Goal: Task Accomplishment & Management: Complete application form

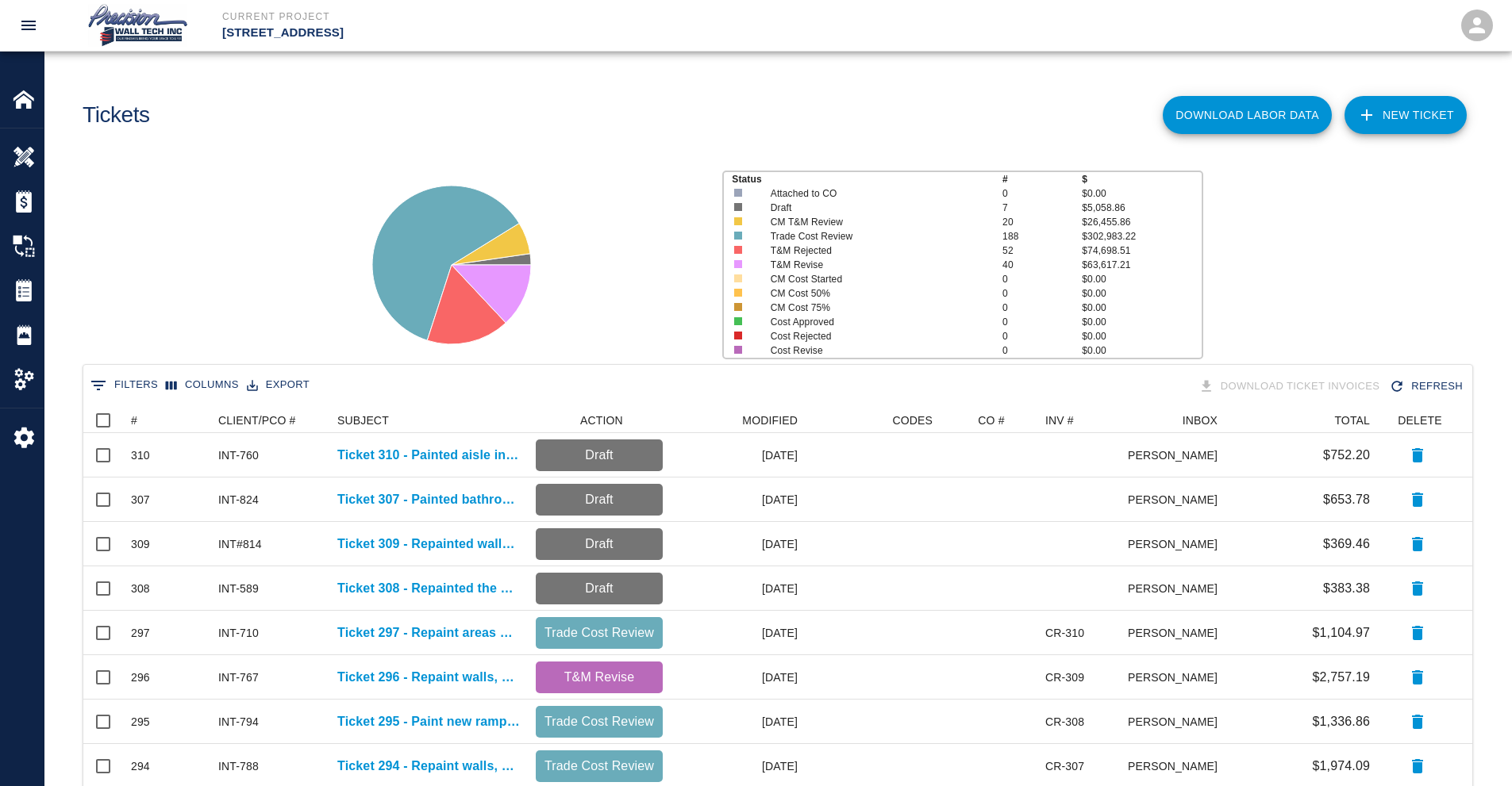
click at [1397, 124] on link "NEW TICKET" at bounding box center [1405, 115] width 122 height 38
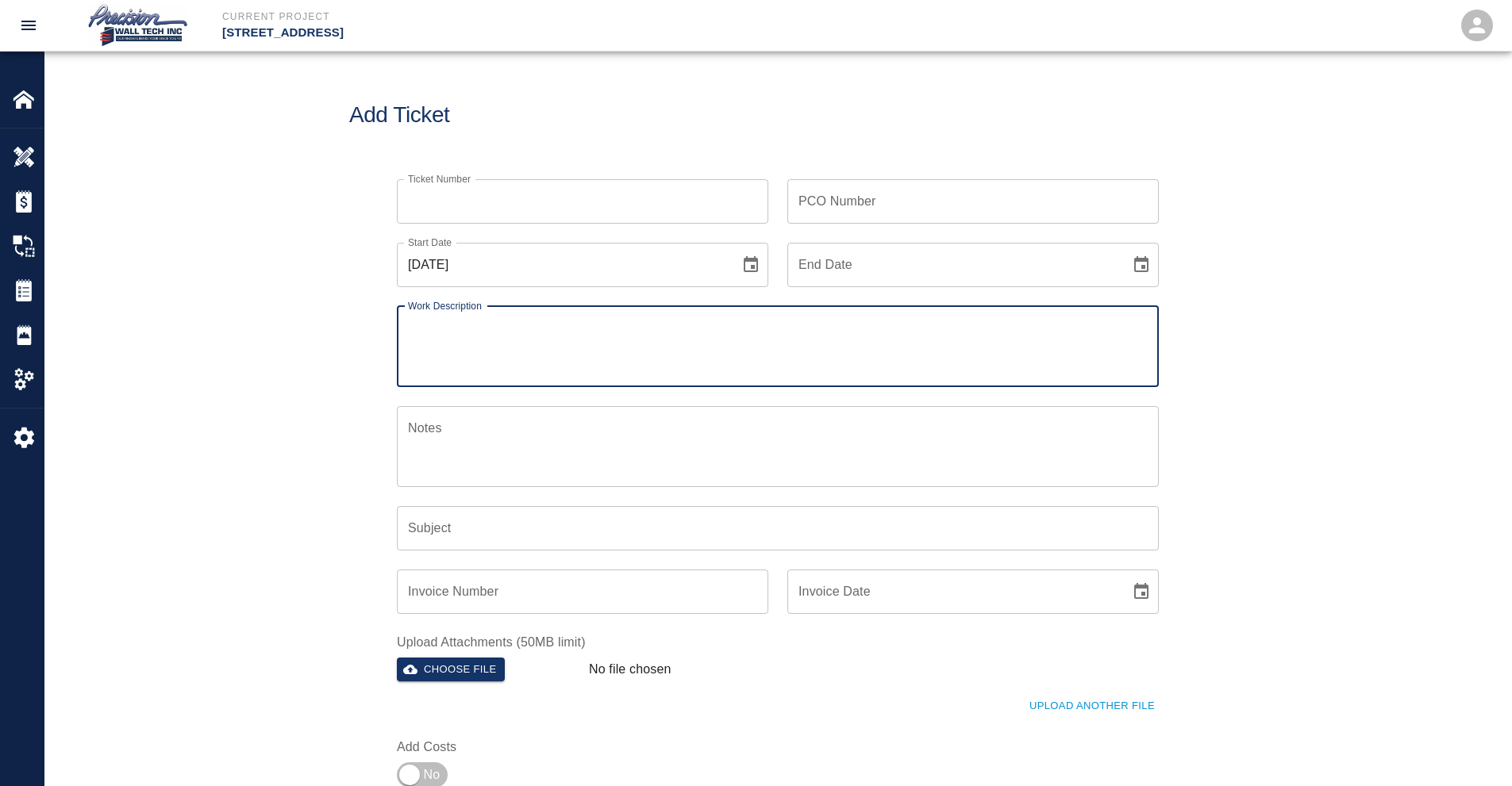
click at [548, 214] on input "Ticket Number" at bounding box center [582, 201] width 372 height 44
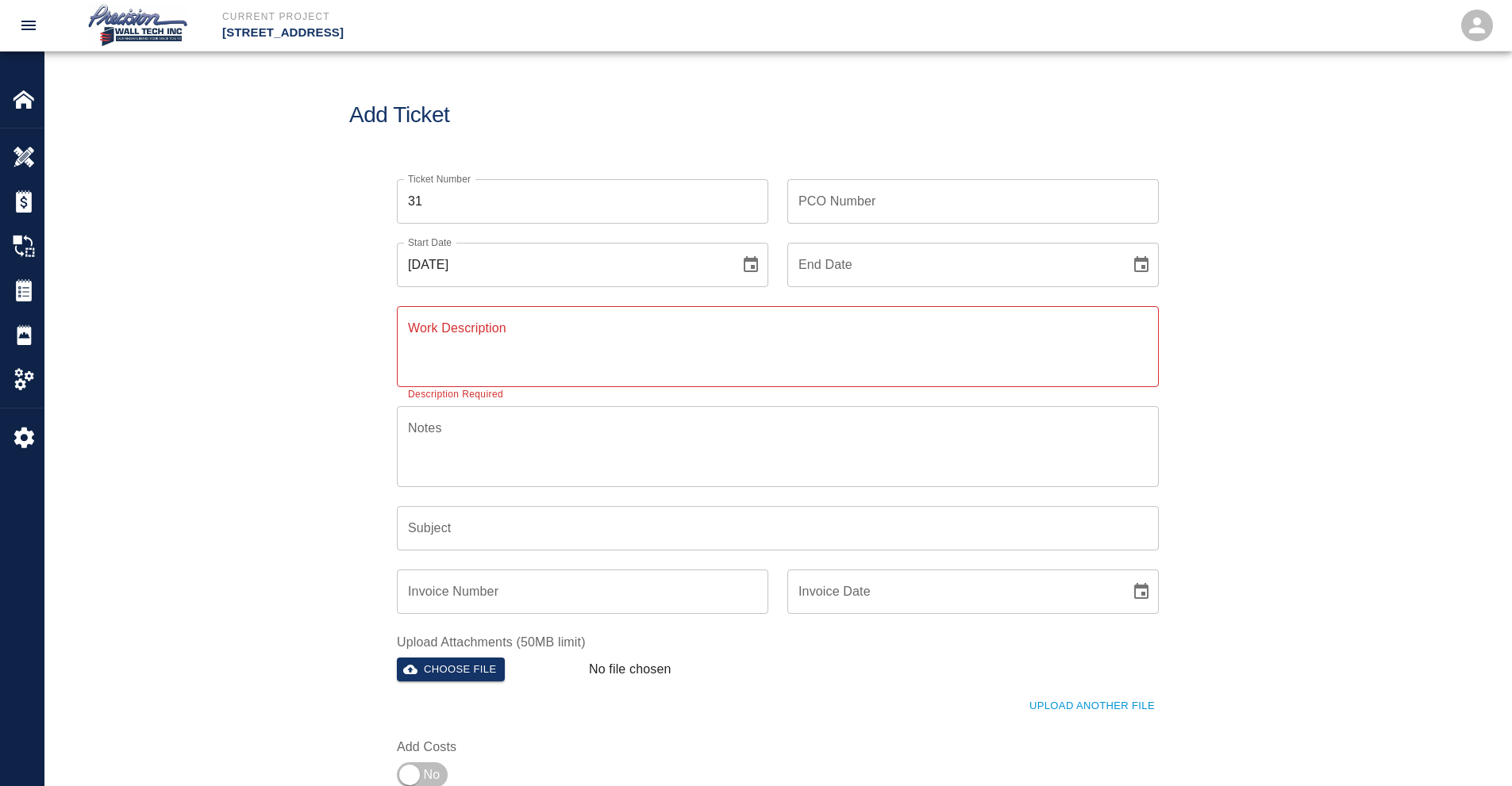
drag, startPoint x: 503, startPoint y: 208, endPoint x: 476, endPoint y: 208, distance: 27.0
click at [491, 208] on input "31" at bounding box center [582, 201] width 372 height 44
type input "3"
type input "311"
type input "INT-710"
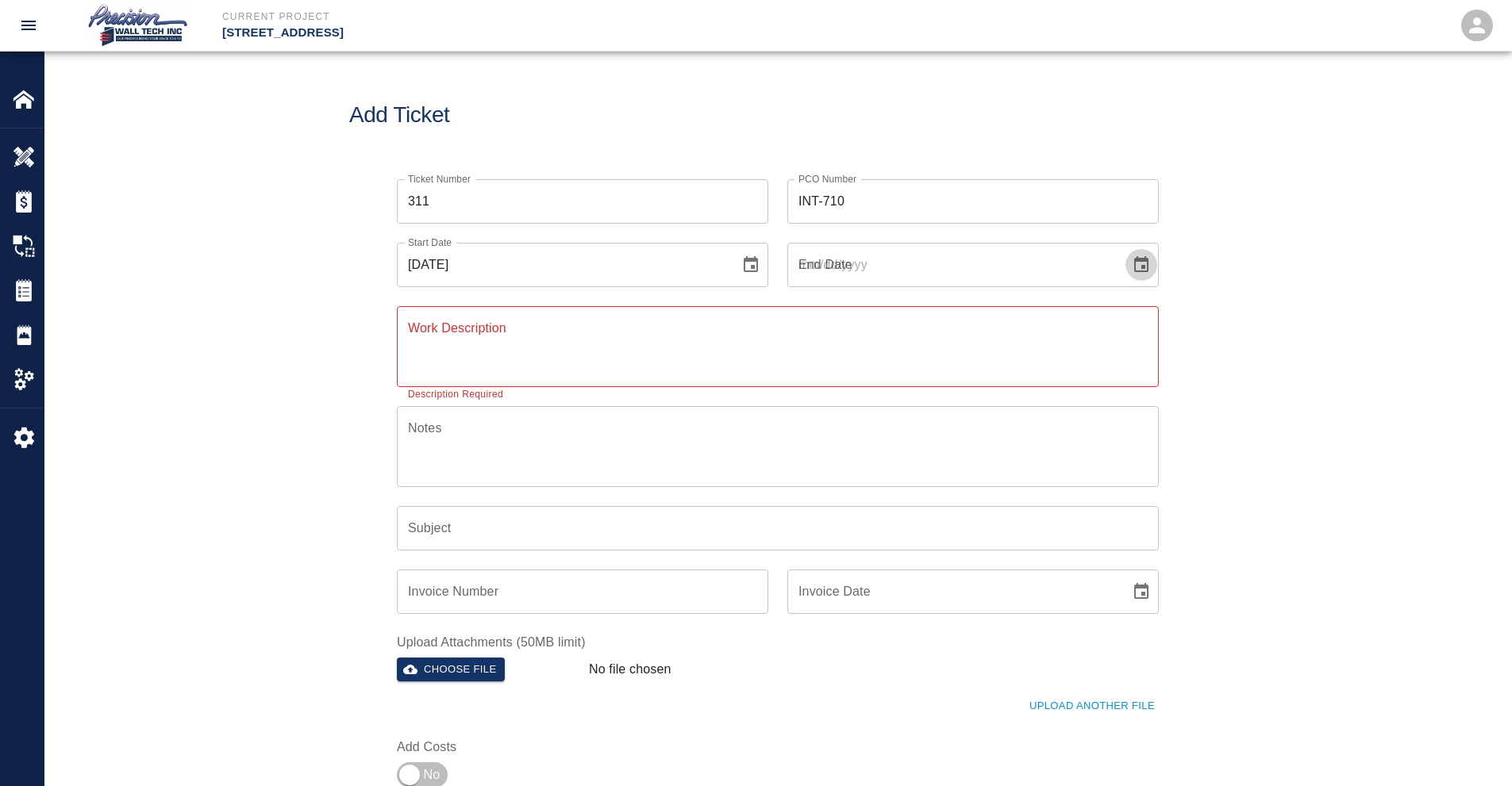
click at [1126, 249] on button "Choose date" at bounding box center [1141, 265] width 31 height 31
type input "[DATE]"
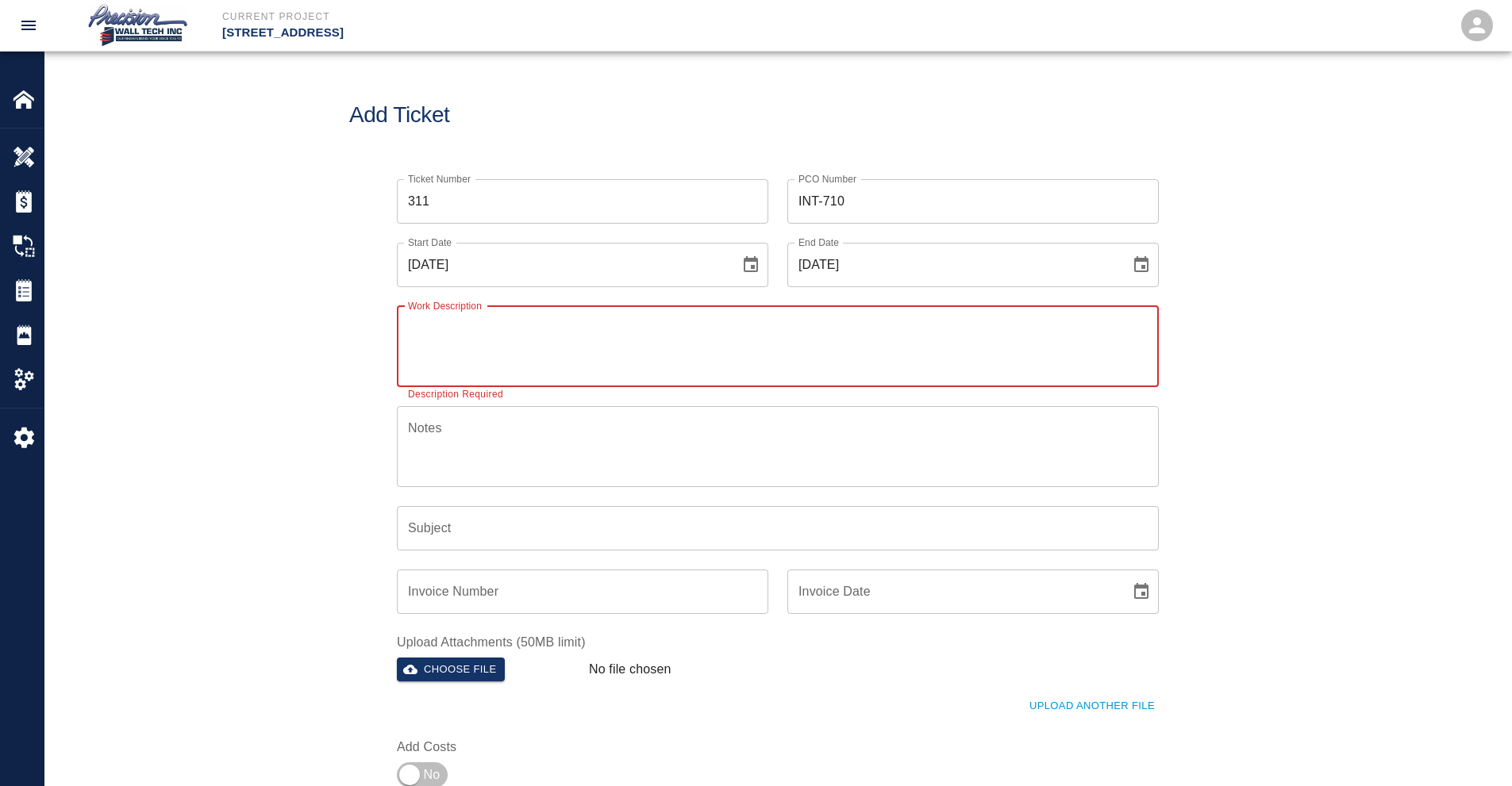
click at [424, 355] on textarea "Work Description" at bounding box center [778, 346] width 740 height 55
paste textarea "Painted patches that were damaged by other trades in the elevator on lobby L-8,…"
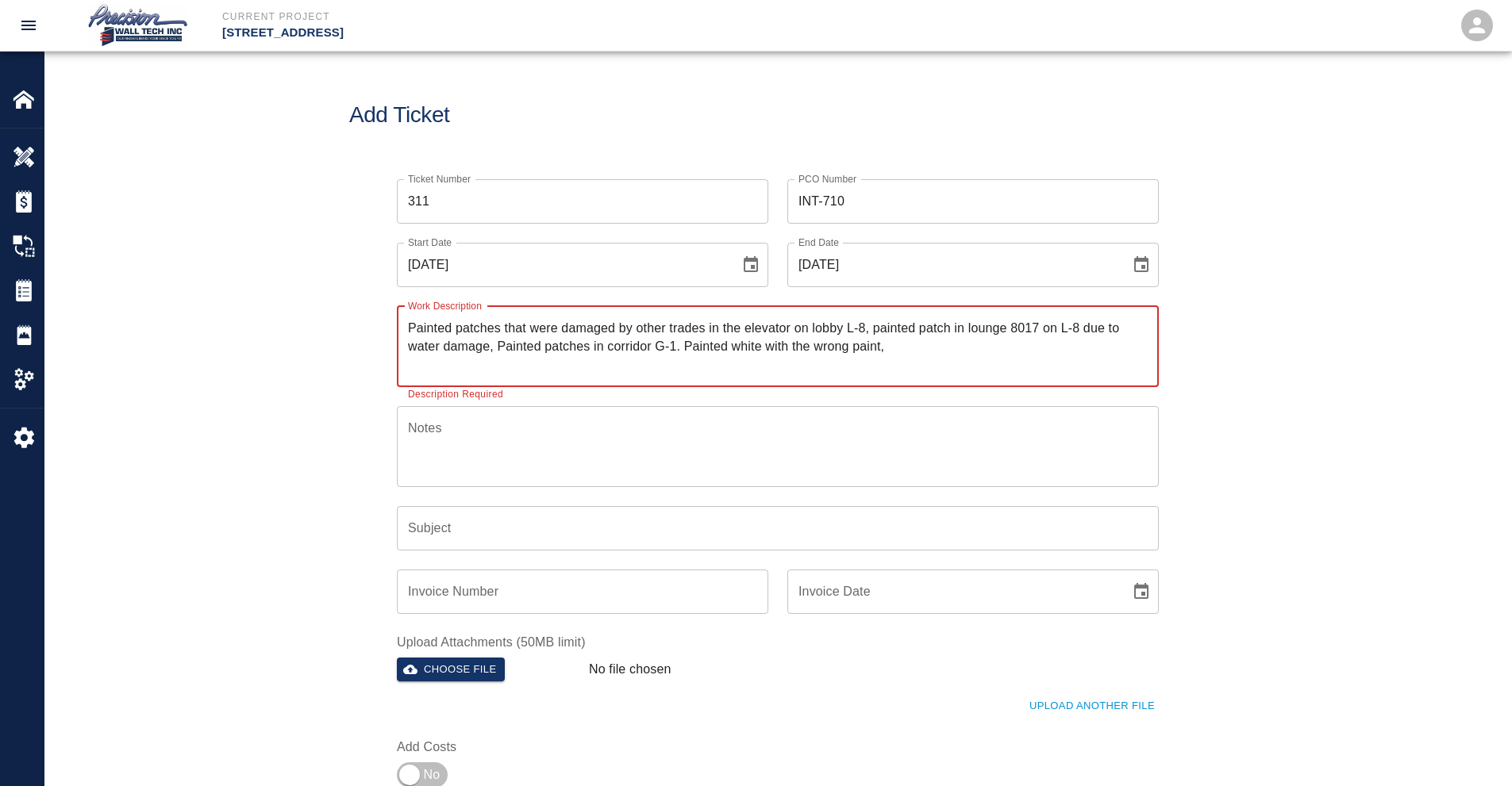
type textarea "Painted patches that were damaged by other trades in the elevator on lobby L-8,…"
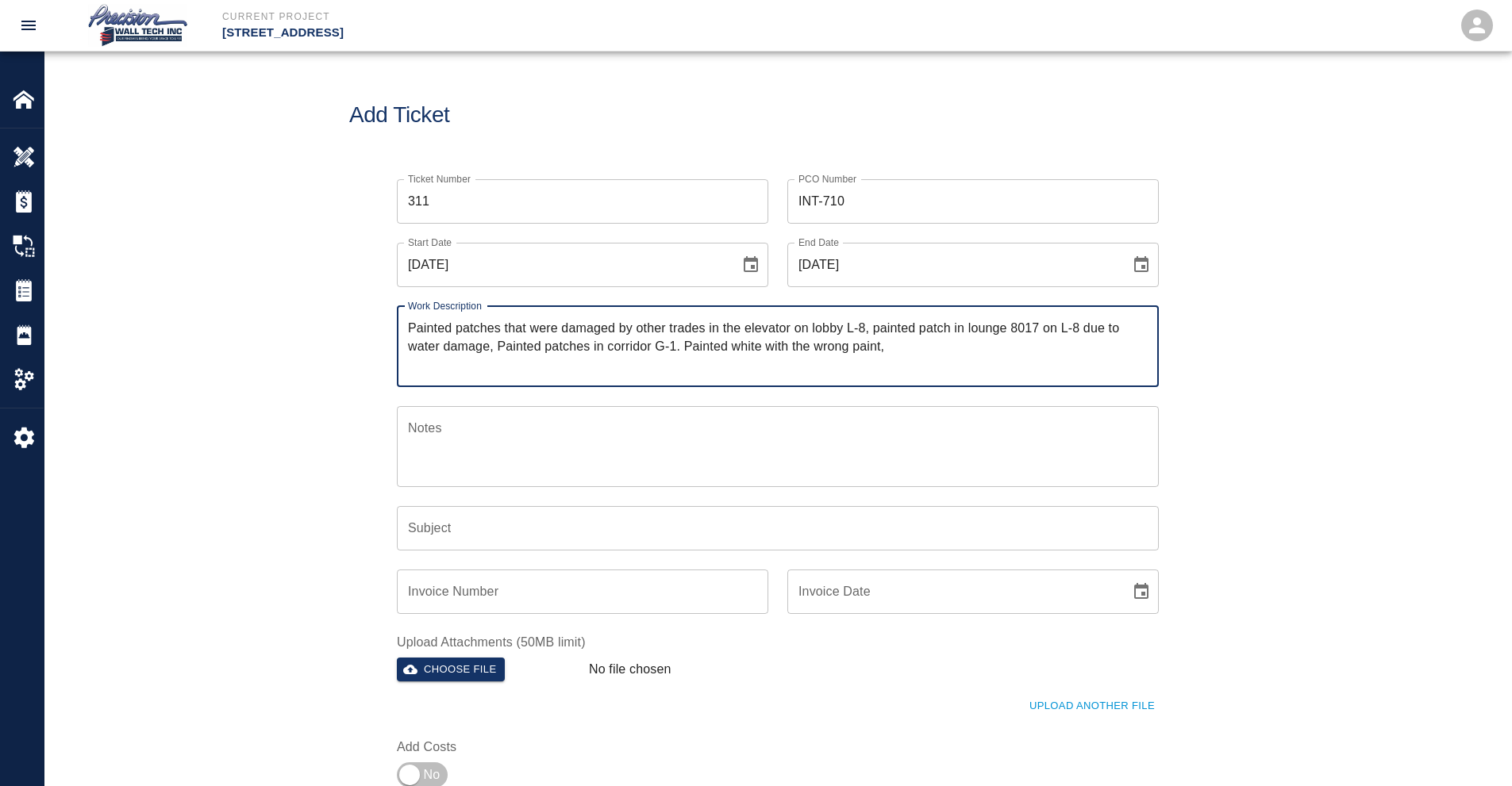
click at [474, 435] on textarea "Notes" at bounding box center [778, 446] width 740 height 55
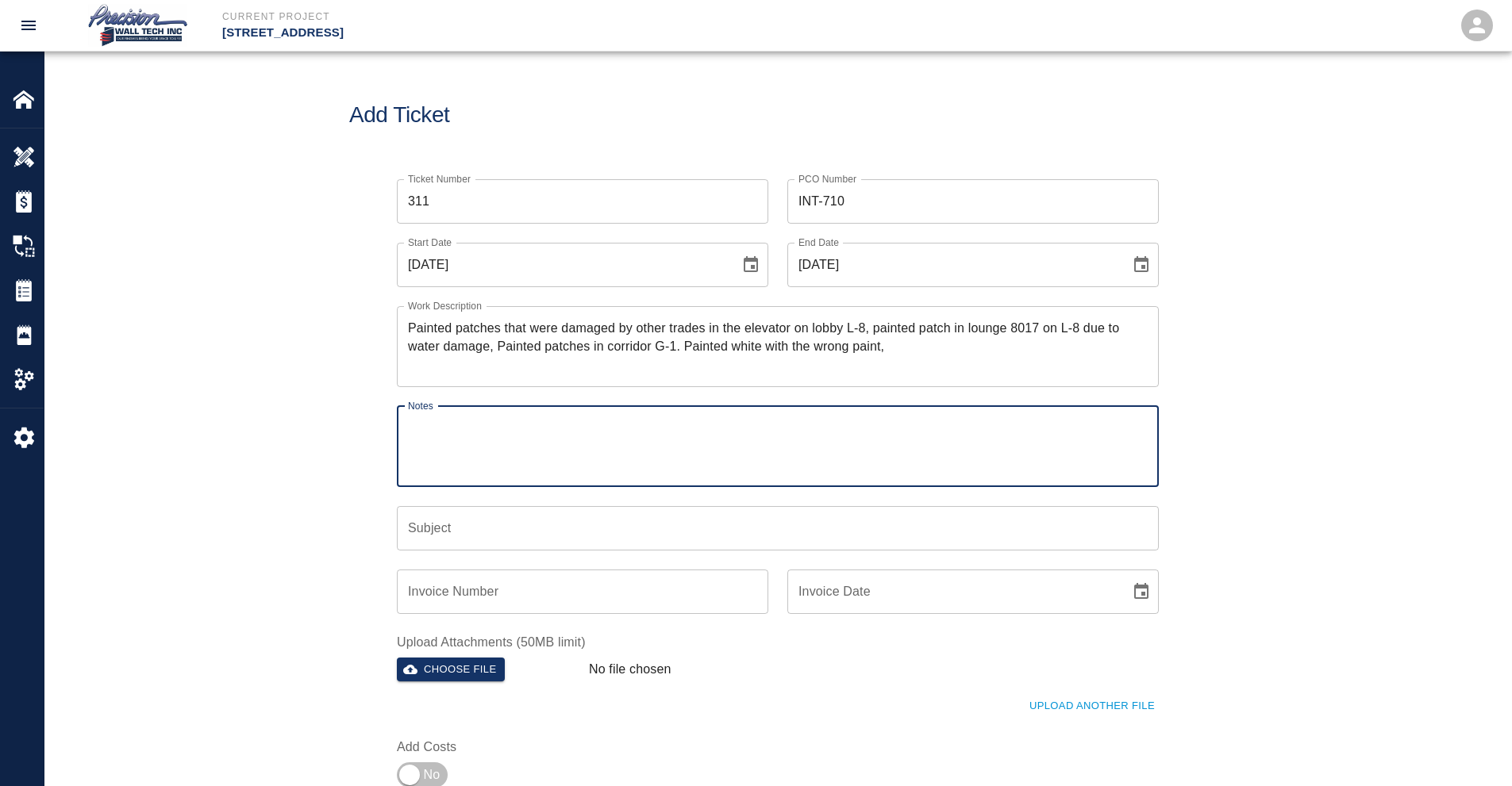
click at [463, 527] on input "Subject" at bounding box center [777, 528] width 762 height 44
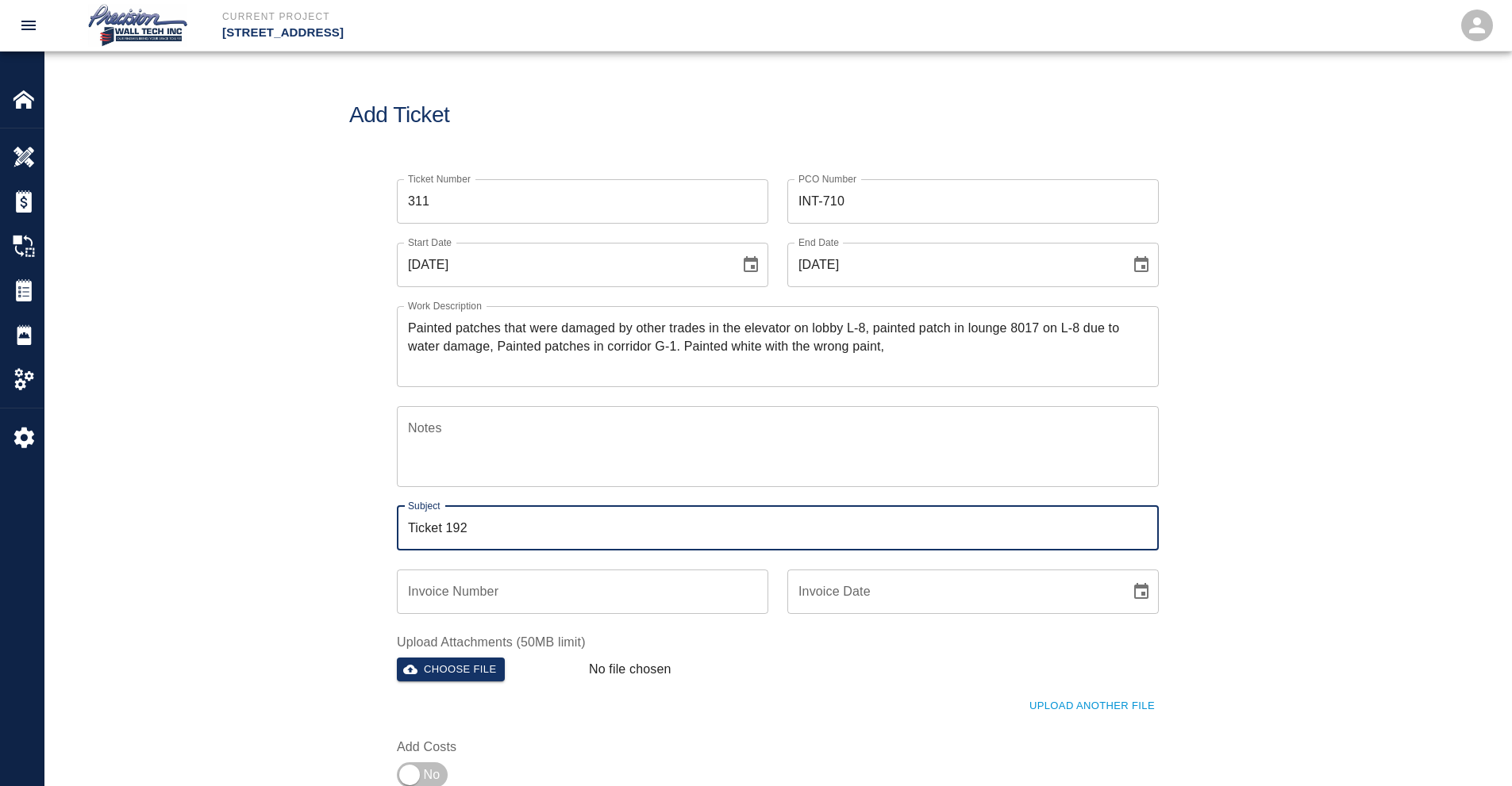
click at [516, 529] on input "Ticket 192" at bounding box center [777, 528] width 762 height 44
paste input "Painted the patches on floor L-8 due to damage by trades and water."
type input "Ticket 311 - Painted the patches on floor L-8 due to damage by trades and water"
click at [554, 574] on input "Invoice Number" at bounding box center [582, 592] width 372 height 44
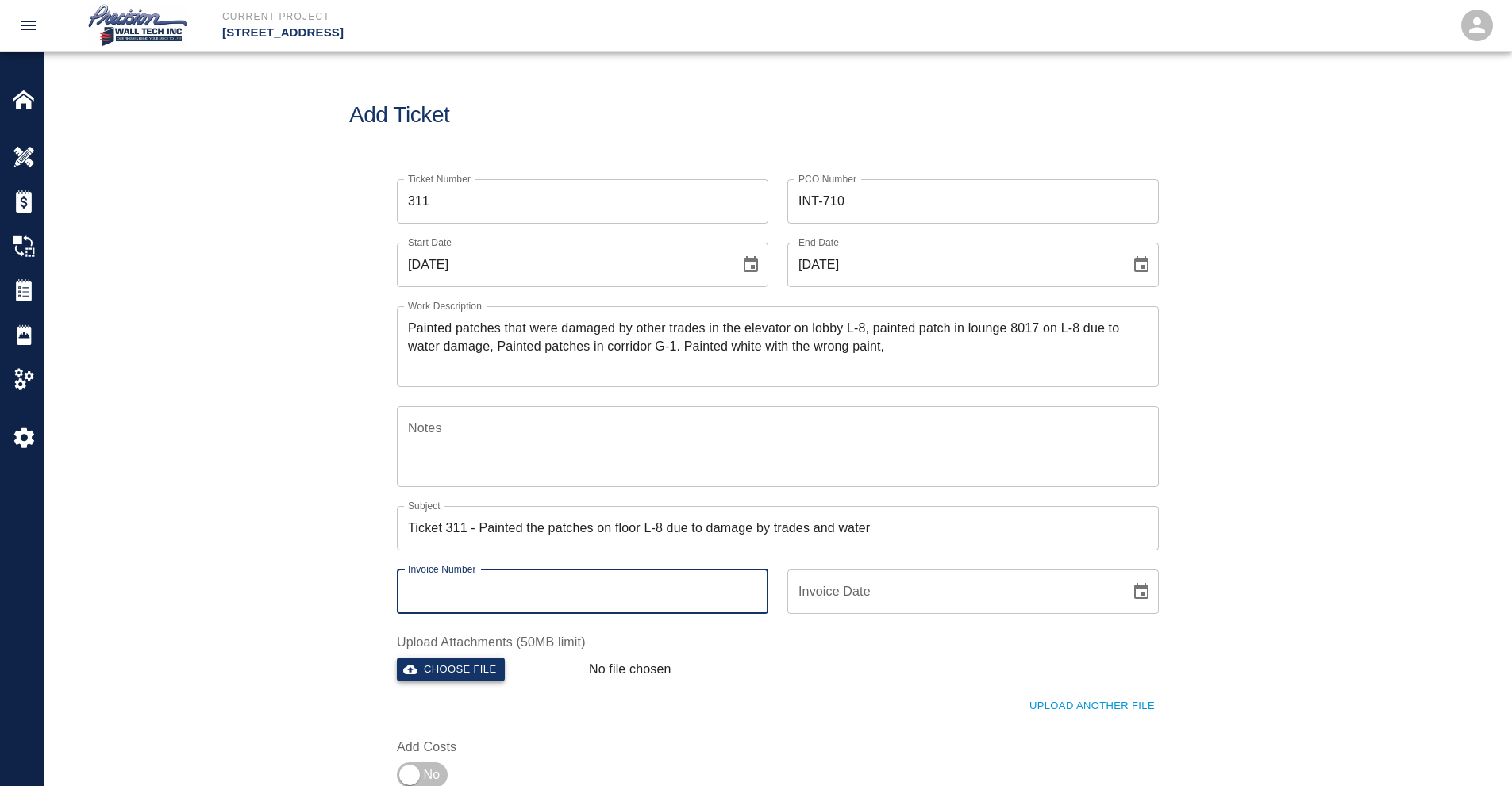
click at [424, 678] on button "Choose file" at bounding box center [451, 670] width 108 height 24
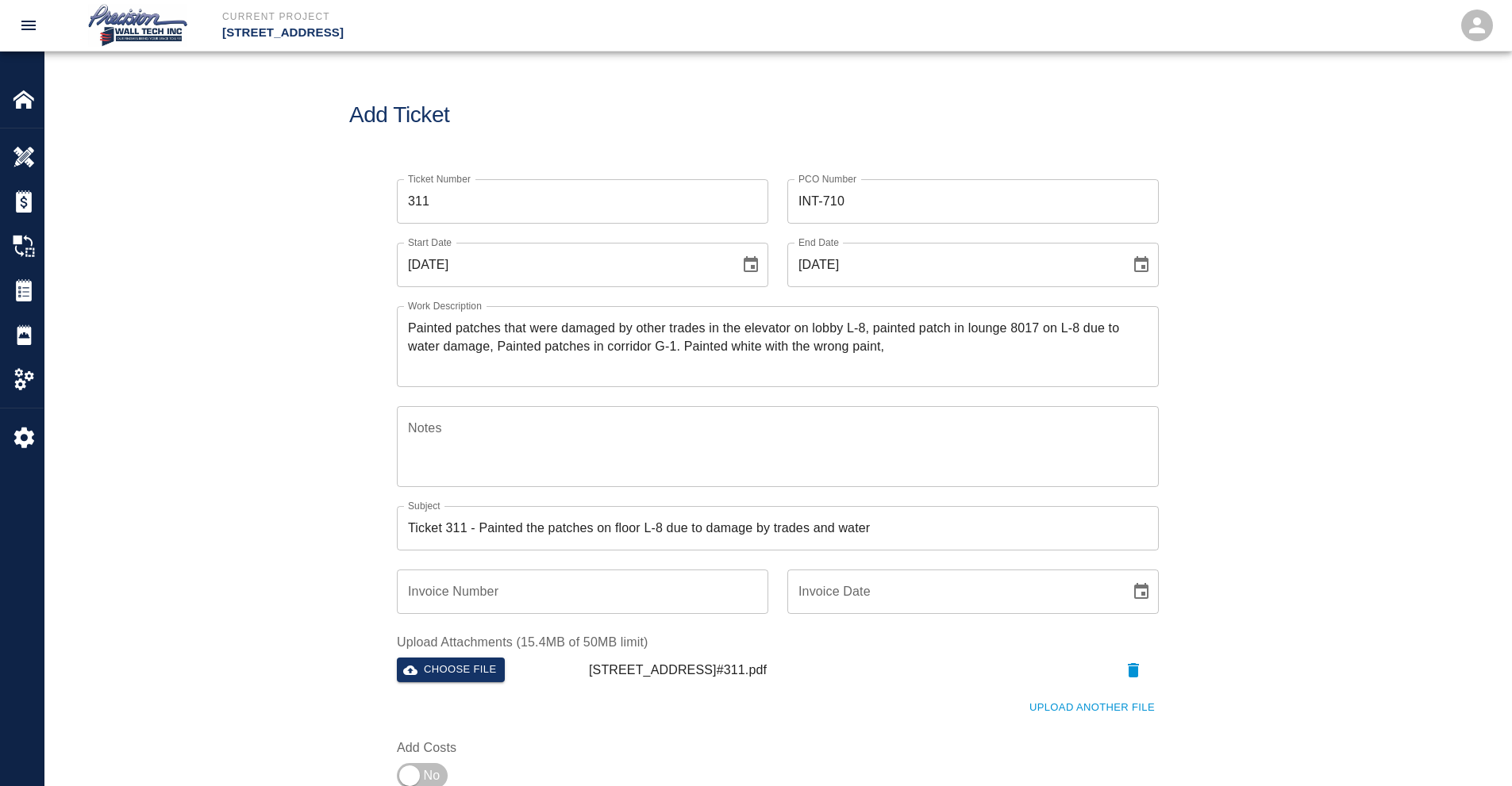
scroll to position [318, 0]
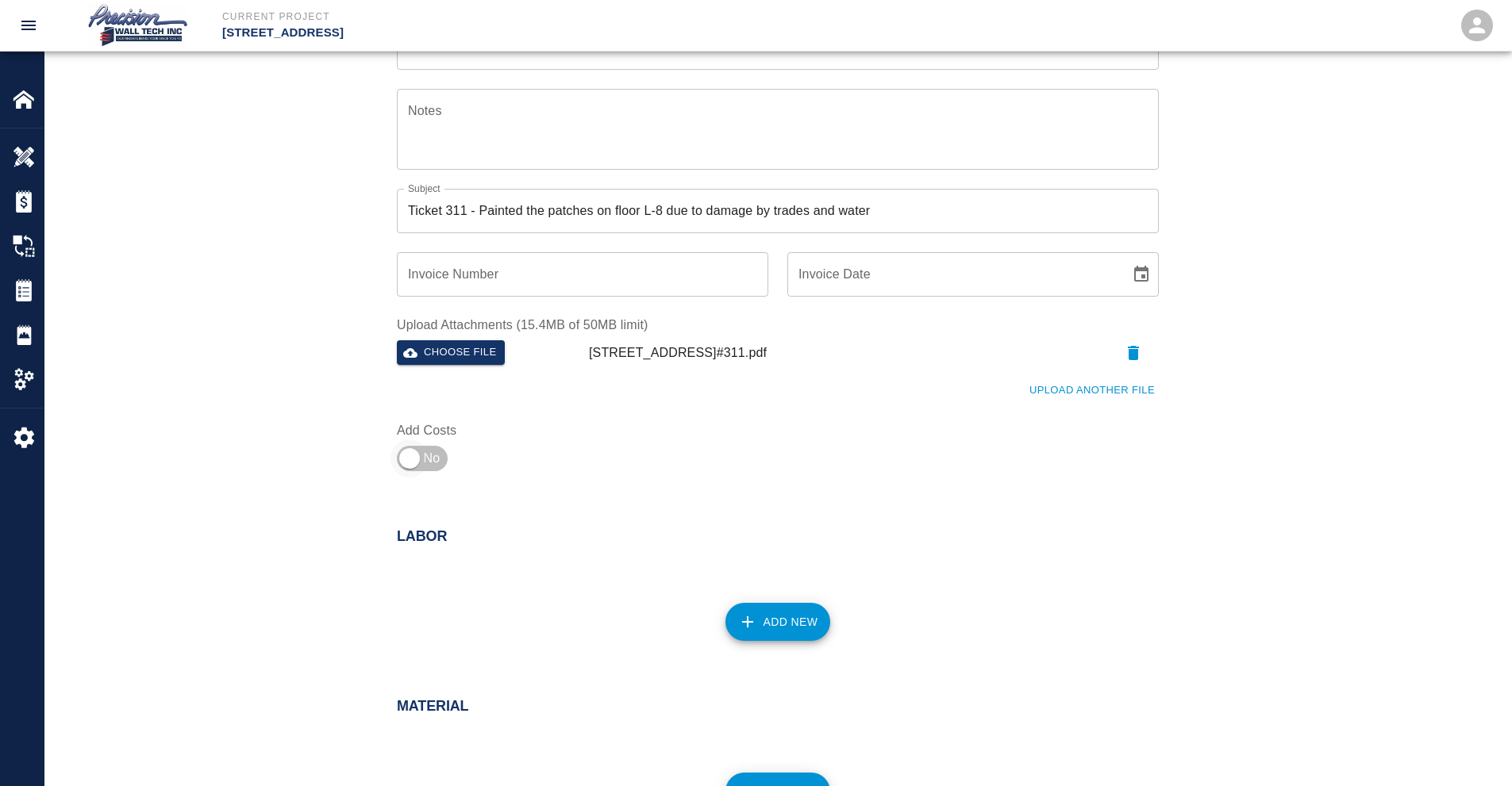
click at [419, 472] on input "checkbox" at bounding box center [409, 459] width 114 height 38
checkbox input "true"
click at [821, 621] on button "Add New" at bounding box center [777, 622] width 105 height 38
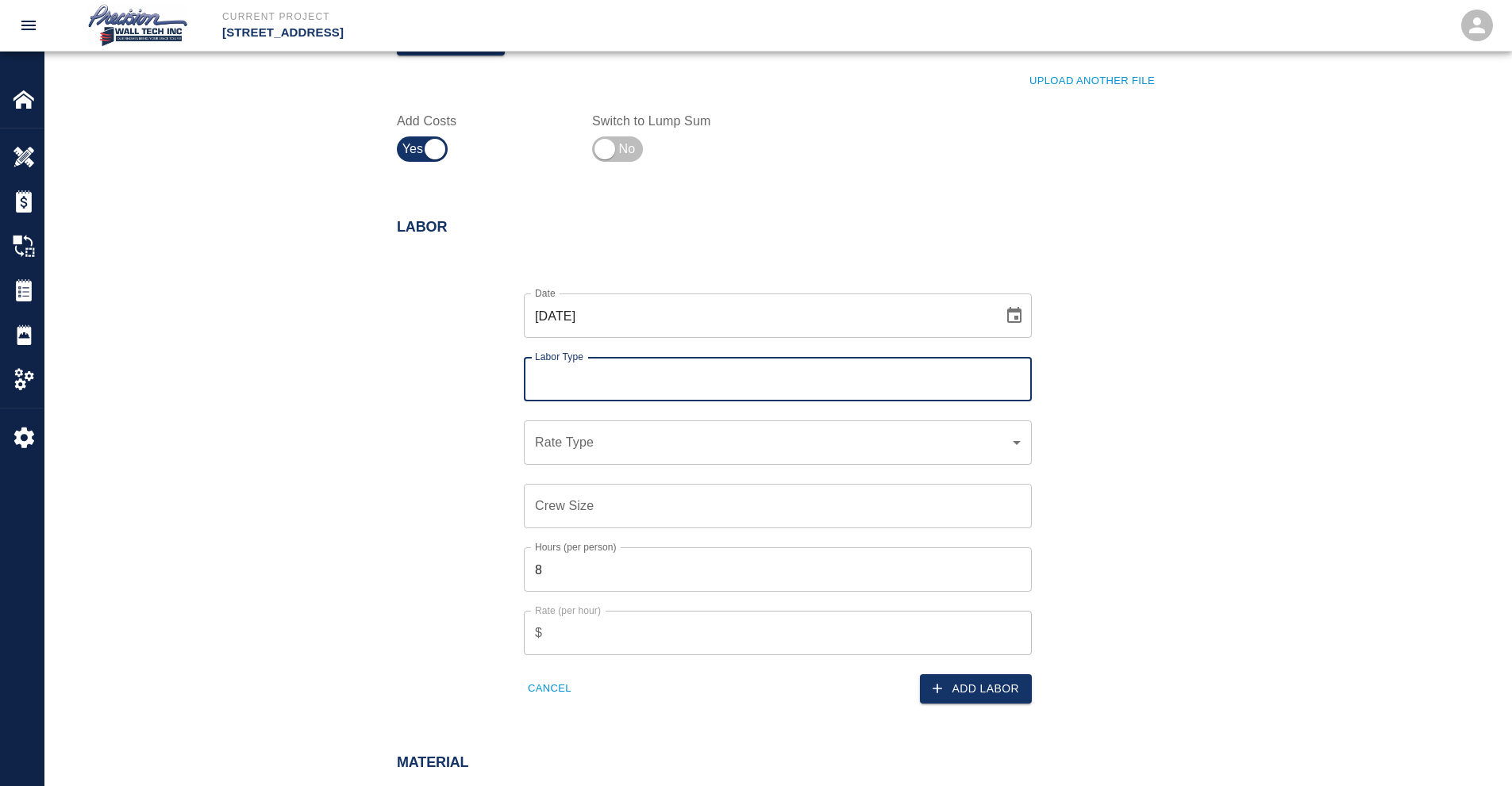
scroll to position [635, 0]
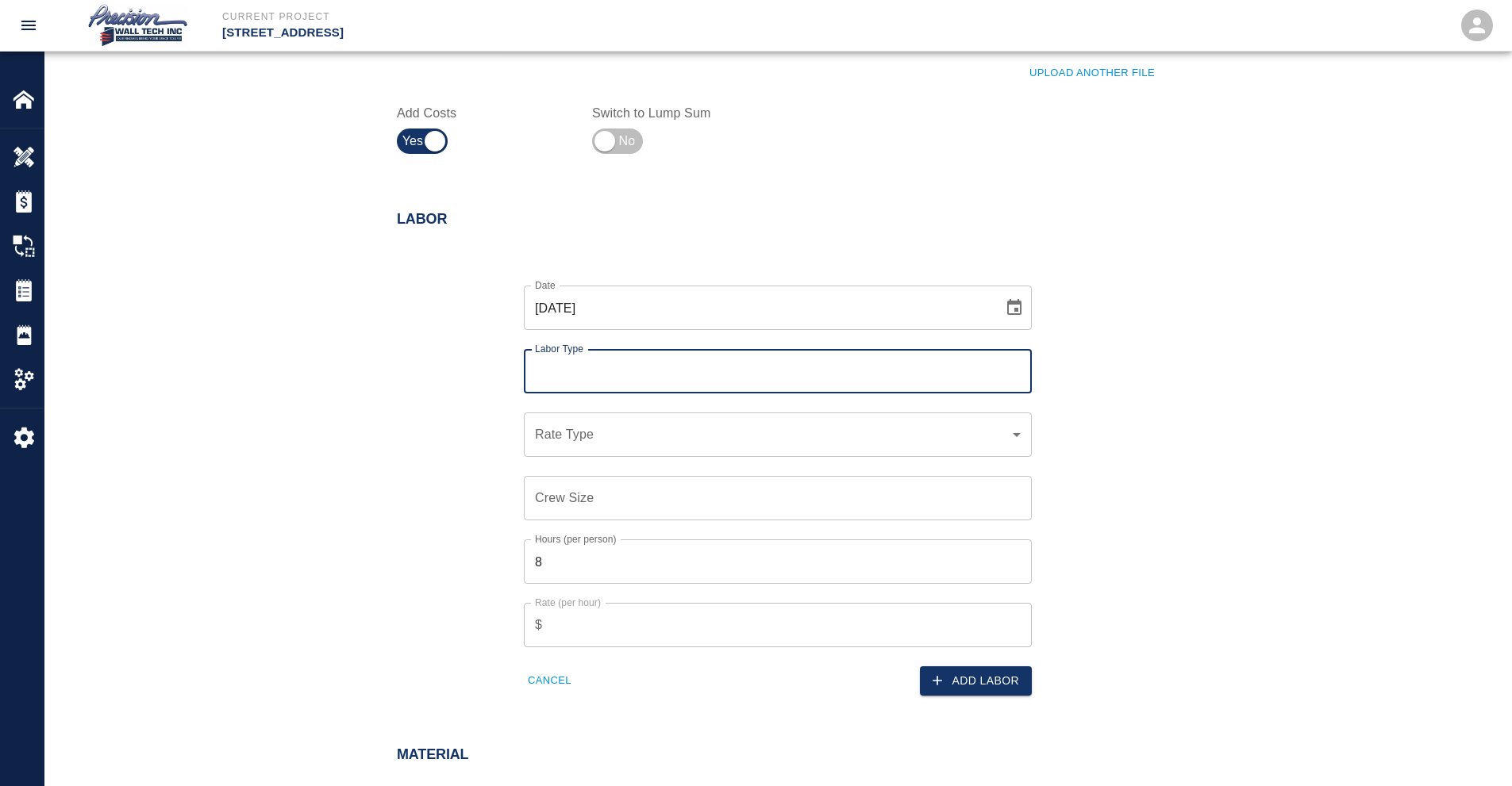
click at [608, 381] on input "Labor Type" at bounding box center [777, 371] width 494 height 30
click at [629, 420] on li "Delivery Driver (Valid: [DATE]-[DATE])" at bounding box center [777, 413] width 507 height 29
click at [632, 366] on input "Delivery Driver" at bounding box center [777, 371] width 494 height 30
click at [638, 442] on li "[PERSON_NAME] (Valid: [DATE]-[DATE])" at bounding box center [777, 442] width 507 height 29
type input "[PERSON_NAME]"
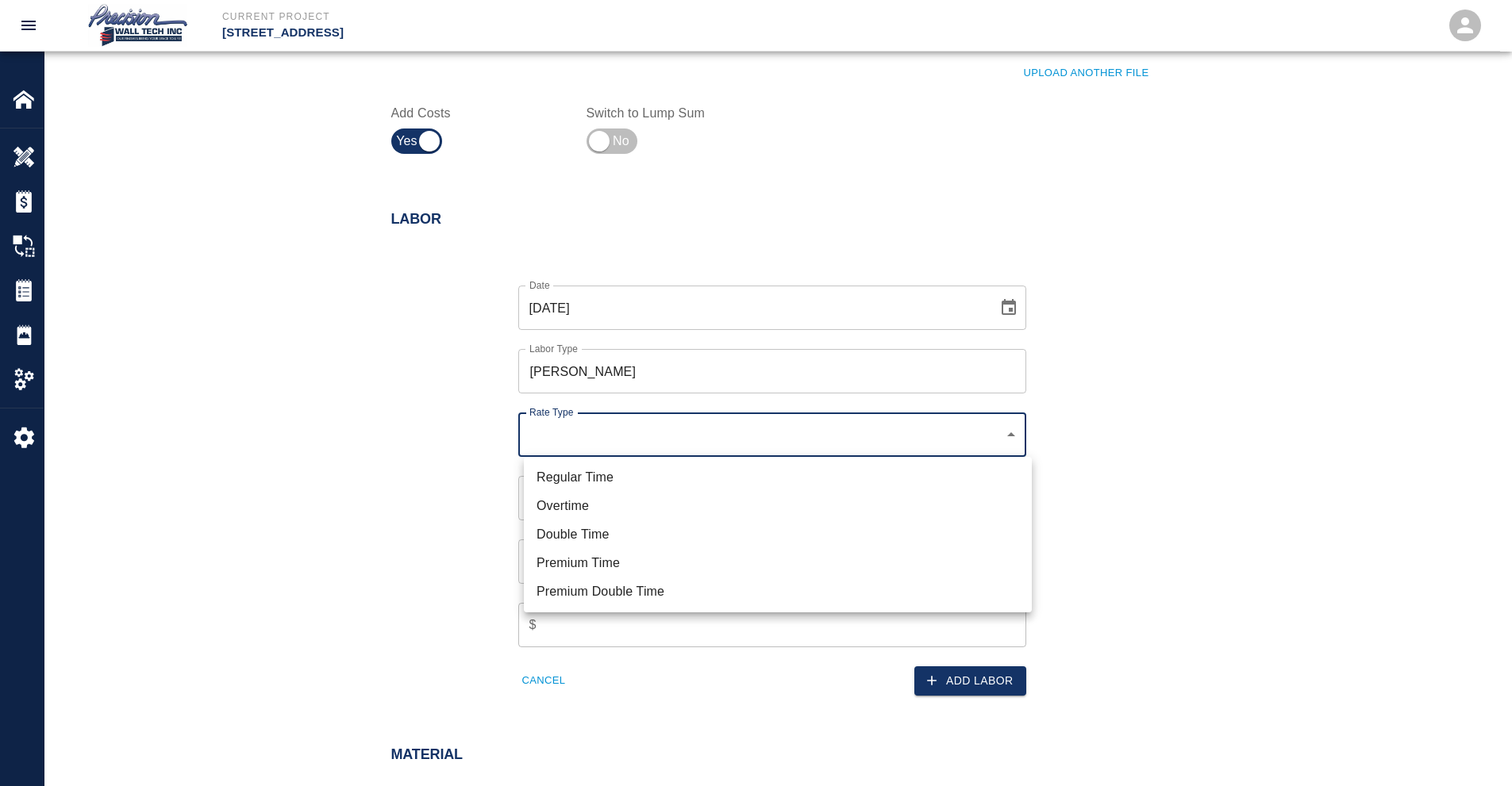
click at [644, 487] on li "Regular Time" at bounding box center [777, 477] width 507 height 29
type input "rate_rt"
type input "85.00"
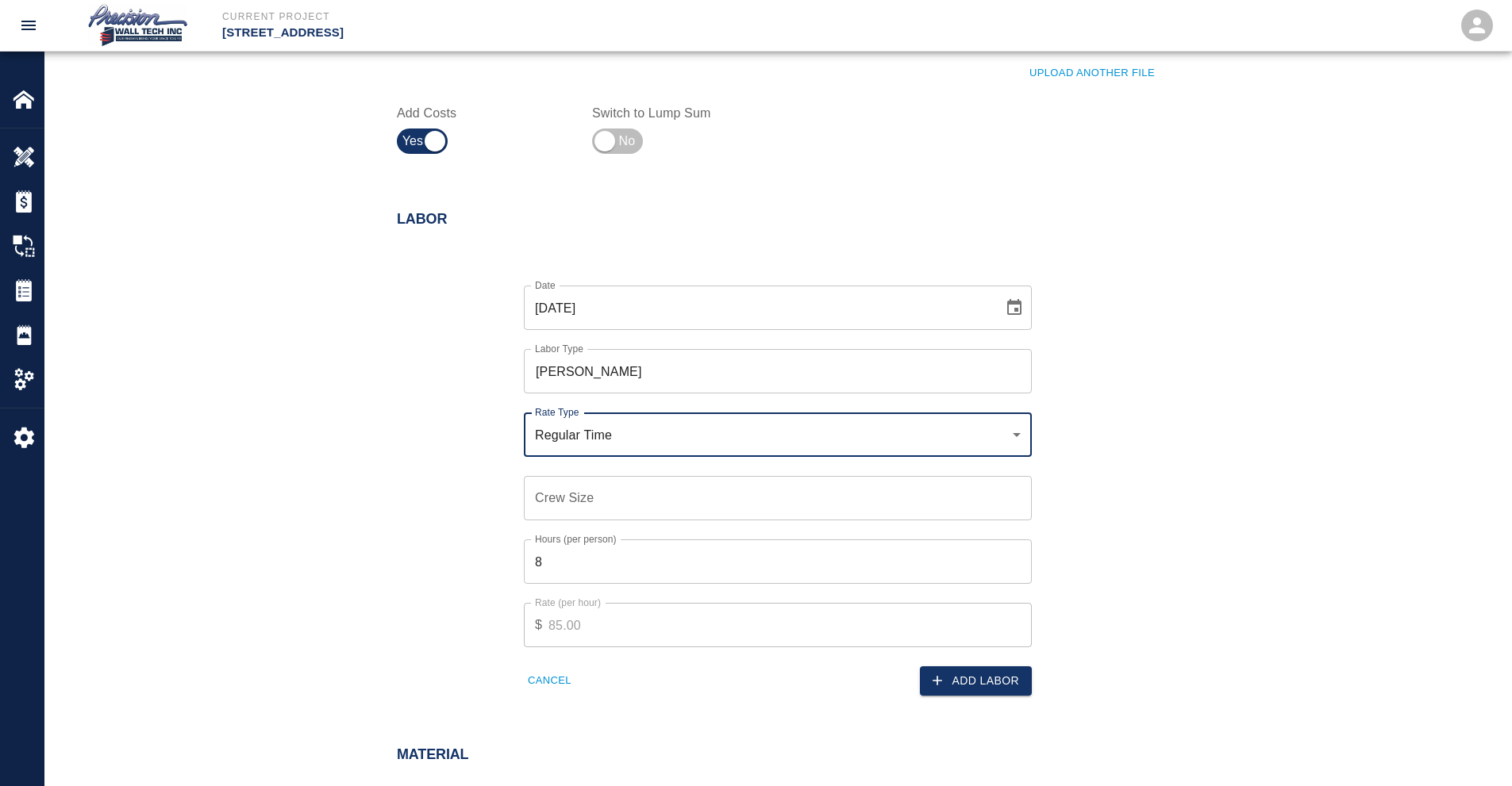
click at [624, 503] on input "Crew Size" at bounding box center [777, 498] width 507 height 44
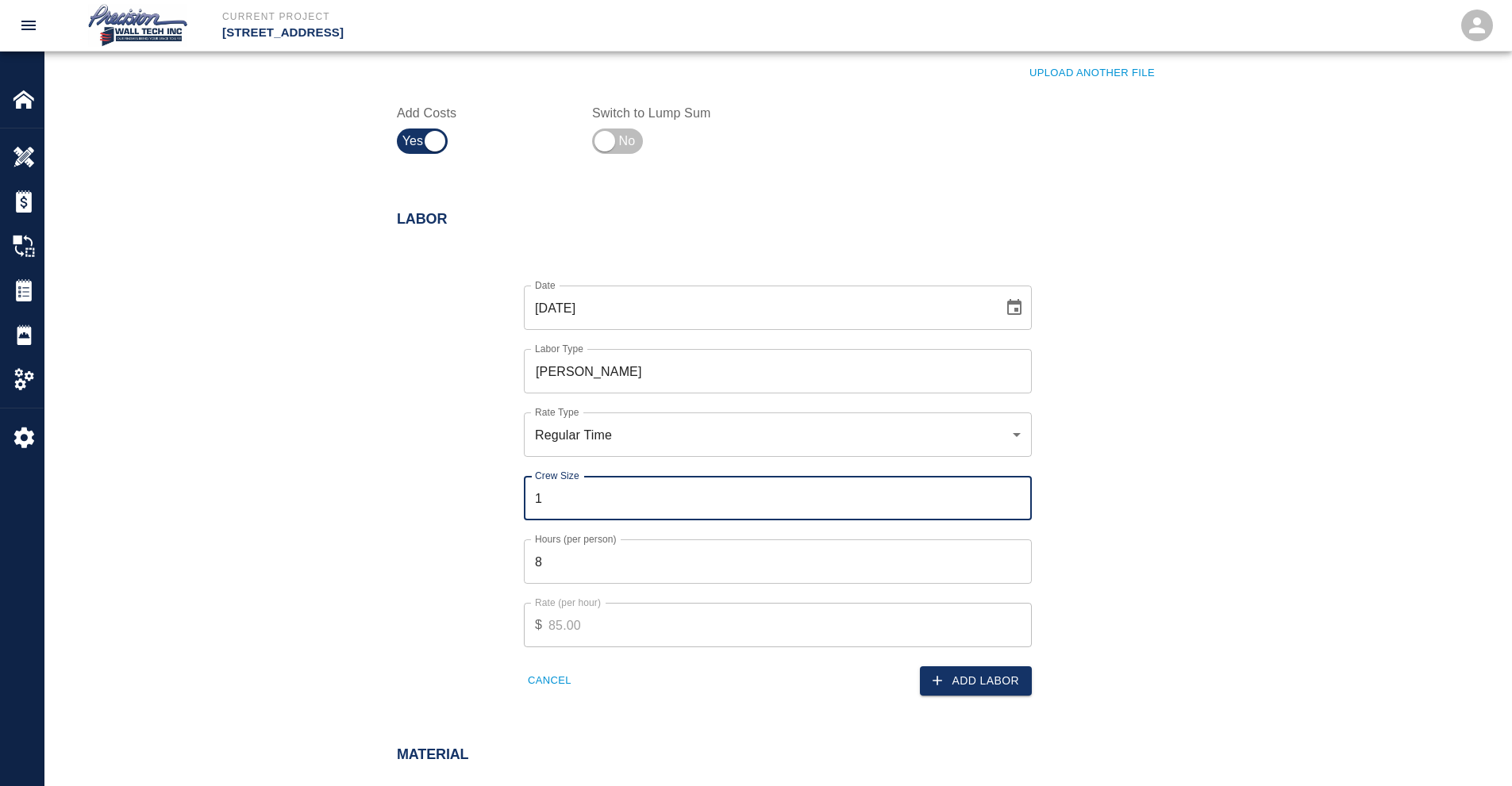
type input "1"
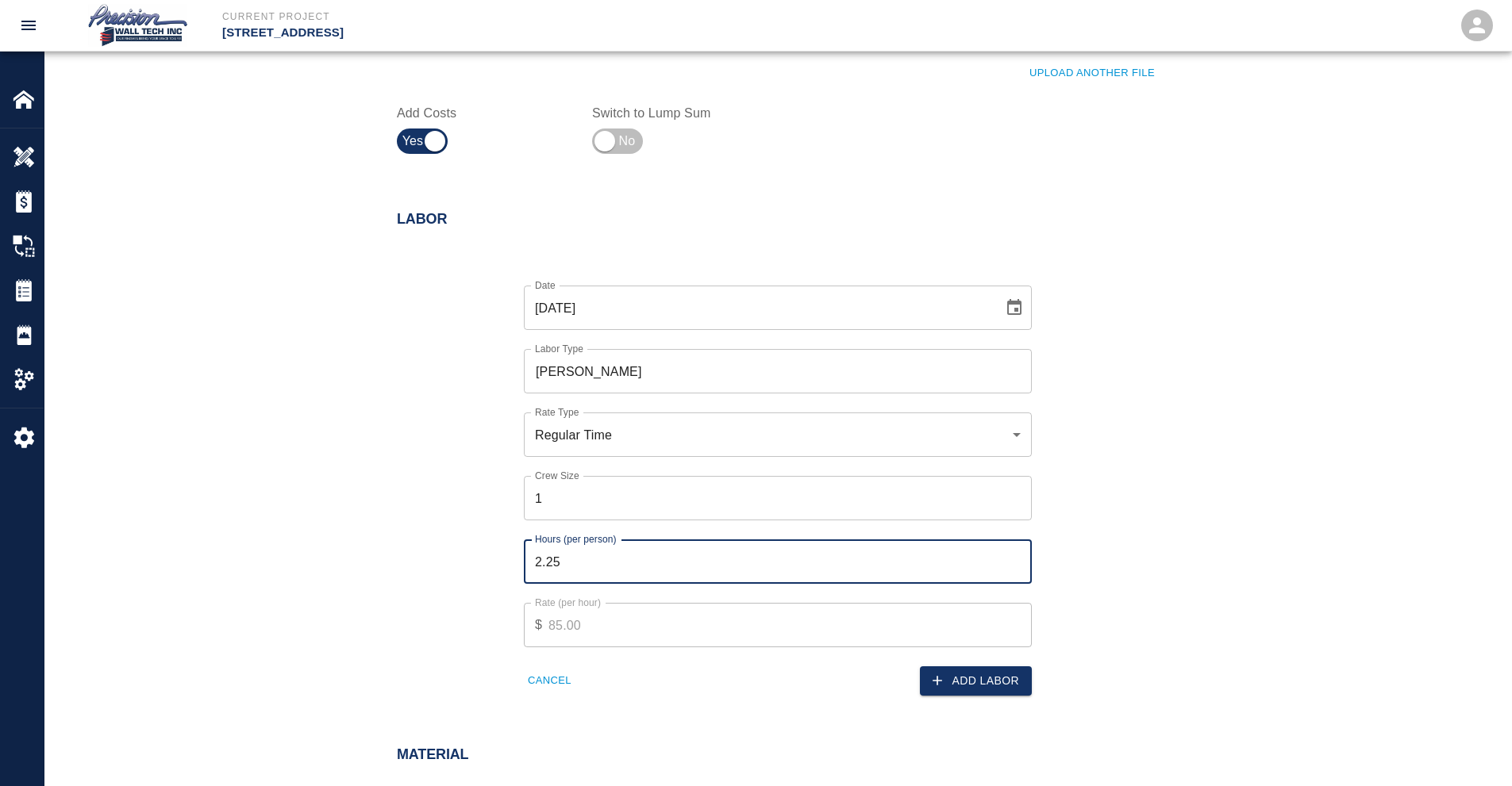
click at [1015, 568] on input "2.25" at bounding box center [777, 561] width 507 height 44
type input "2"
click at [1015, 568] on input "2" at bounding box center [777, 561] width 507 height 44
click at [950, 688] on button "Add Labor" at bounding box center [976, 682] width 112 height 30
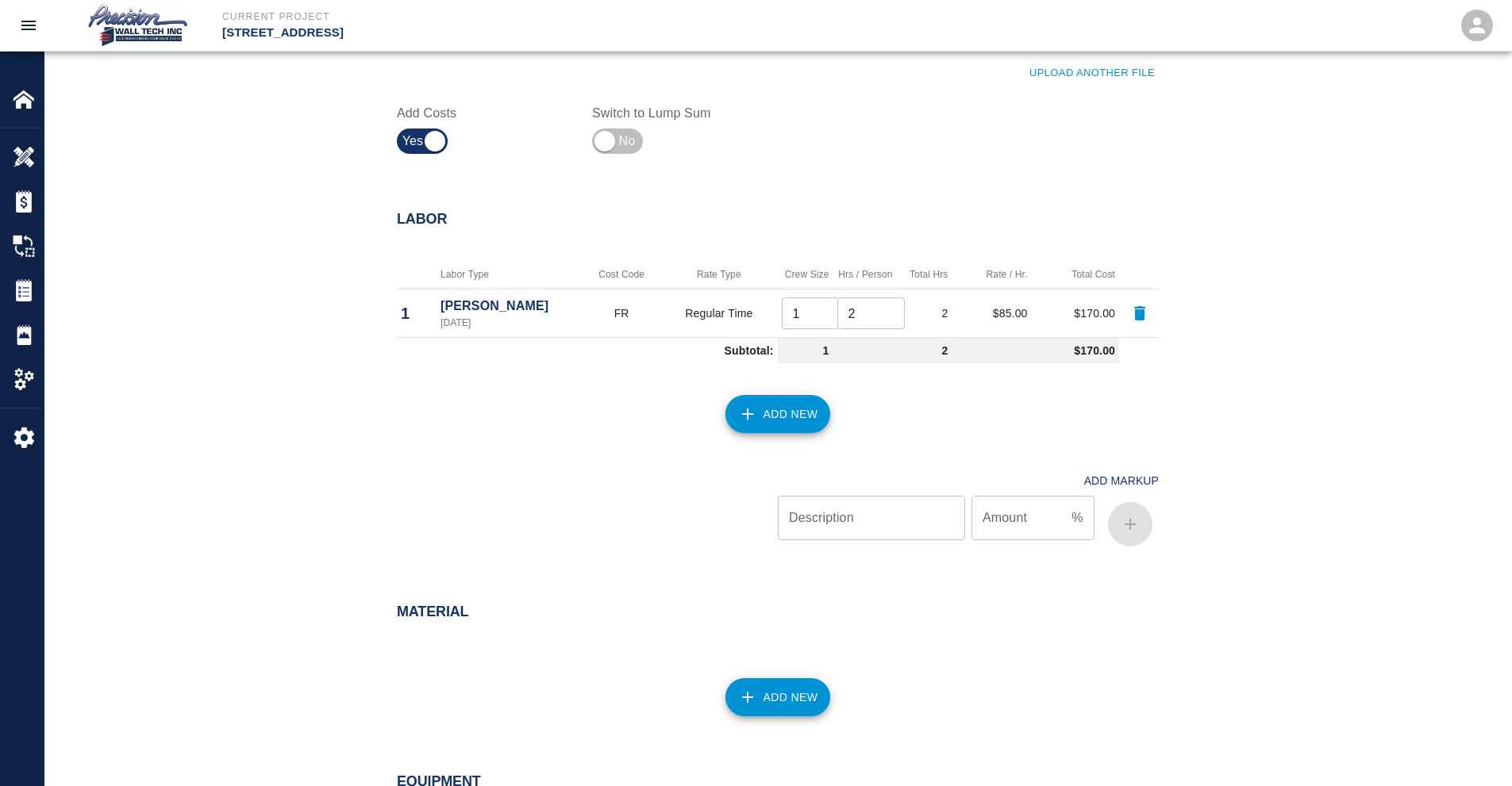
click at [769, 435] on div "Add New" at bounding box center [768, 405] width 781 height 70
click at [770, 425] on button "Add New" at bounding box center [777, 414] width 105 height 38
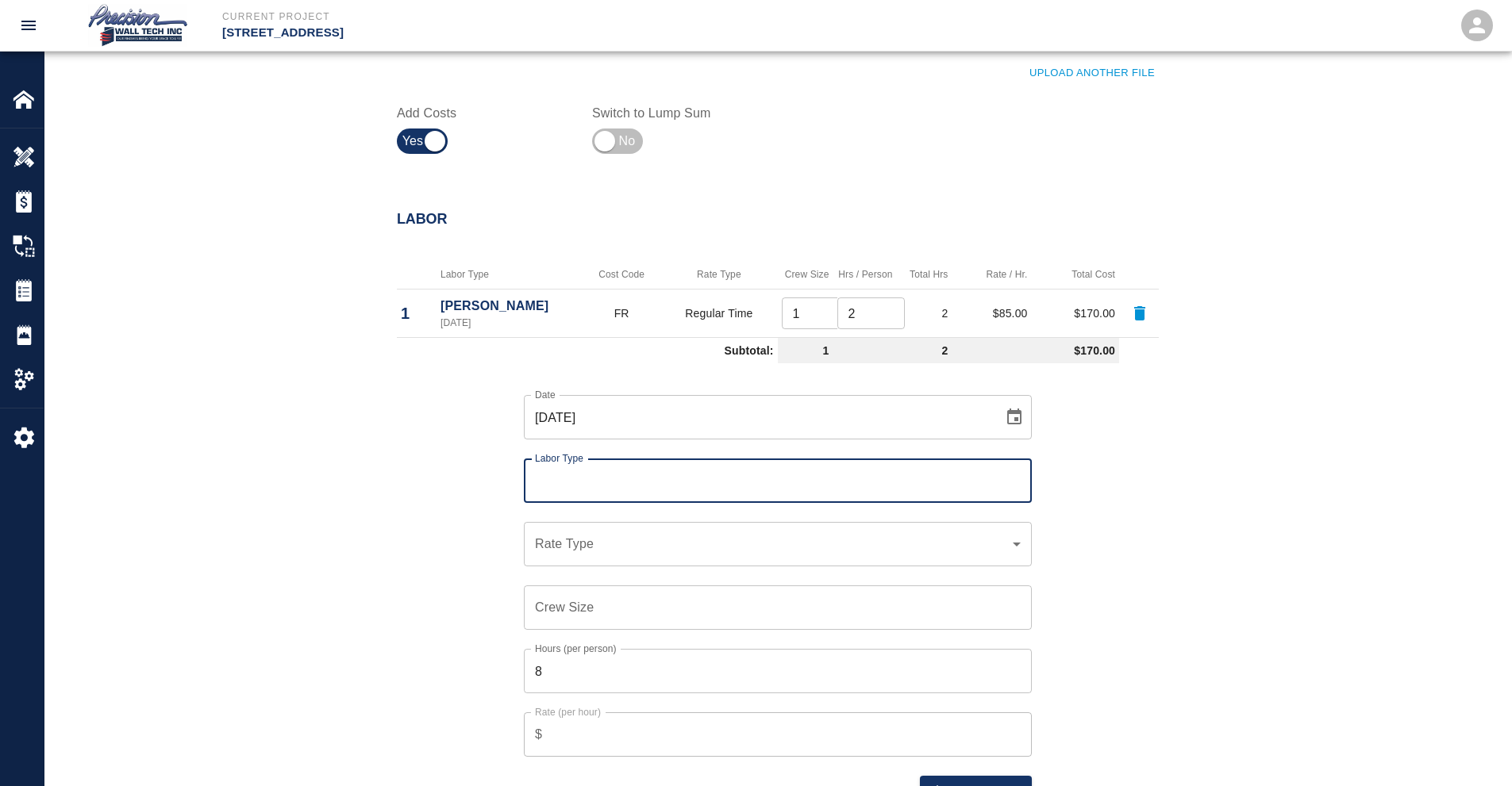
click at [732, 490] on input "Labor Type" at bounding box center [777, 480] width 494 height 30
click at [665, 572] on li "Painter (Valid: [DATE]-[DATE])" at bounding box center [777, 581] width 507 height 29
type input "Painter"
click at [669, 532] on div "​ Rate Type" at bounding box center [777, 544] width 507 height 44
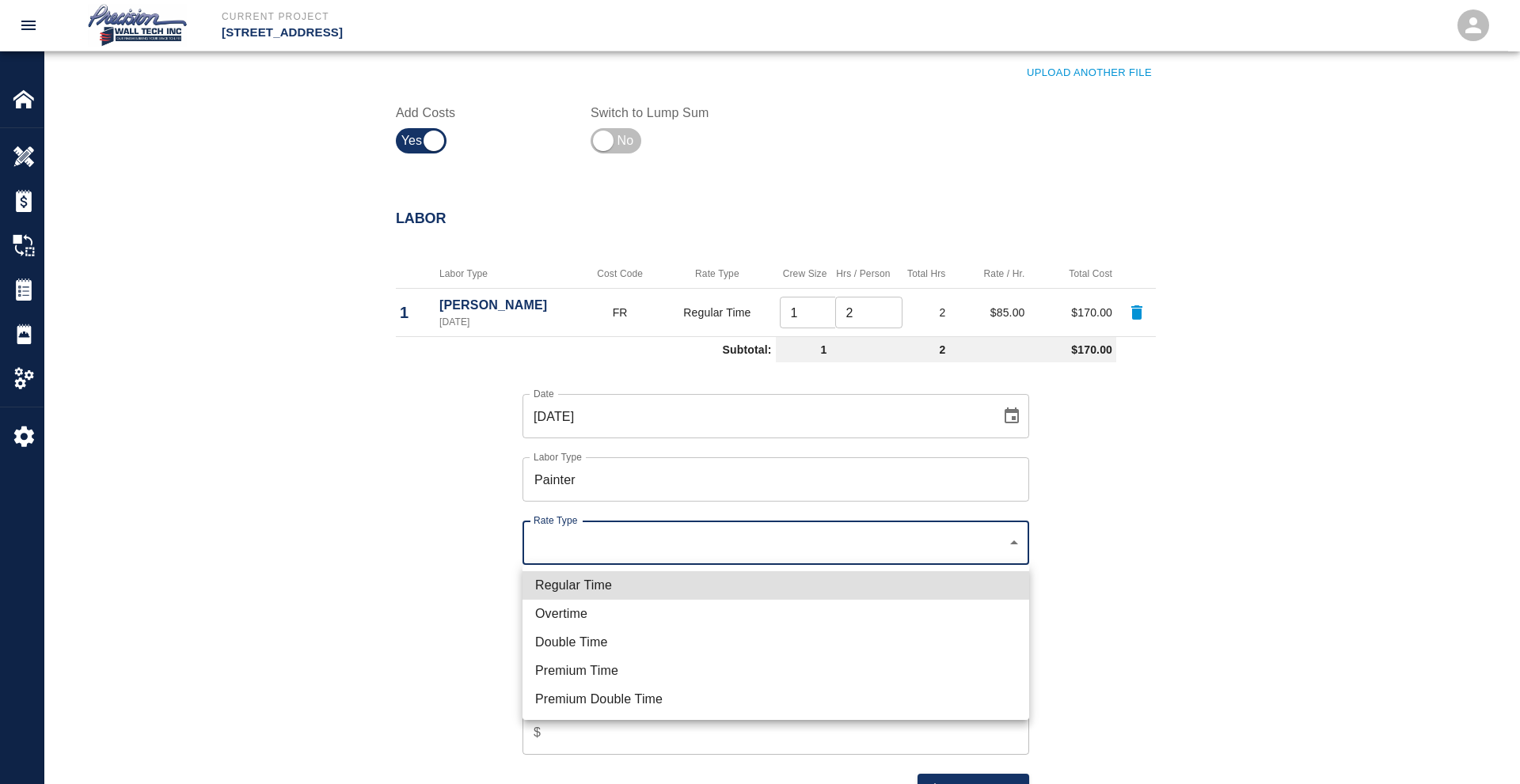
click at [652, 584] on li "Regular Time" at bounding box center [776, 585] width 506 height 29
type input "rate_rt"
type input "75.00"
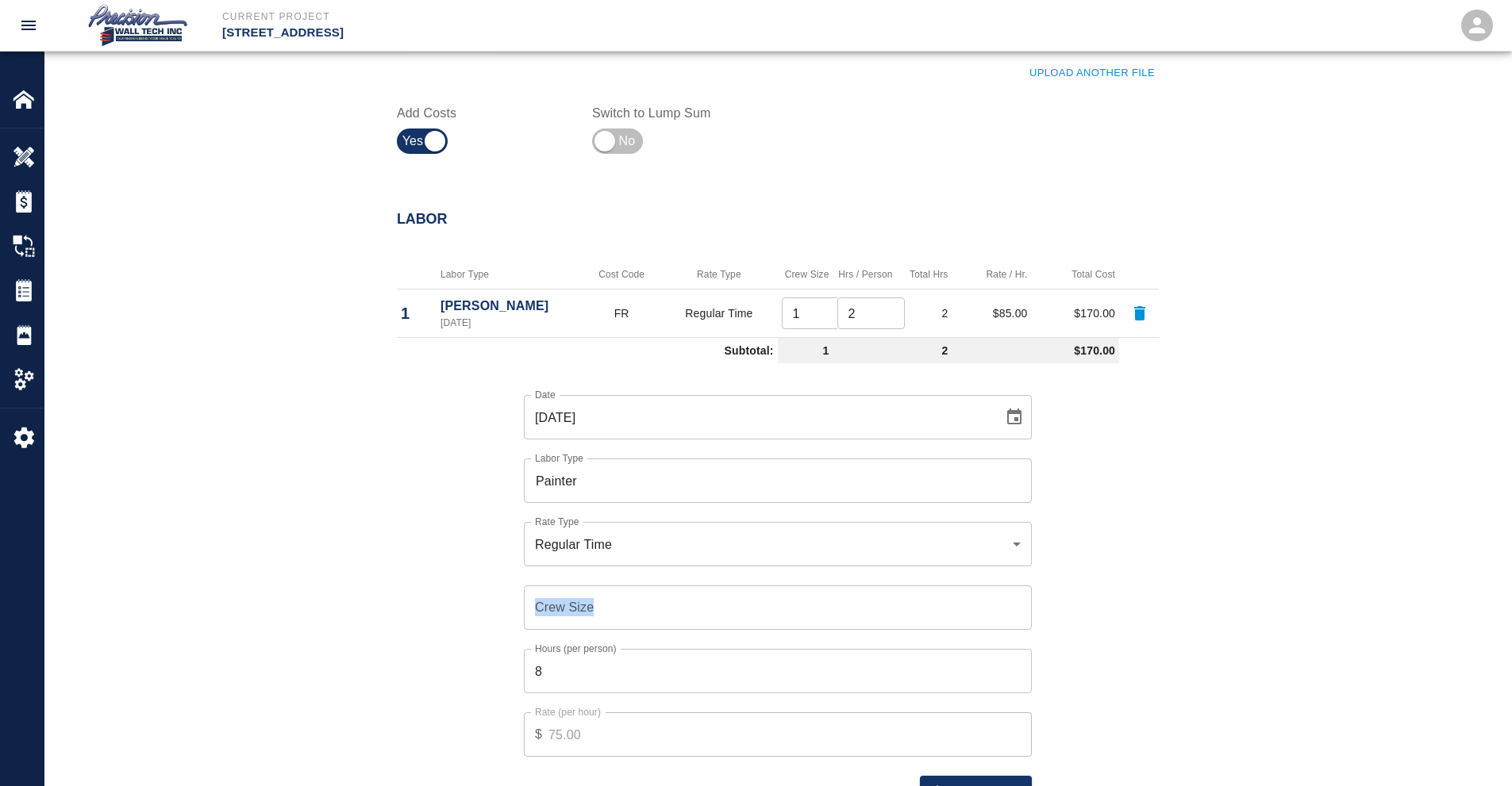
click at [650, 589] on div "Crew Size Crew Size" at bounding box center [768, 598] width 527 height 64
click at [662, 603] on input "Crew Size" at bounding box center [777, 608] width 507 height 44
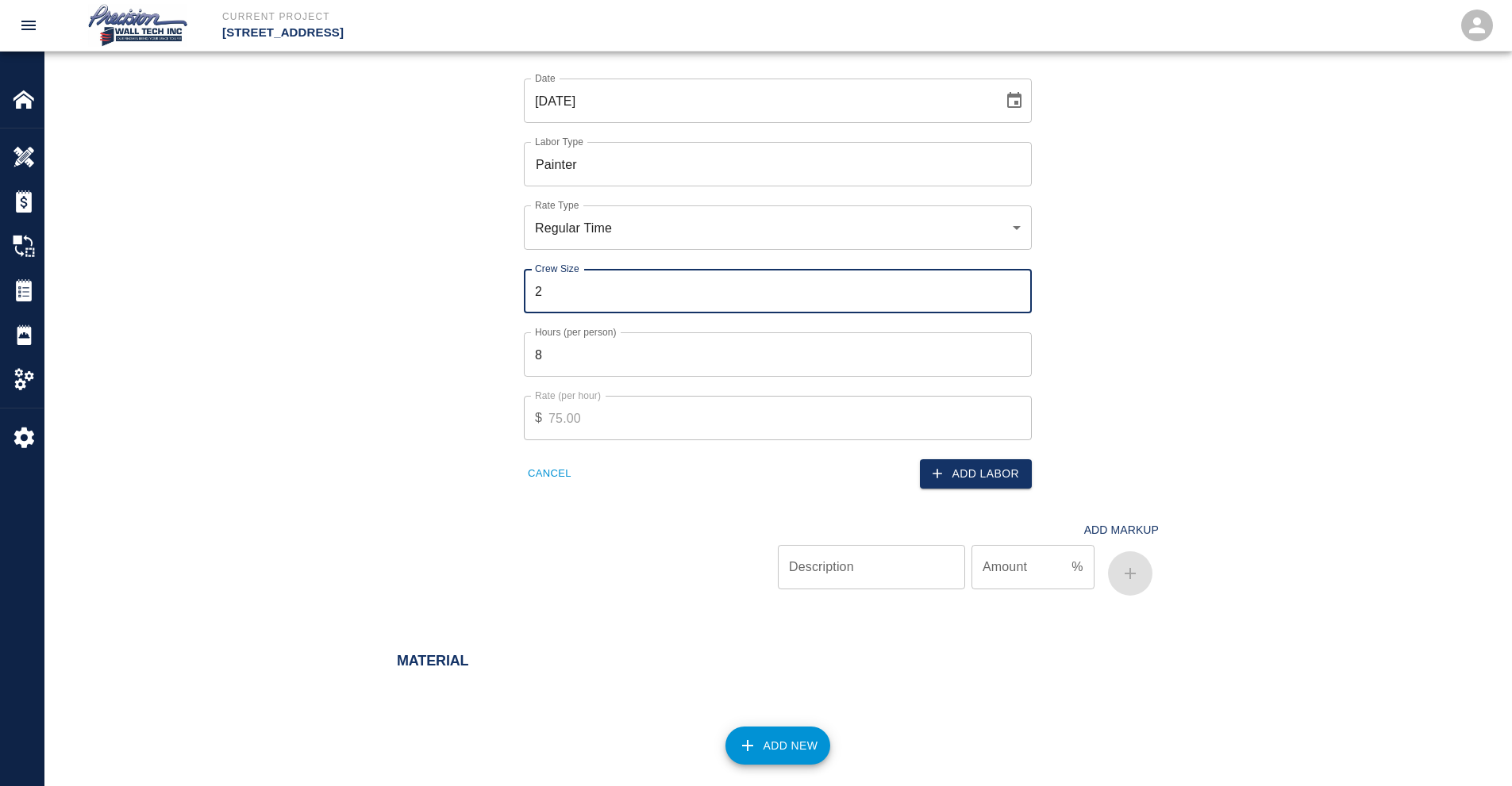
scroll to position [952, 0]
type input "2"
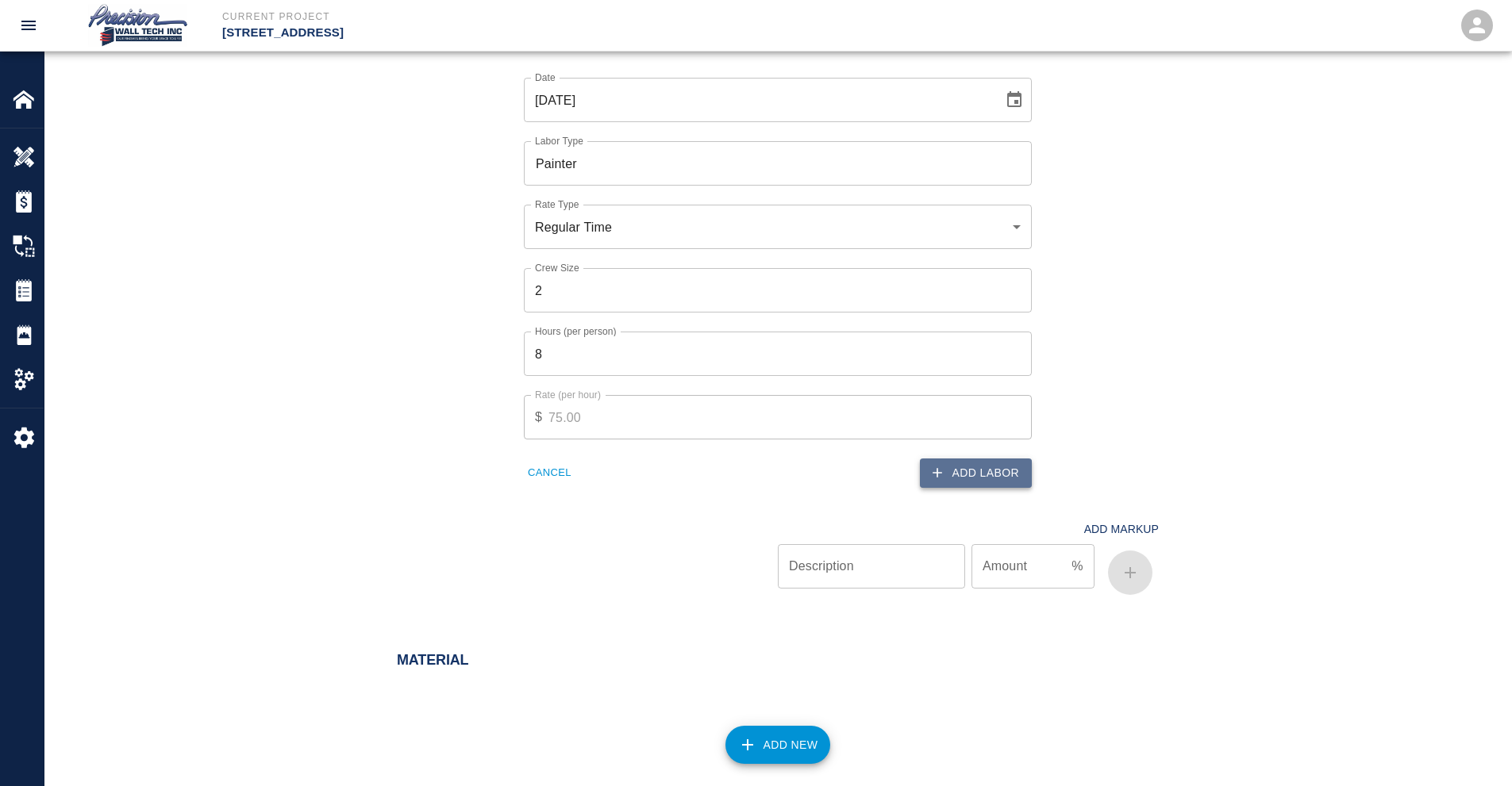
click at [978, 484] on button "Add Labor" at bounding box center [976, 474] width 112 height 30
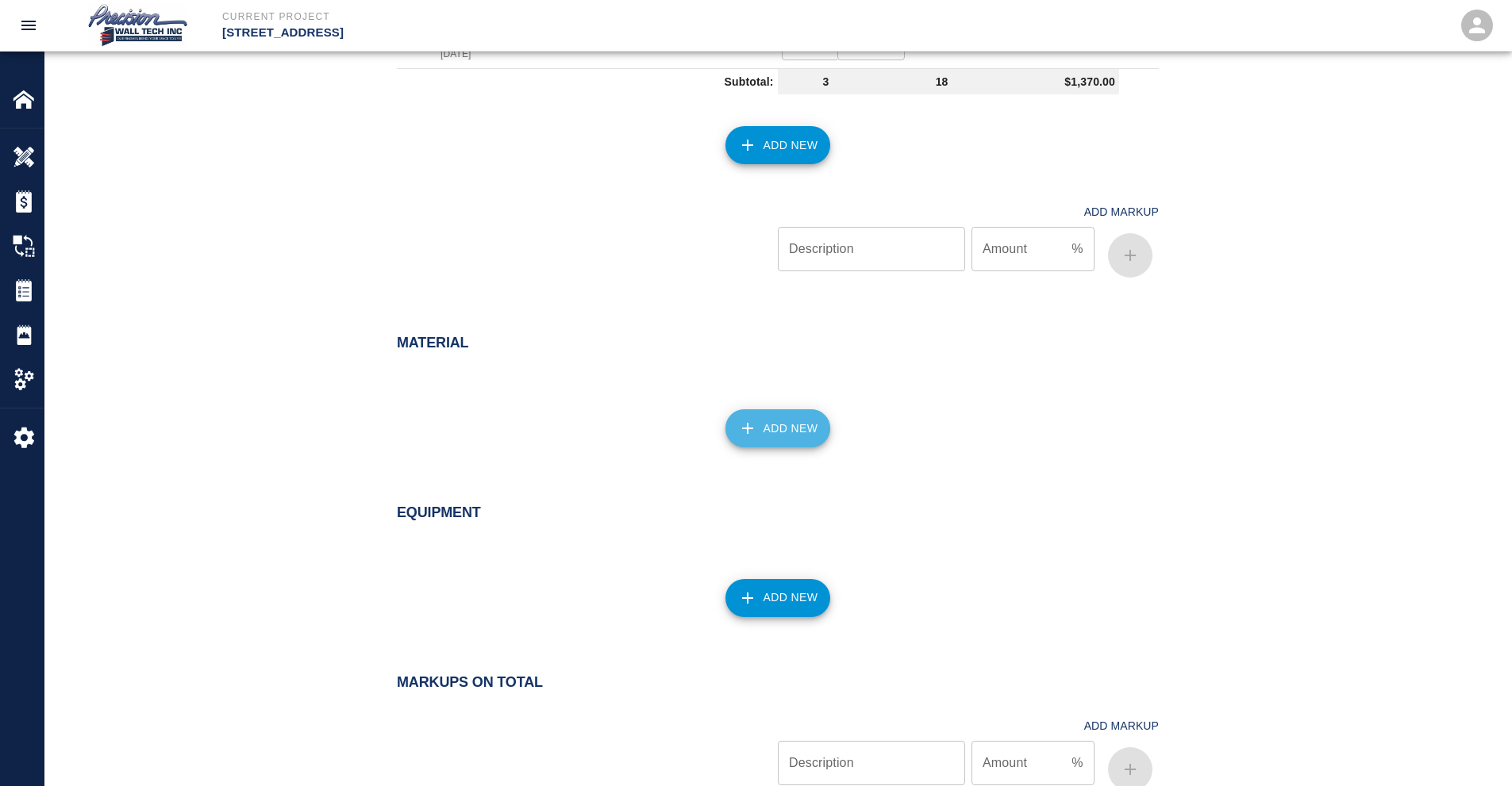
click at [757, 439] on button "Add New" at bounding box center [777, 428] width 105 height 38
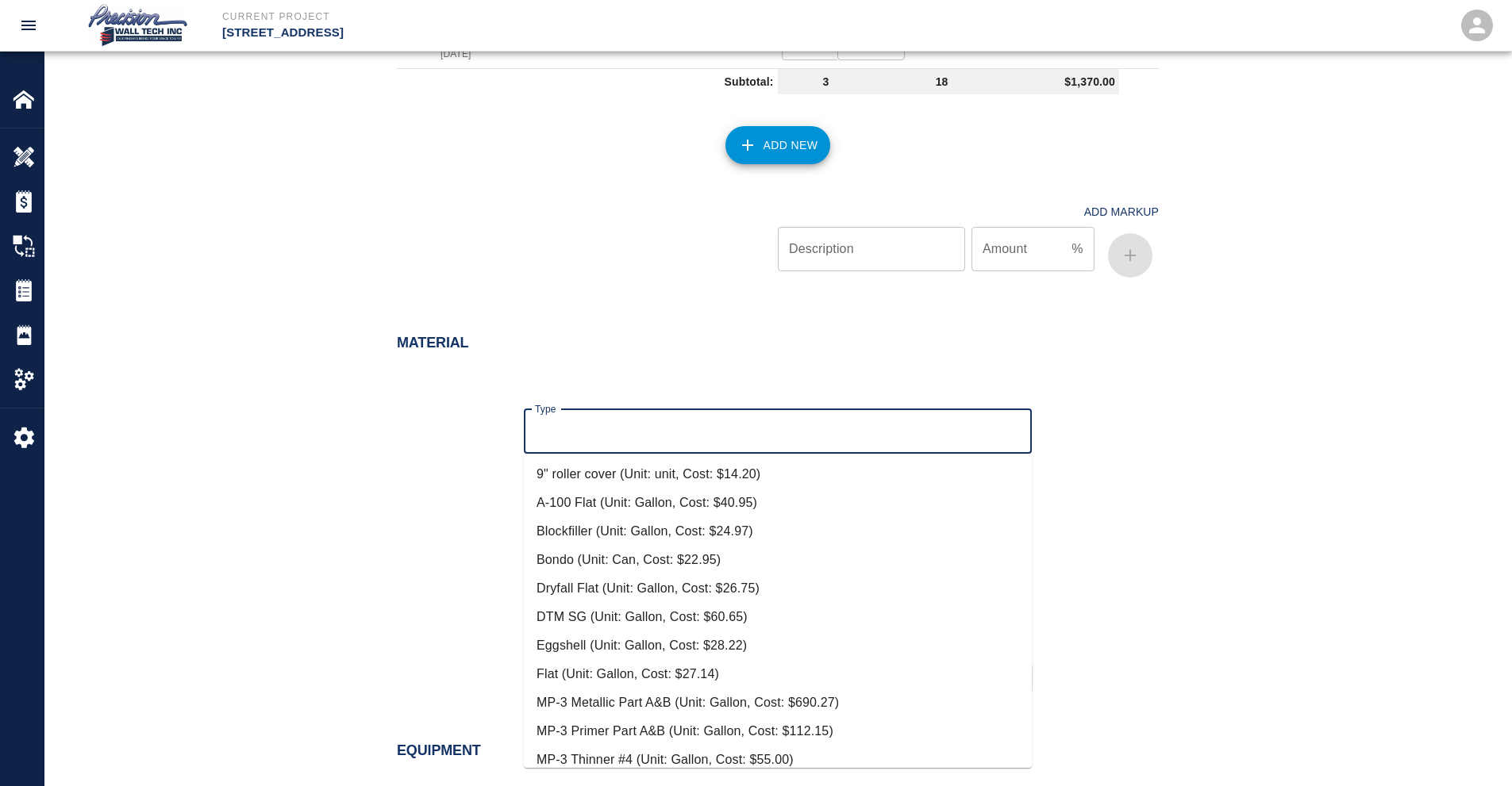
click at [691, 434] on input "Type" at bounding box center [777, 432] width 494 height 30
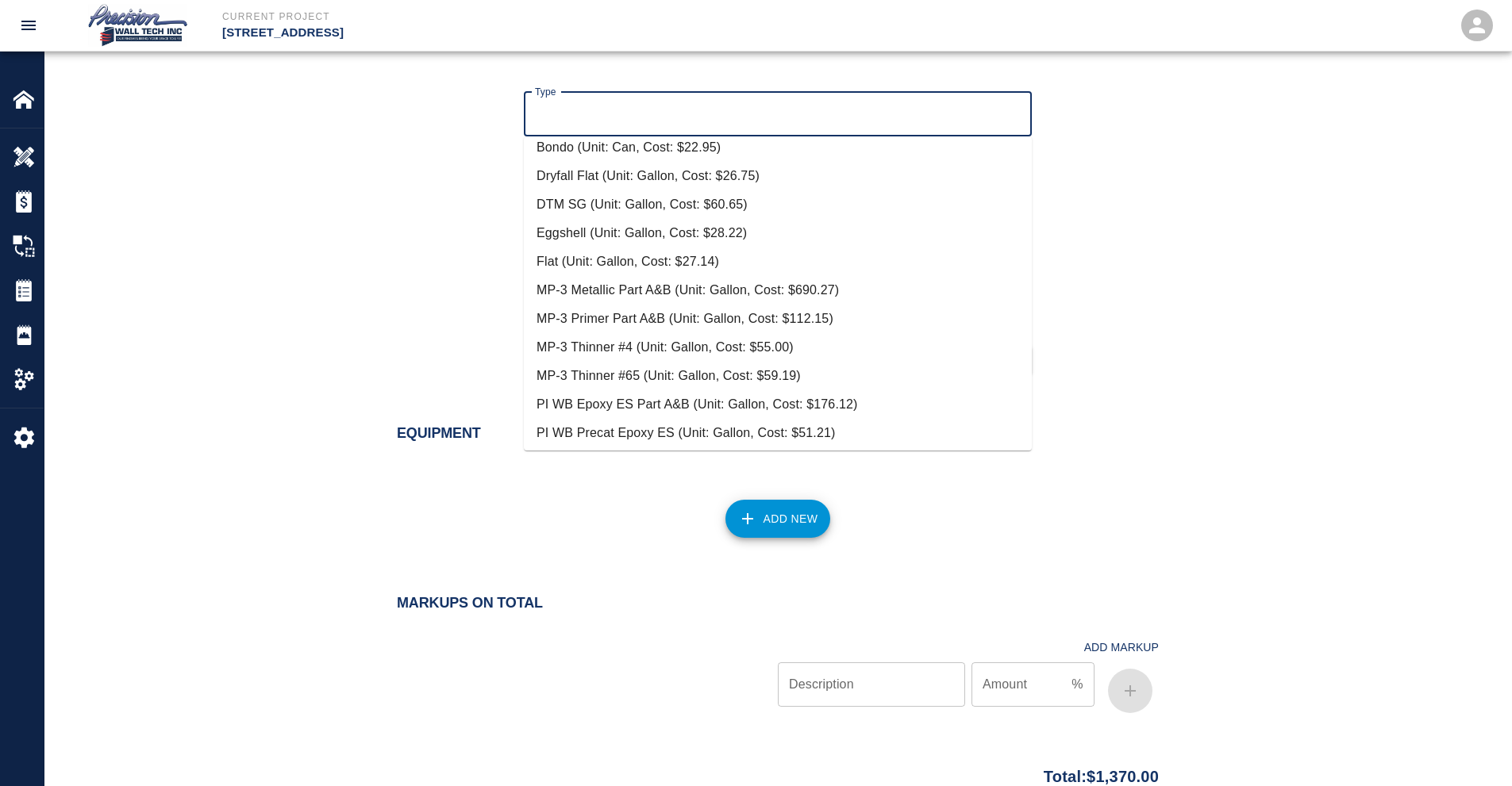
scroll to position [0, 0]
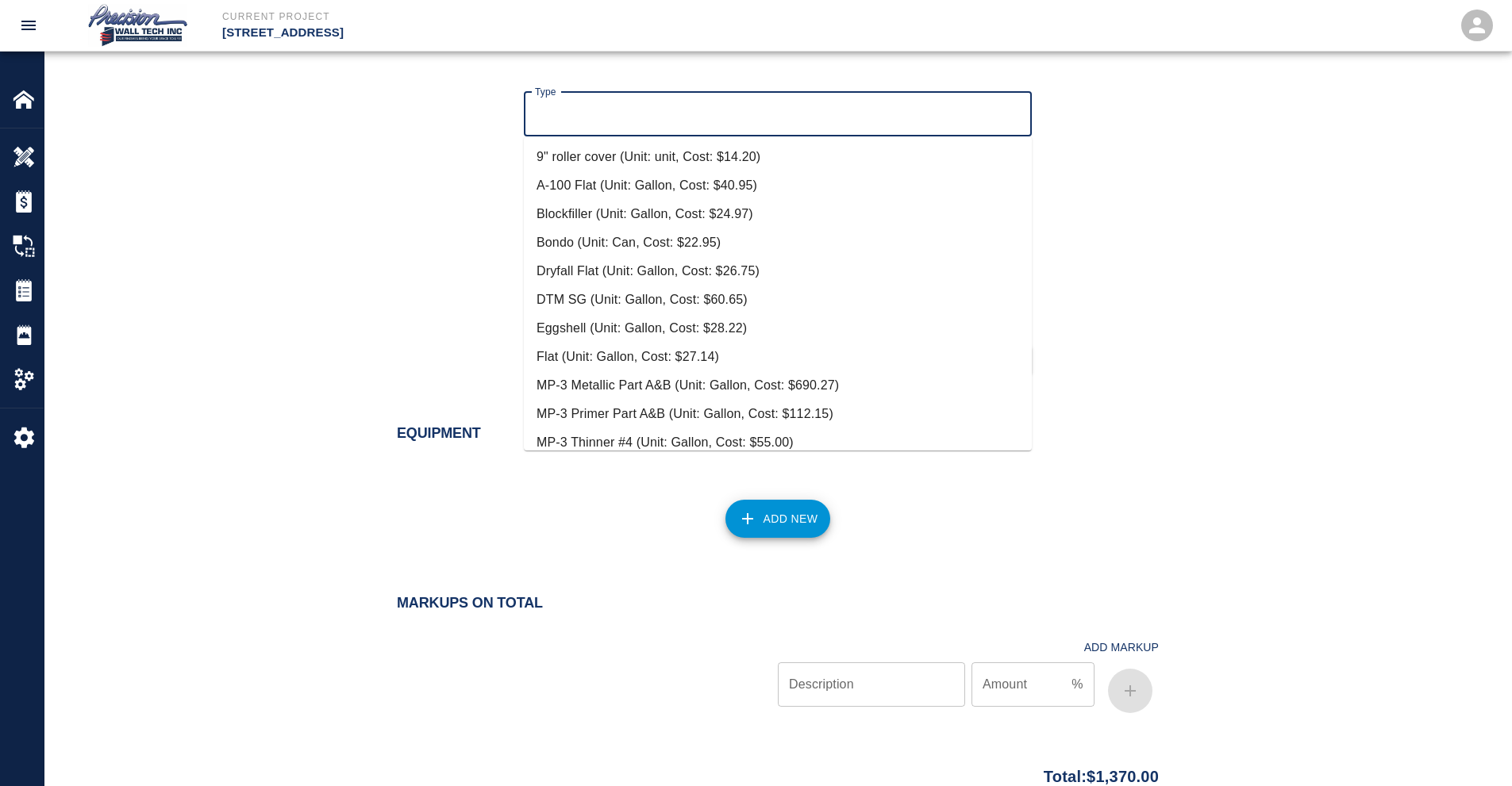
click at [667, 330] on li "Eggshell (Unit: Gallon, Cost: $28.22)" at bounding box center [777, 328] width 507 height 29
type input "Eggshell (Unit: Gallon, Cost: $28.22)"
type input "Gallon"
type input "28.22"
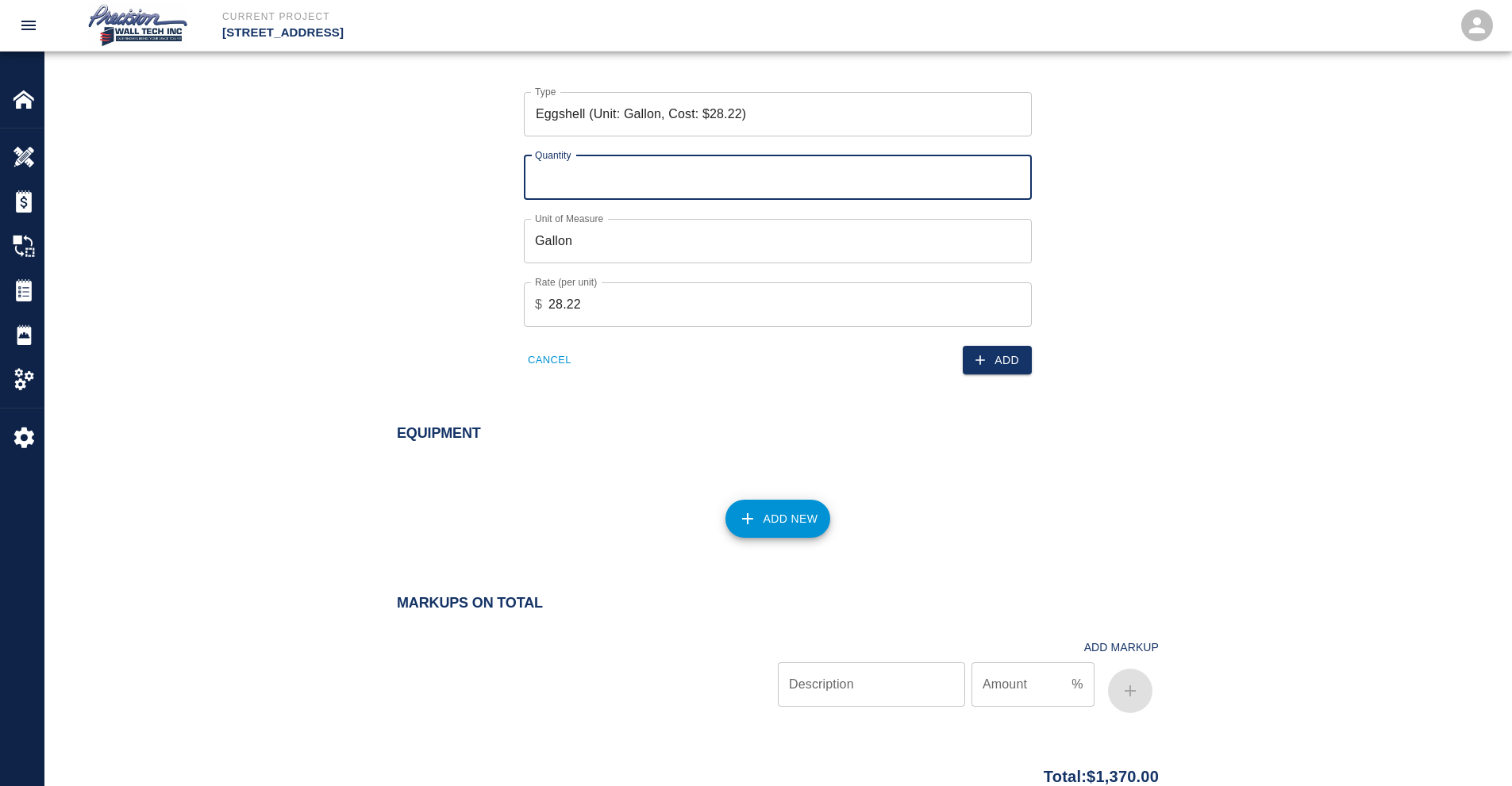
click at [736, 183] on input "Quantity" at bounding box center [777, 178] width 507 height 44
type input "1"
click at [993, 353] on button "Add" at bounding box center [997, 360] width 69 height 30
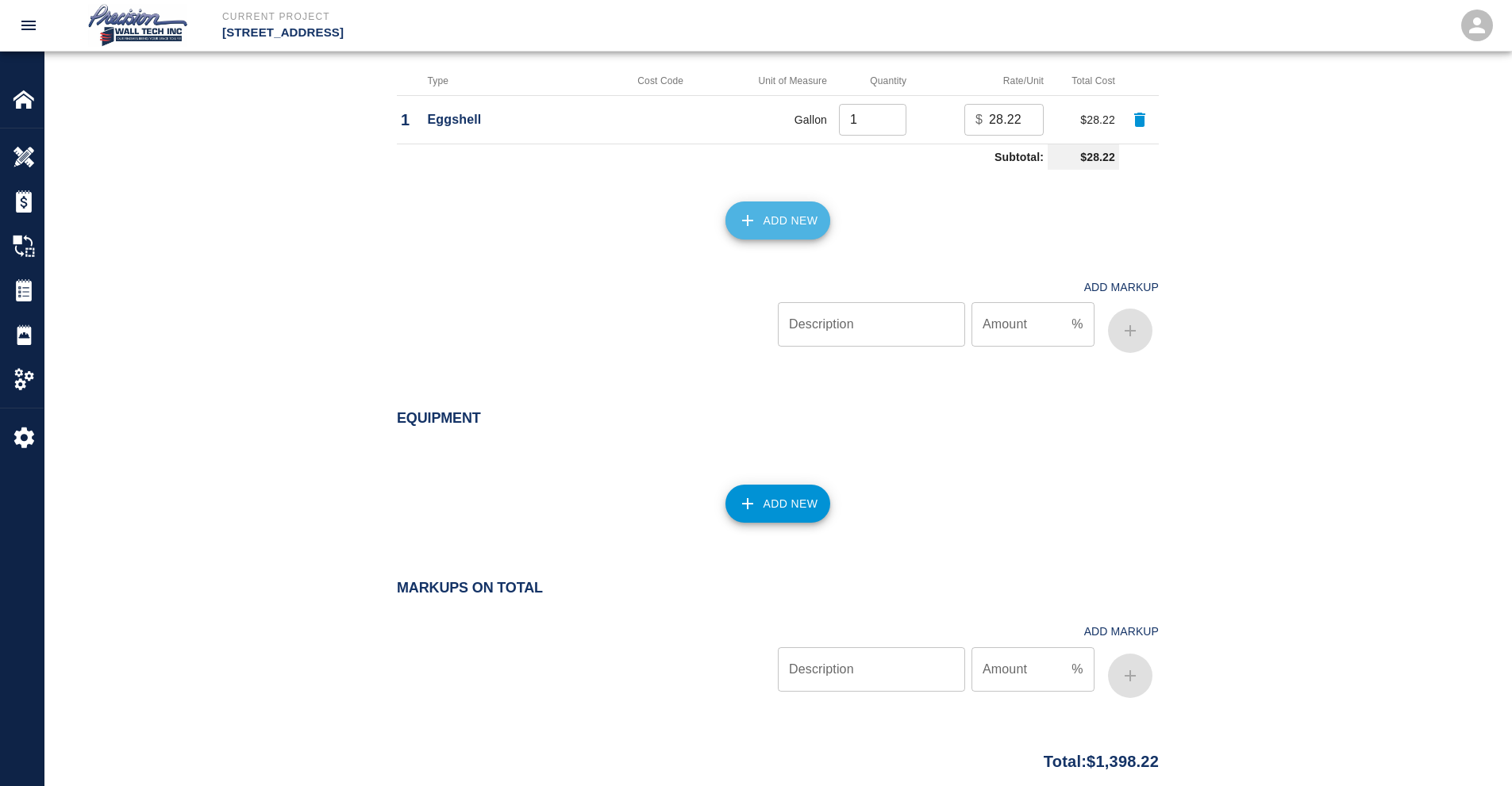
click at [804, 222] on button "Add New" at bounding box center [777, 221] width 105 height 38
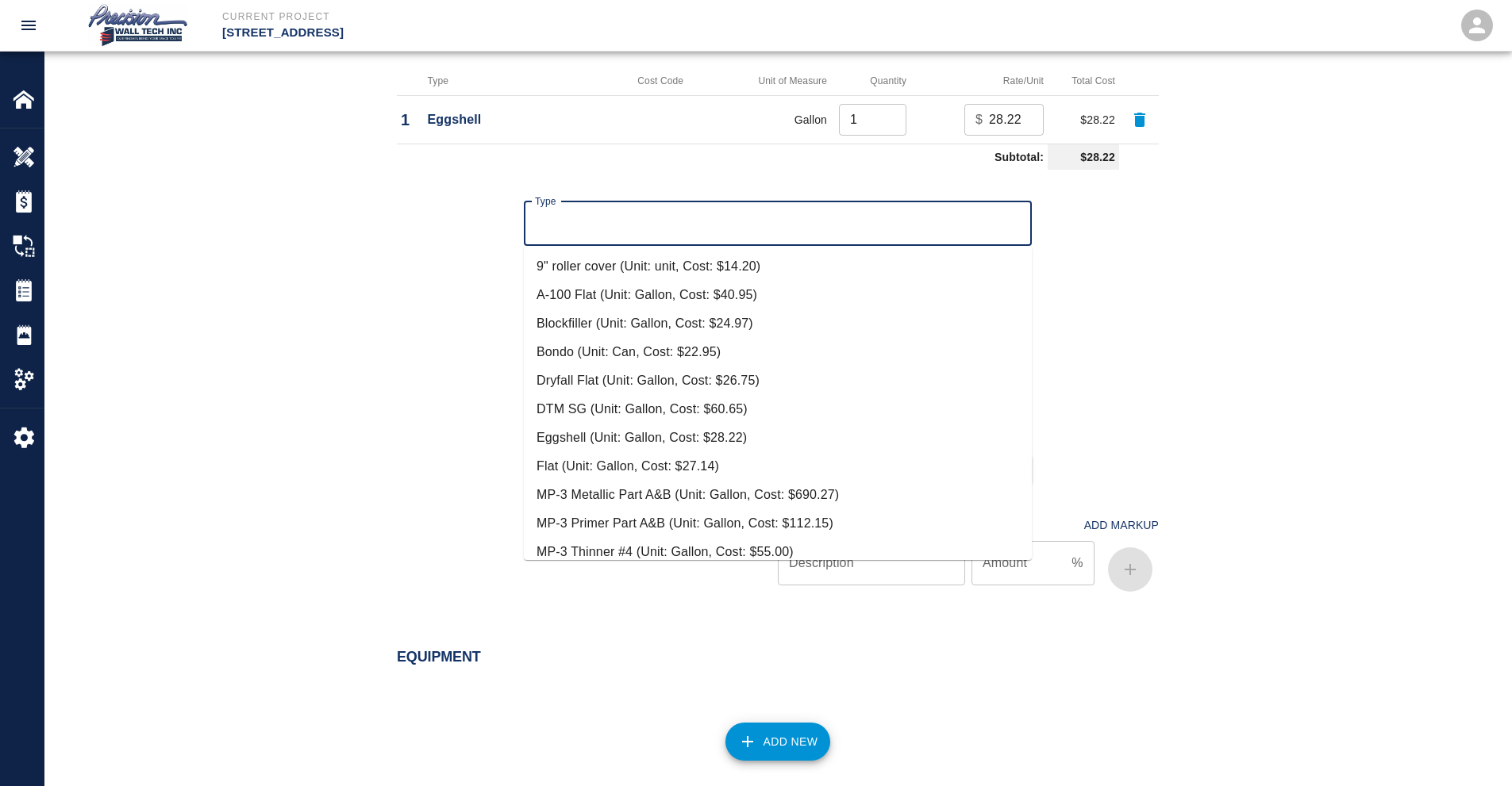
click at [688, 216] on input "Type" at bounding box center [777, 224] width 494 height 30
click at [626, 471] on li "Flat (Unit: Gallon, Cost: $27.14)" at bounding box center [777, 467] width 507 height 29
type input "Flat (Unit: Gallon, Cost: $27.14)"
type input "Gallon"
type input "27.14"
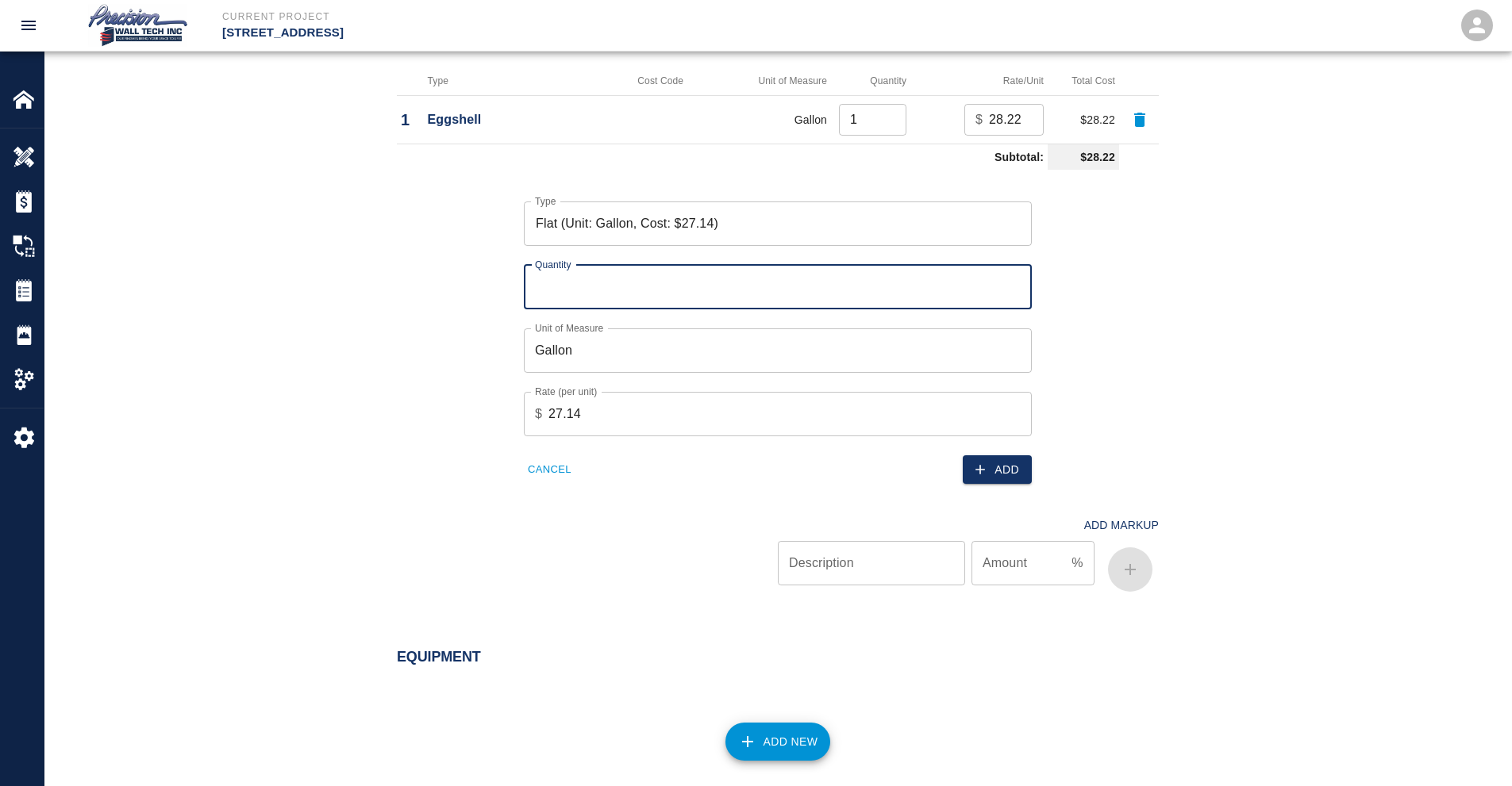
click at [631, 272] on input "Quantity" at bounding box center [777, 286] width 507 height 44
type input "1"
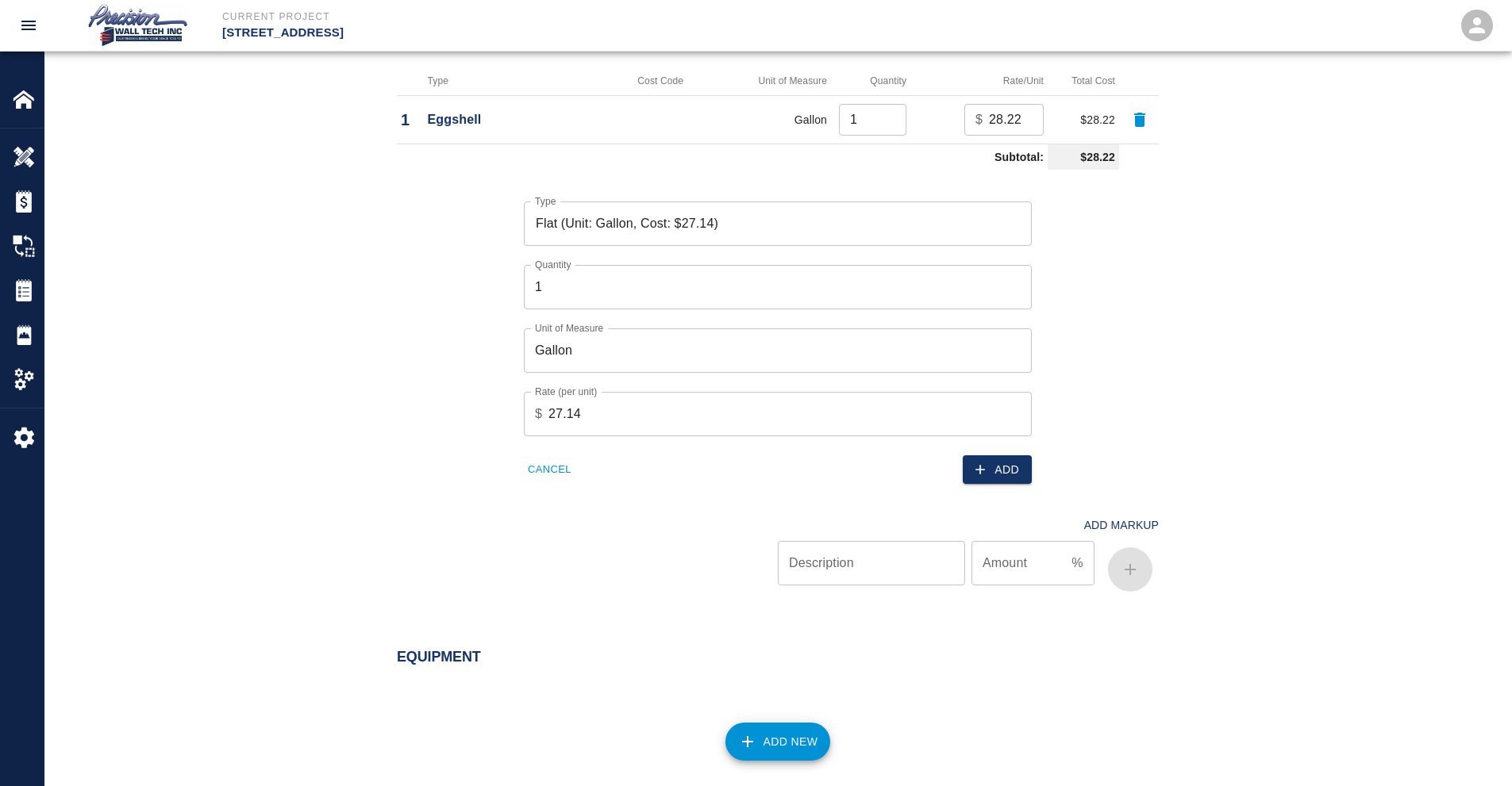
click at [975, 448] on div "Add" at bounding box center [899, 460] width 264 height 49
click at [975, 458] on button "Add" at bounding box center [997, 470] width 69 height 30
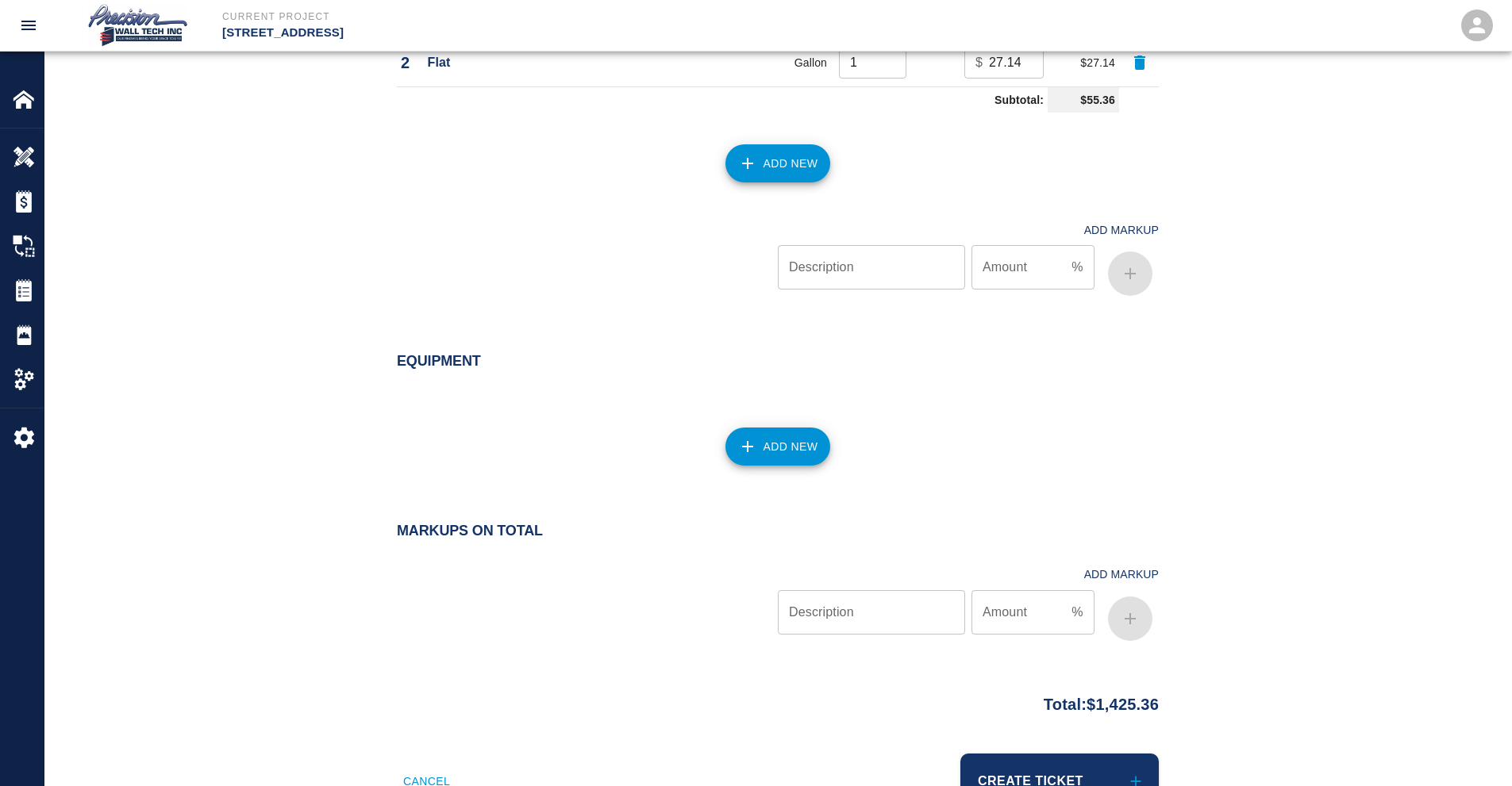
scroll to position [1436, 0]
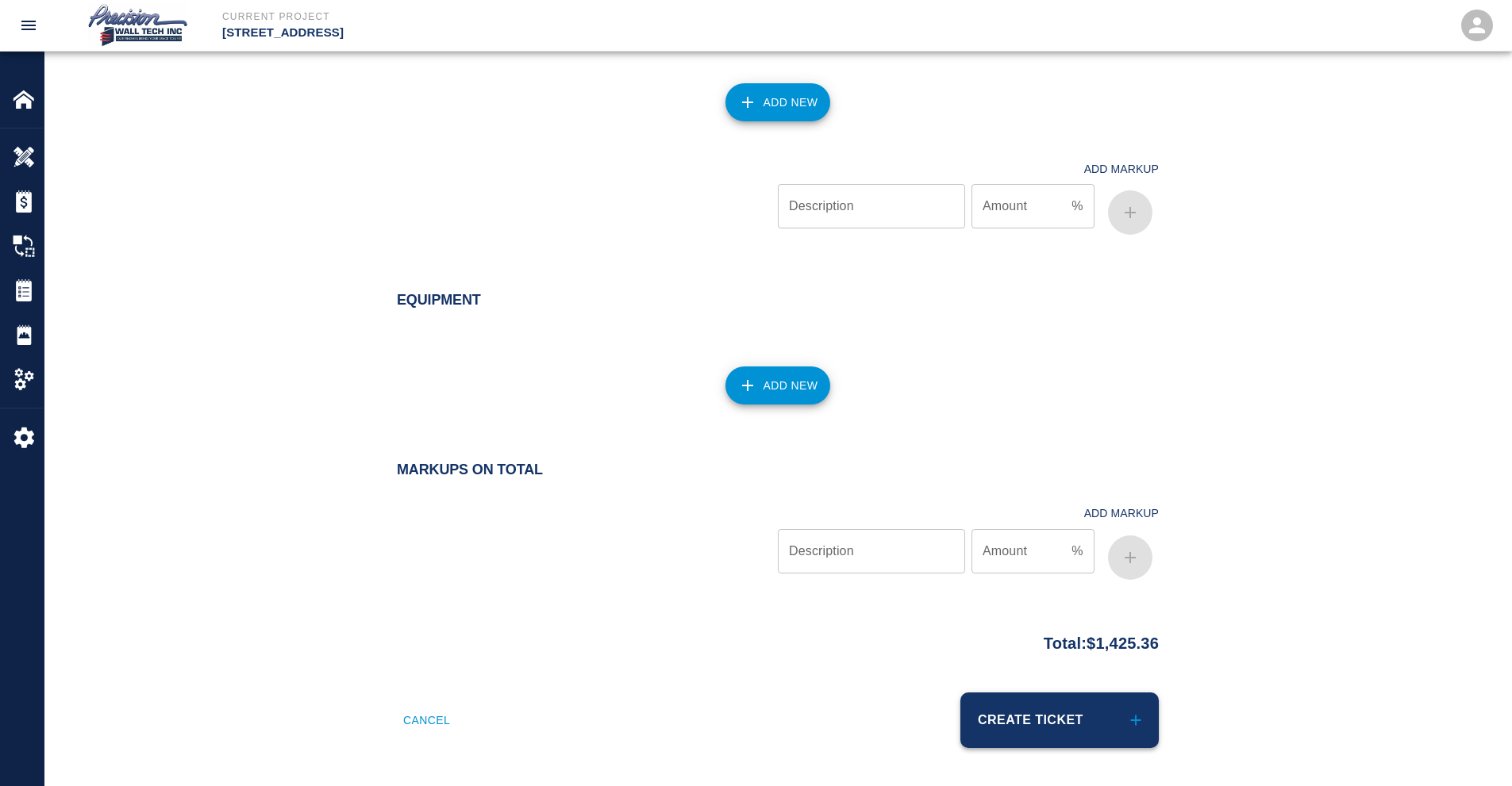
click at [979, 703] on button "Create Ticket" at bounding box center [1059, 721] width 198 height 56
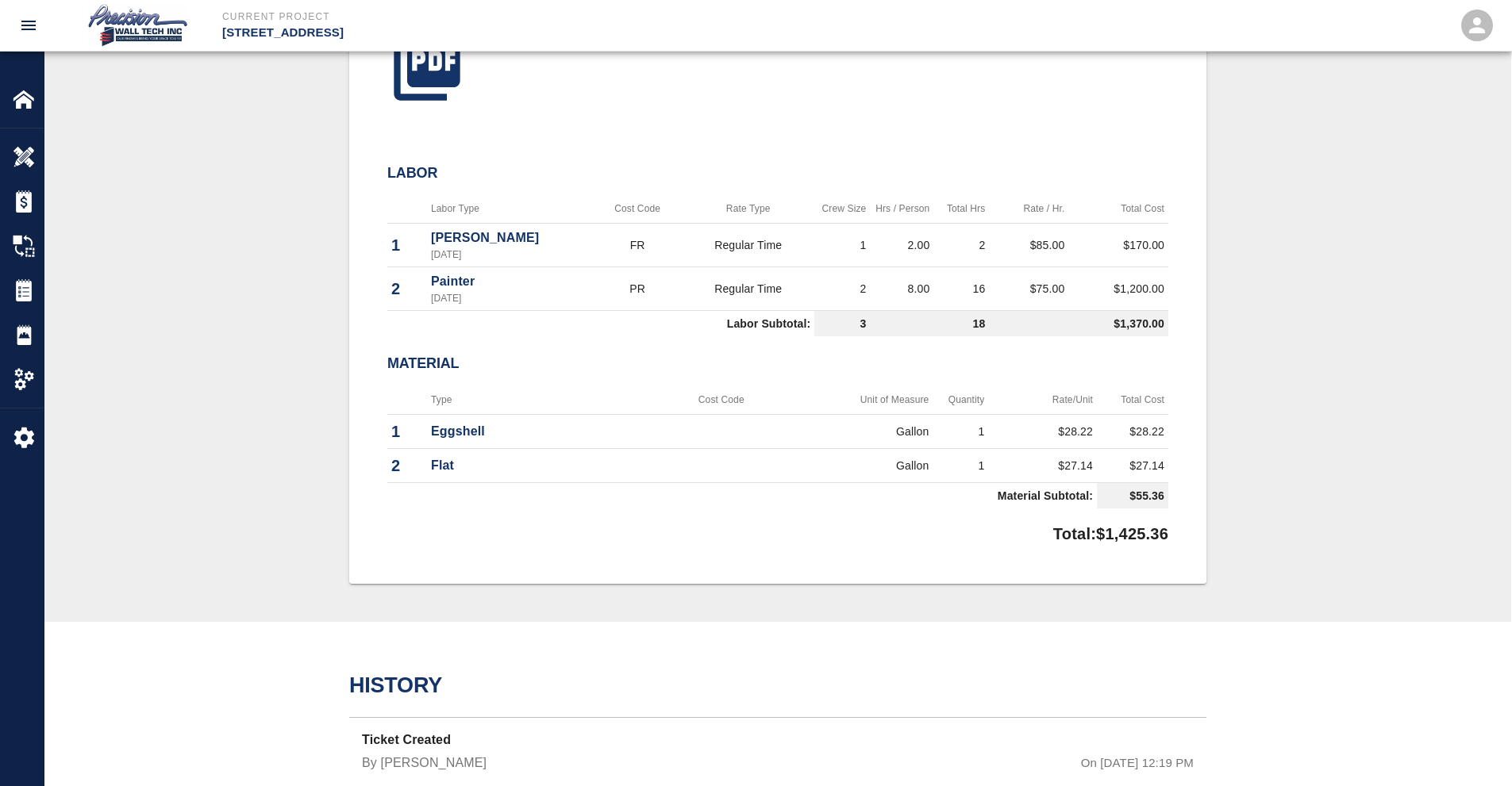
scroll to position [800, 0]
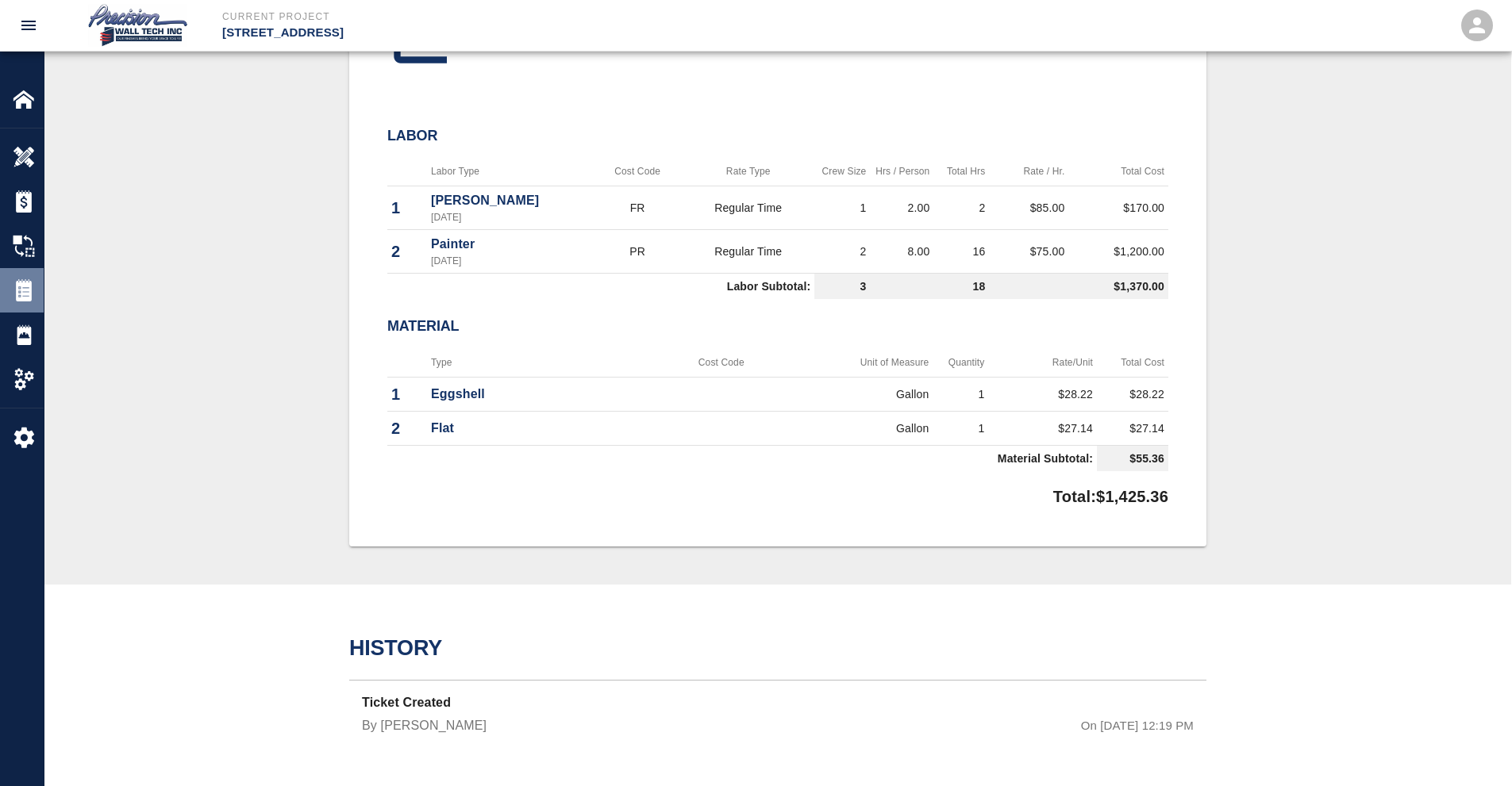
click at [31, 299] on img at bounding box center [24, 291] width 23 height 23
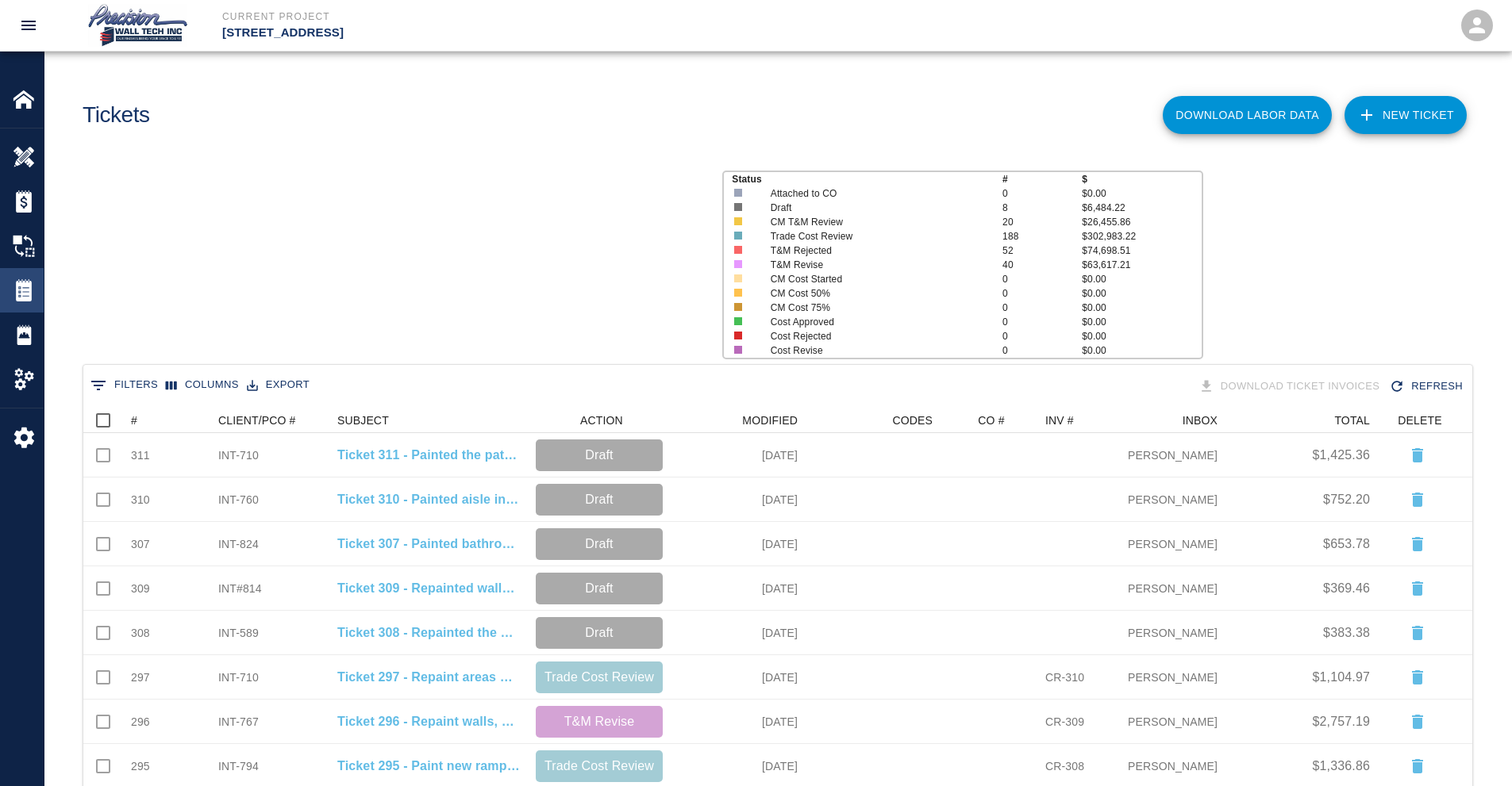
scroll to position [903, 1377]
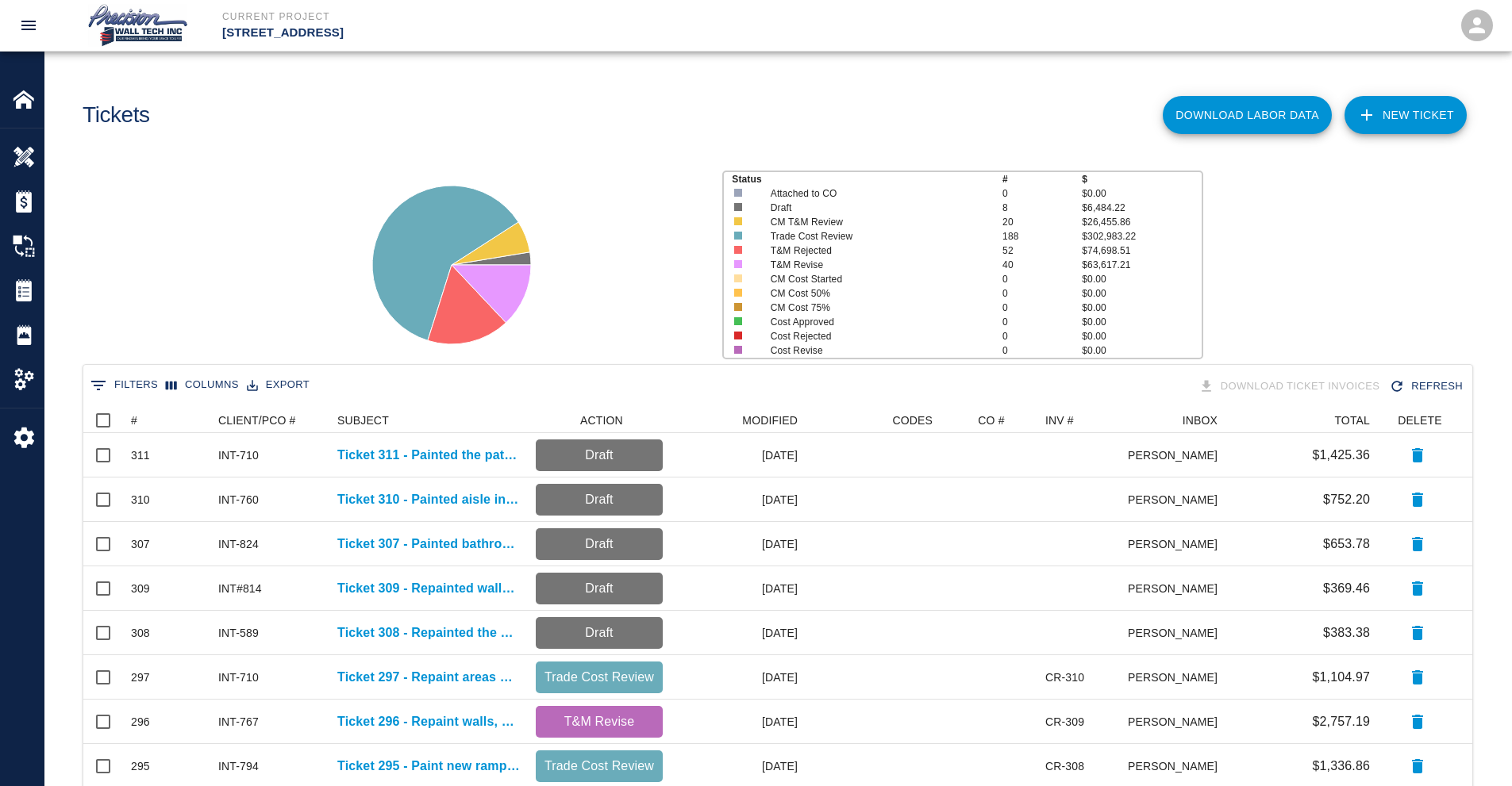
click at [1358, 109] on icon at bounding box center [1367, 115] width 19 height 19
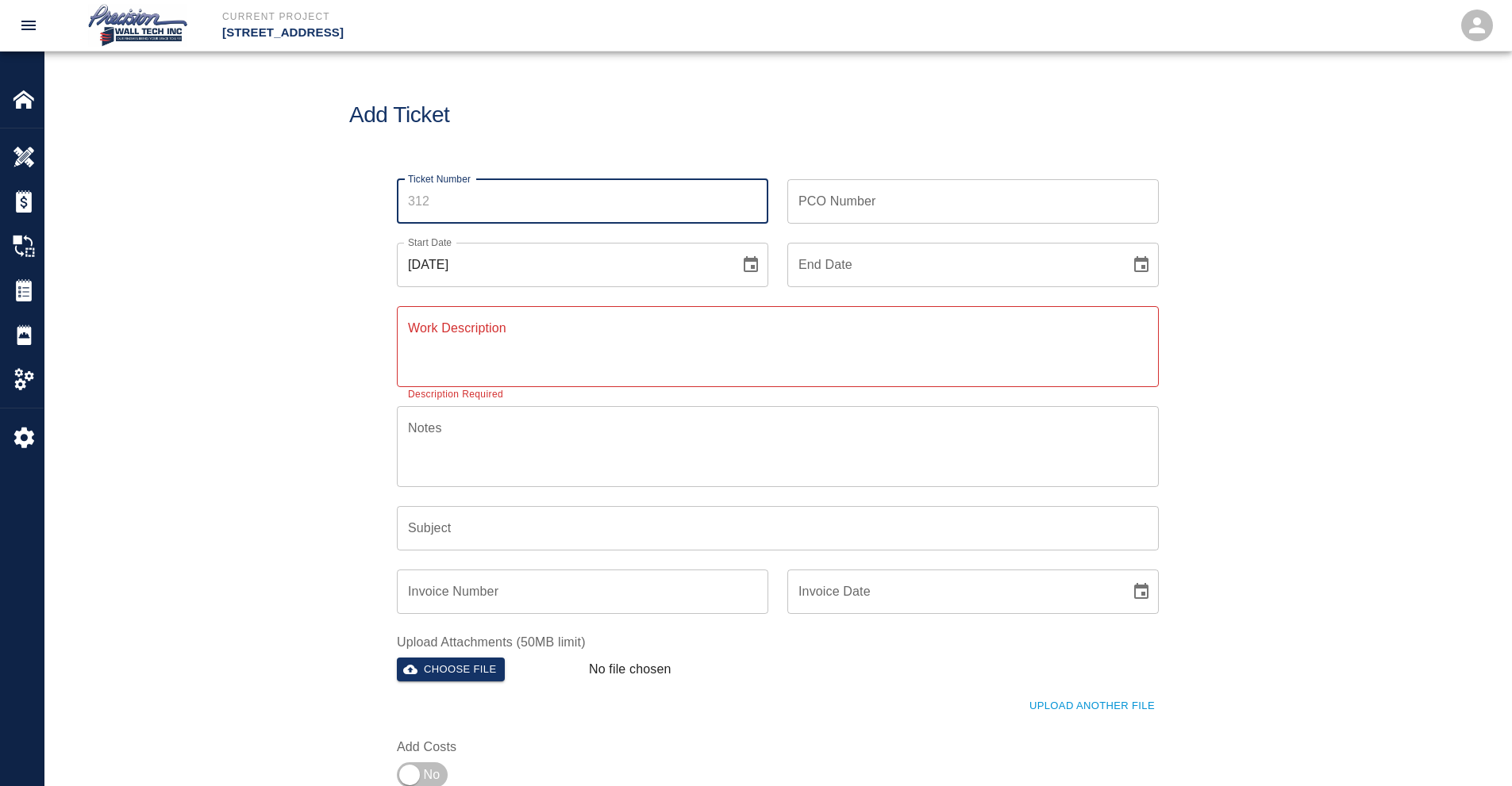
click at [576, 184] on input "Ticket Number" at bounding box center [582, 201] width 372 height 44
type input "312"
drag, startPoint x: 975, startPoint y: 203, endPoint x: 942, endPoint y: 212, distance: 34.2
click at [975, 203] on input "PCO Number" at bounding box center [972, 201] width 372 height 44
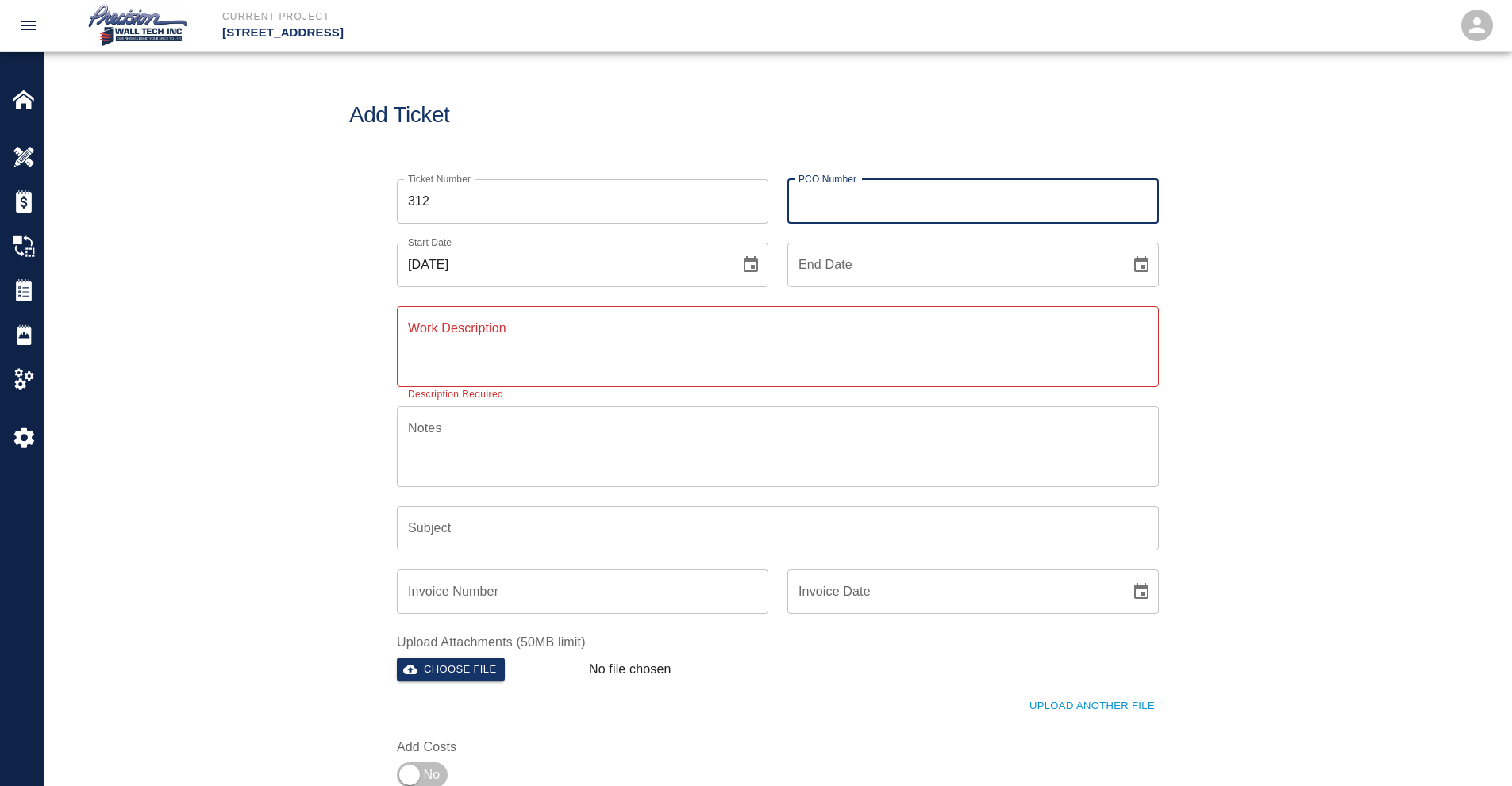
click at [853, 210] on div "PCO Number PCO Number" at bounding box center [972, 201] width 372 height 44
type input "INT-806"
click at [1126, 249] on button "Choose date" at bounding box center [1141, 265] width 31 height 31
type input "[DATE]"
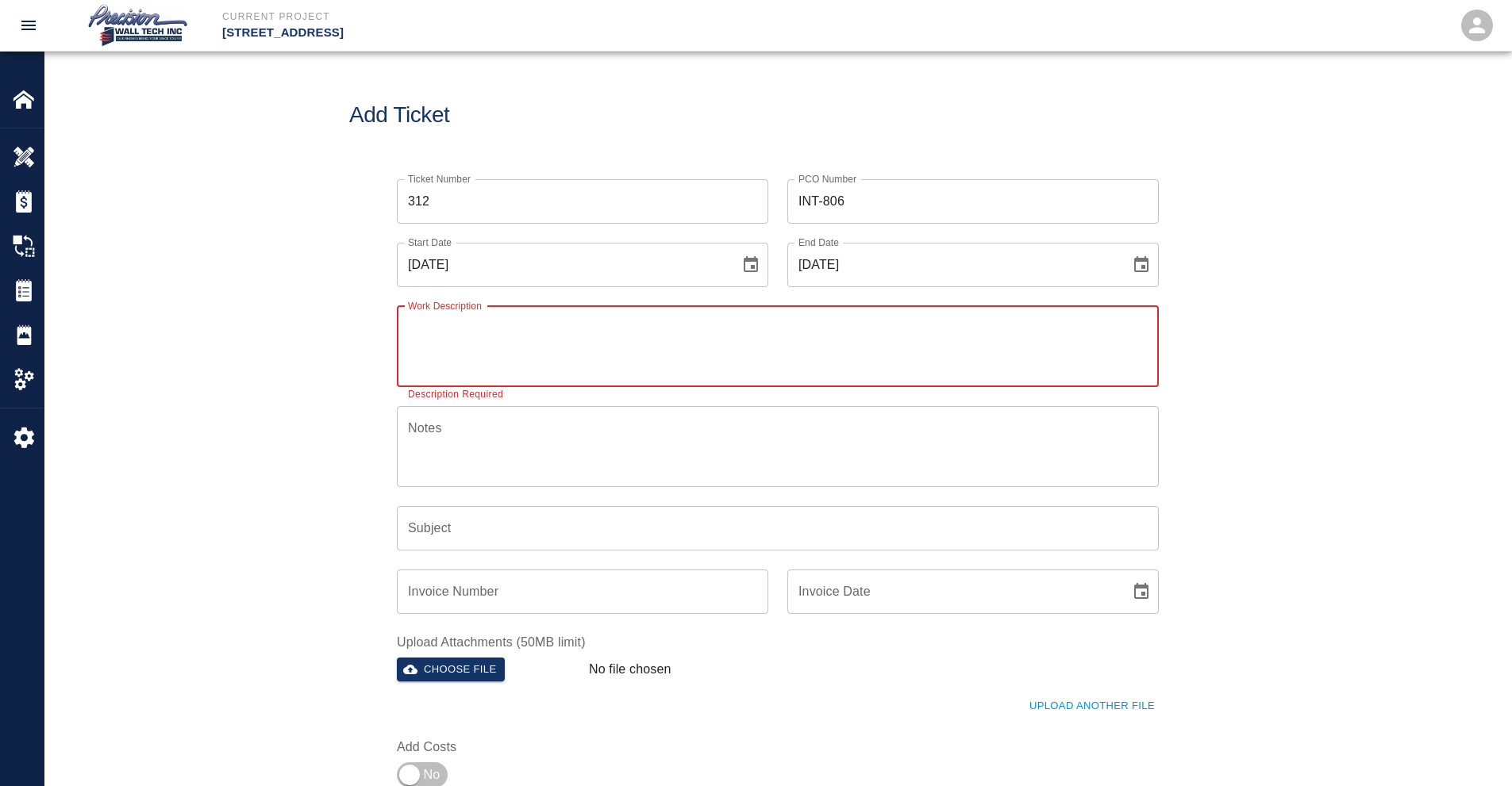
click at [509, 351] on textarea "Work Description" at bounding box center [778, 346] width 740 height 55
click at [446, 320] on textarea "Work Description" at bounding box center [778, 346] width 740 height 55
paste textarea "Painted the wall graphics on the 1st wall due to water damage because of the le…"
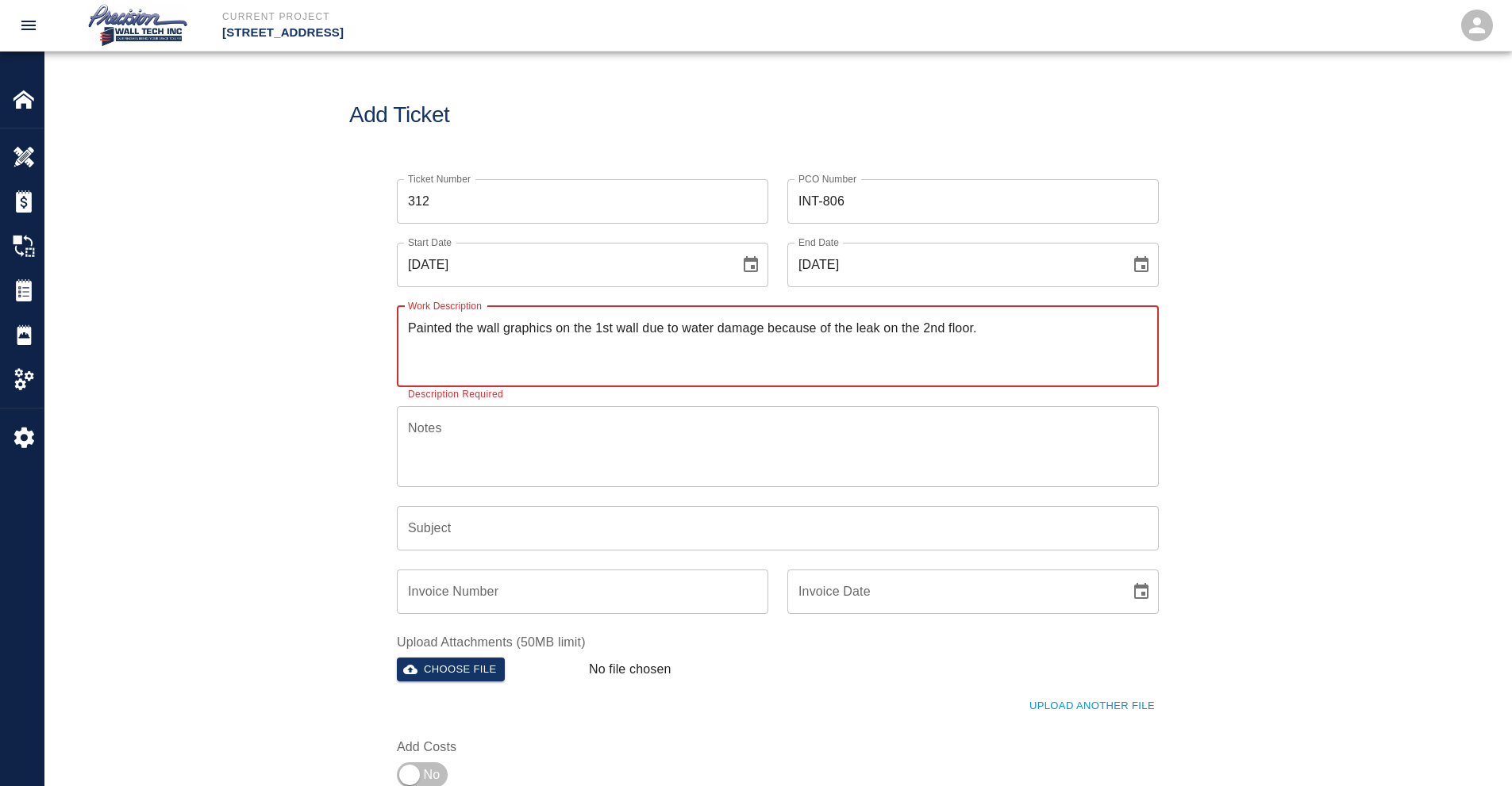
type textarea "Painted the wall graphics on the 1st wall due to water damage because of the le…"
click at [463, 533] on input "Subject" at bounding box center [777, 528] width 762 height 44
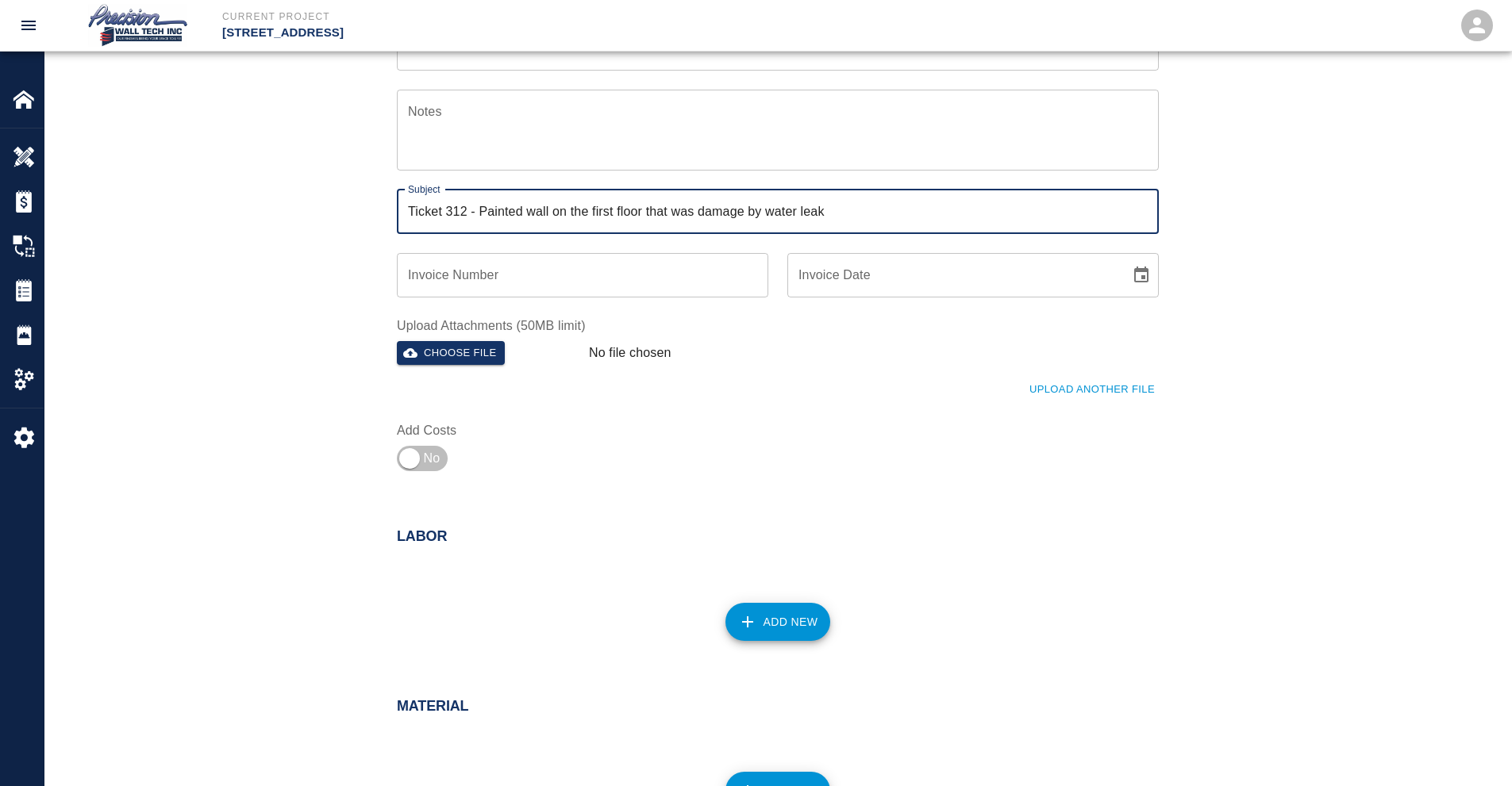
scroll to position [318, 0]
type input "Ticket 312 - Painted wall on the first floor that was damage by water leak"
click at [480, 334] on div "Choose file" at bounding box center [487, 350] width 192 height 31
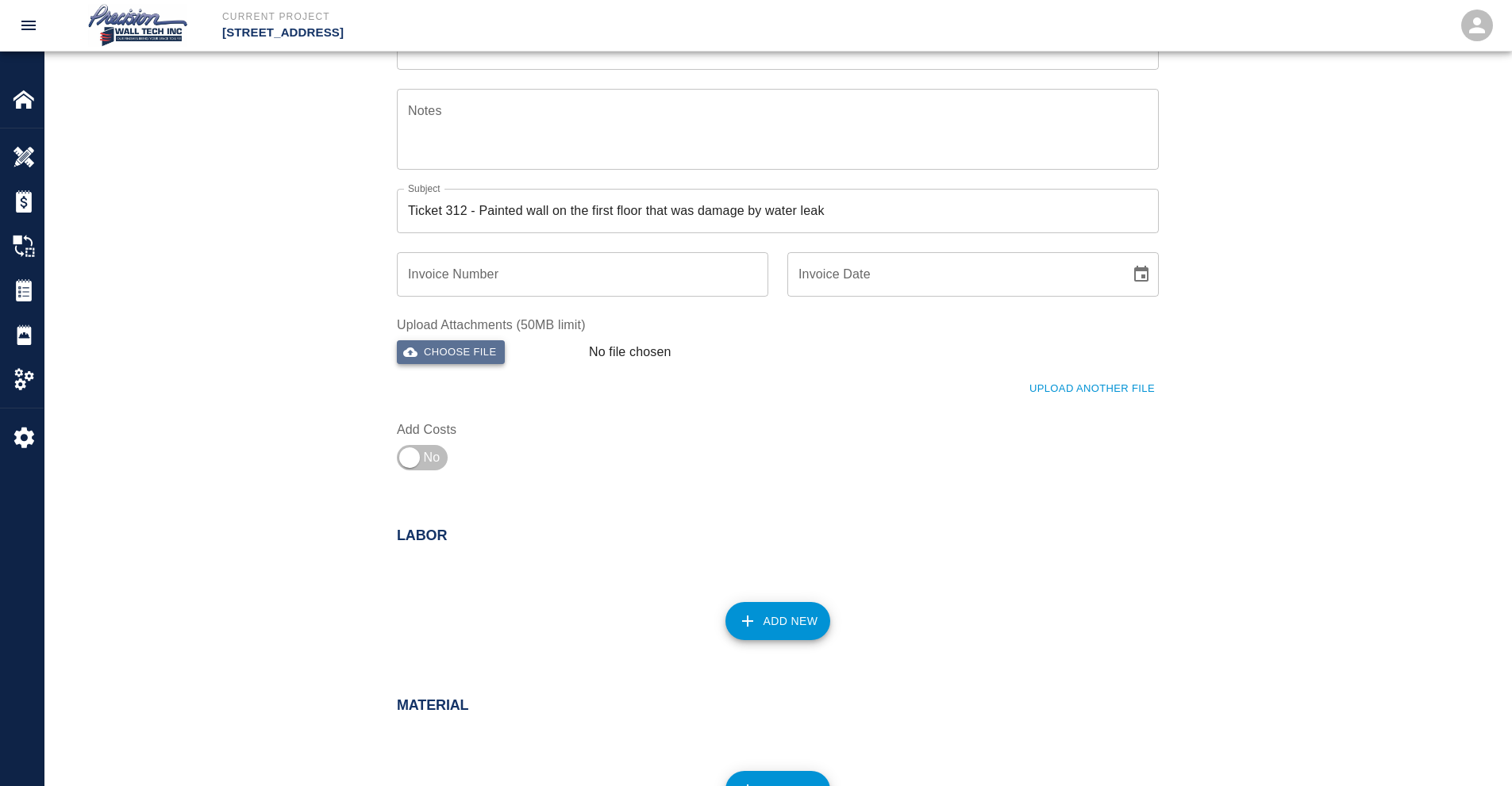
click at [440, 354] on button "Choose file" at bounding box center [451, 353] width 108 height 24
click at [436, 460] on input "checkbox" at bounding box center [409, 459] width 114 height 38
checkbox input "true"
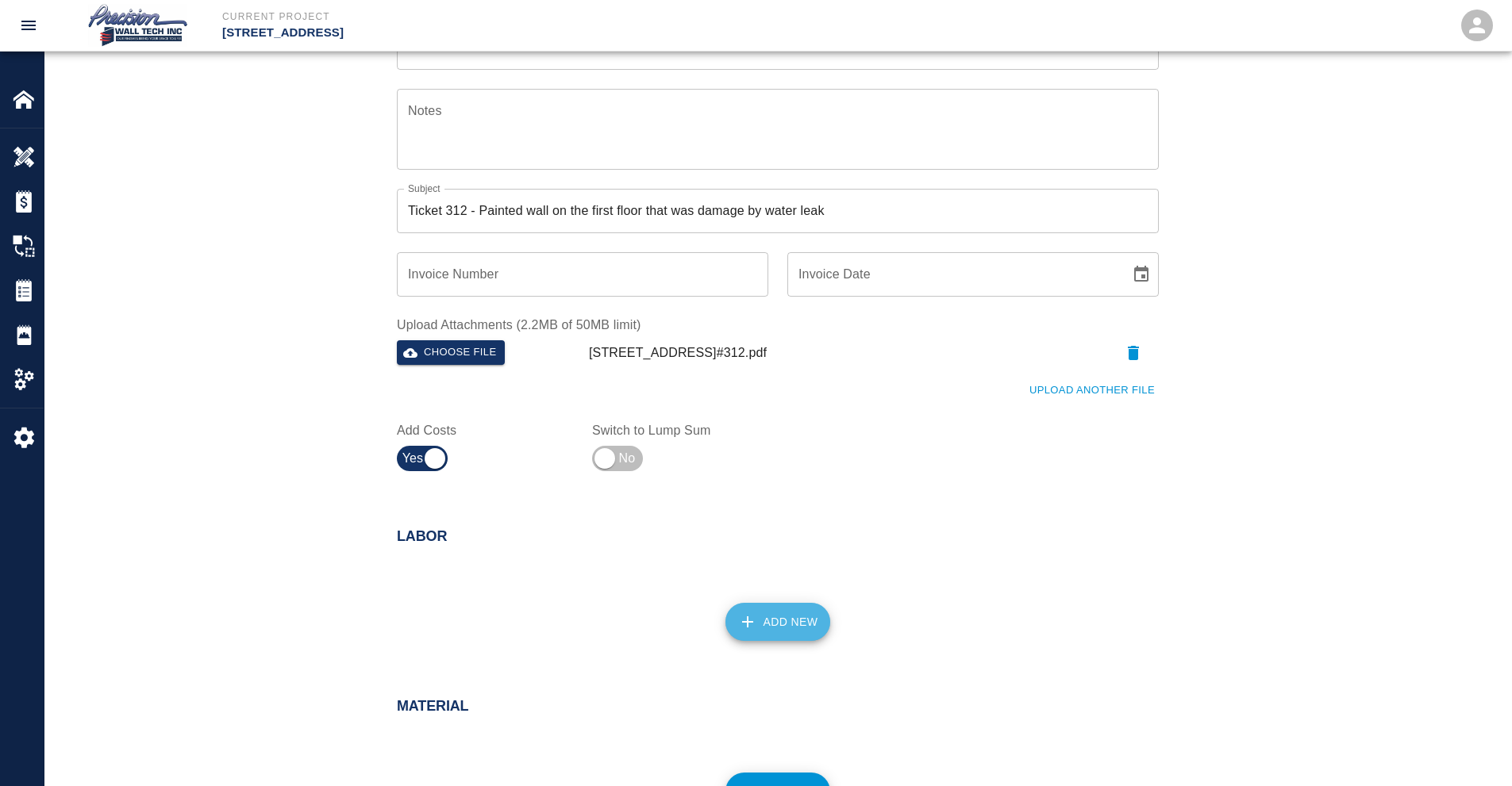
click at [764, 622] on button "Add New" at bounding box center [777, 622] width 105 height 38
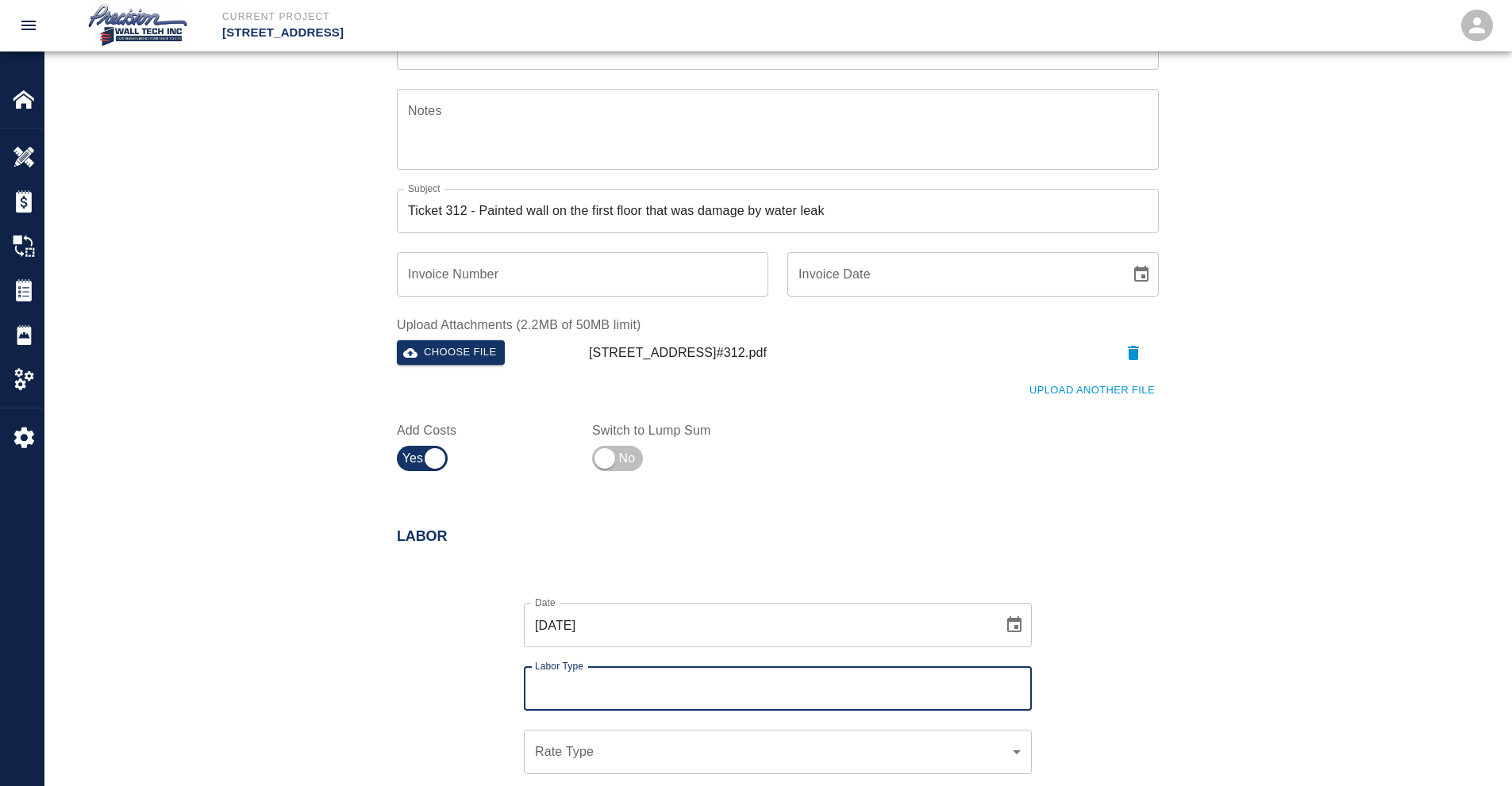
scroll to position [635, 0]
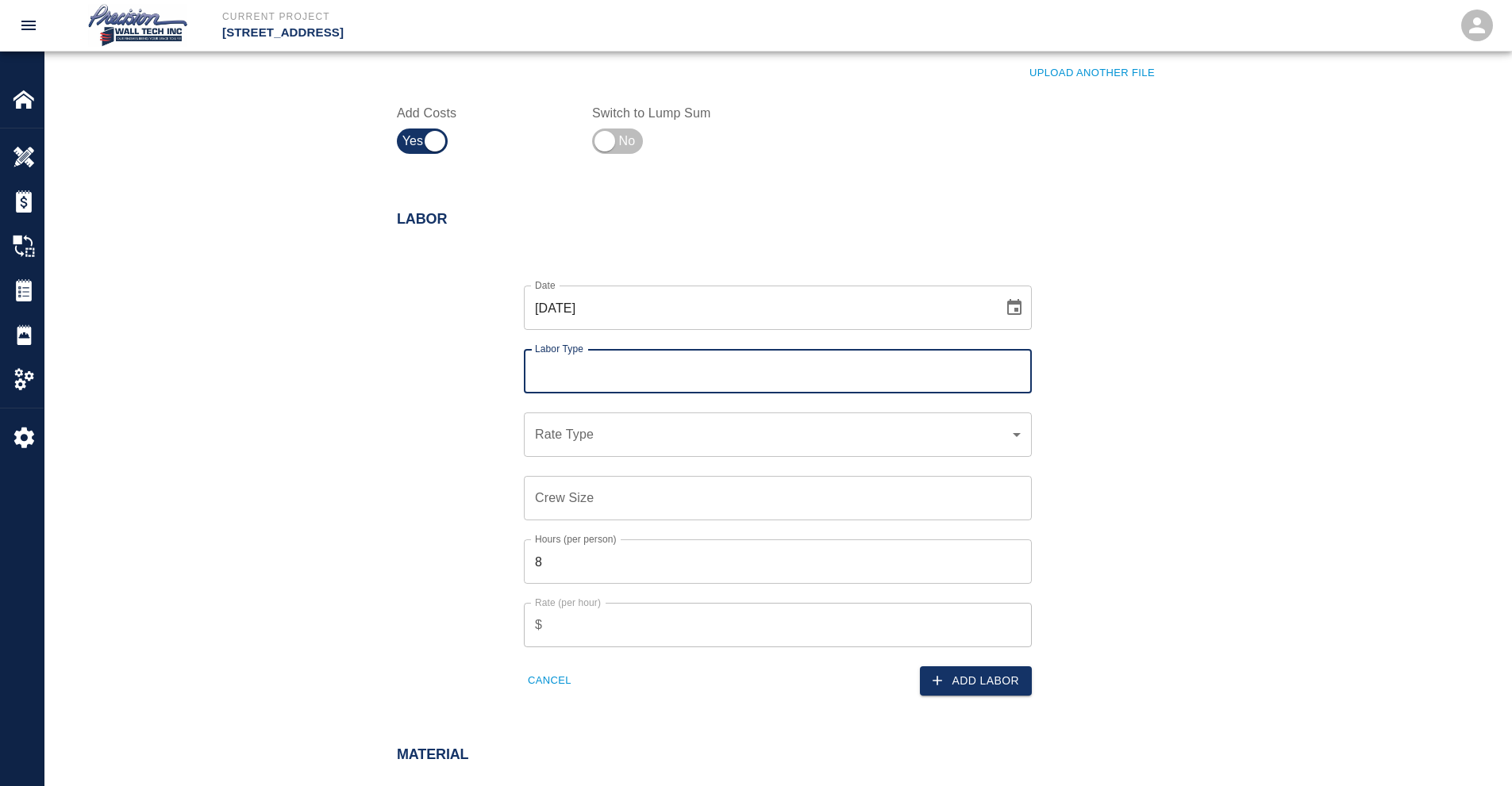
click at [642, 373] on input "Labor Type" at bounding box center [777, 371] width 494 height 30
click at [616, 465] on li "Painter (Valid: [DATE]-[DATE])" at bounding box center [777, 471] width 507 height 29
type input "Painter"
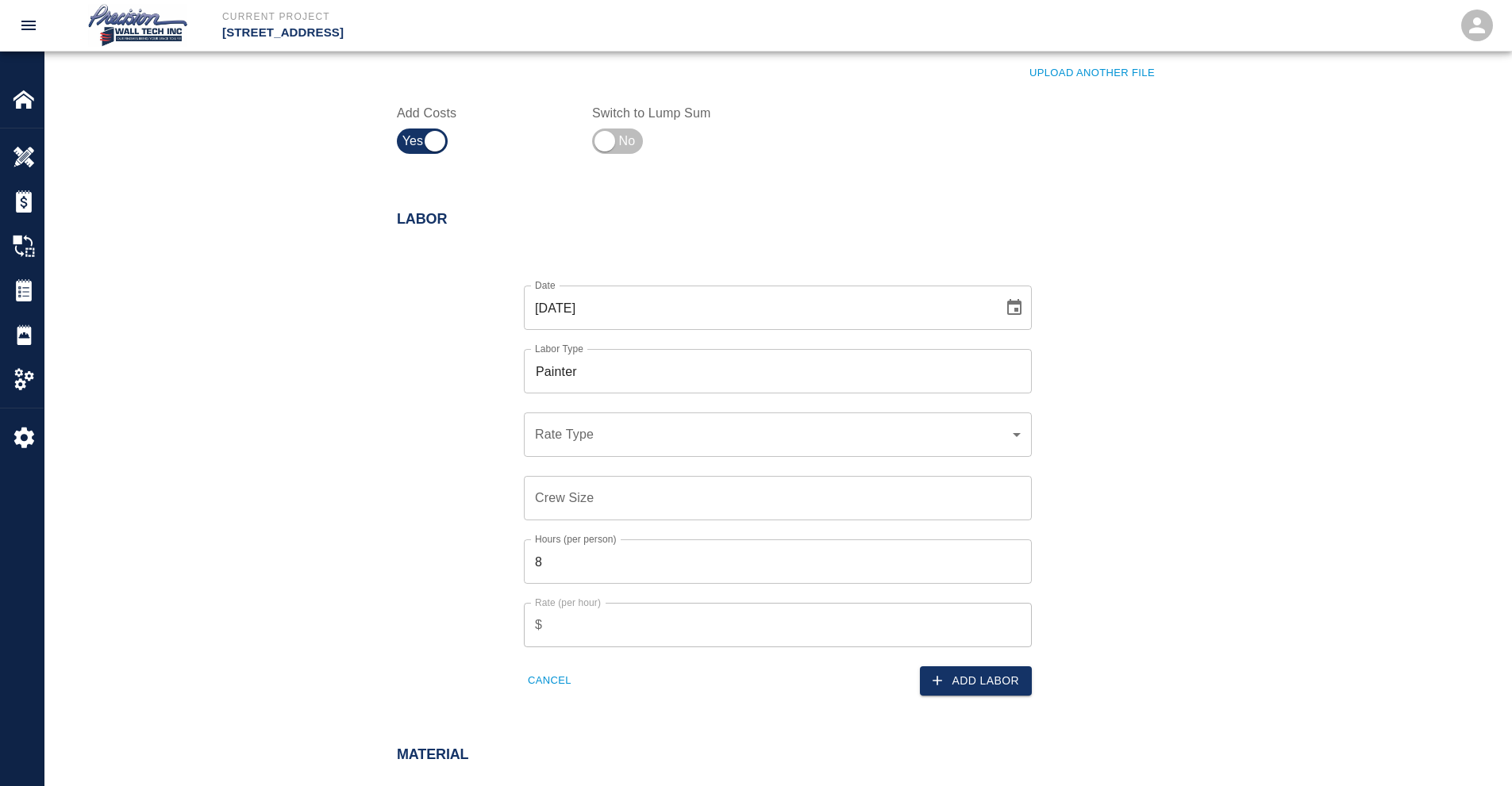
click at [575, 449] on div "​ Rate Type" at bounding box center [777, 434] width 507 height 44
click at [582, 445] on div "​ Rate Type" at bounding box center [777, 434] width 507 height 44
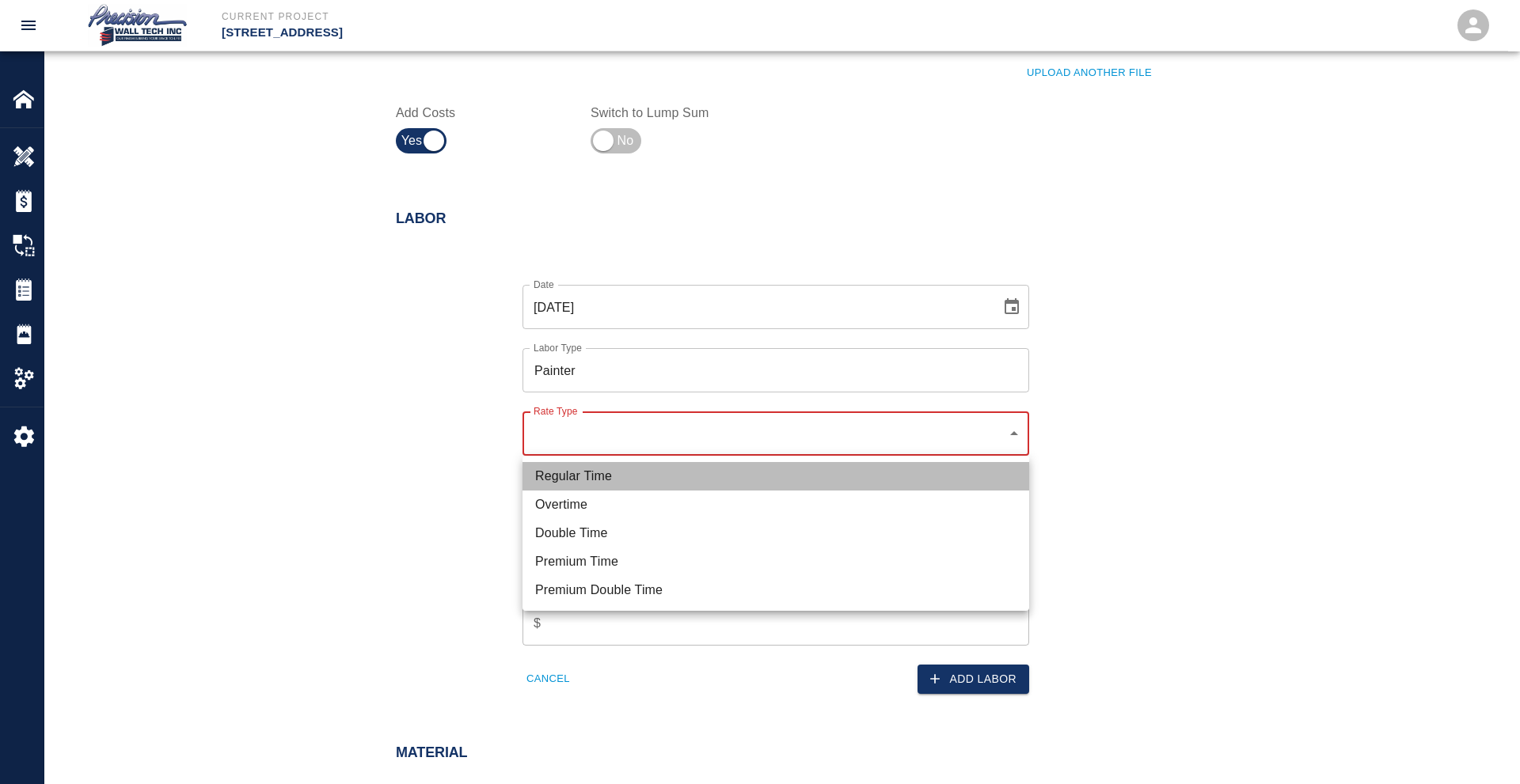
click at [565, 479] on li "Regular Time" at bounding box center [776, 476] width 506 height 29
type input "rate_rt"
type input "75.00"
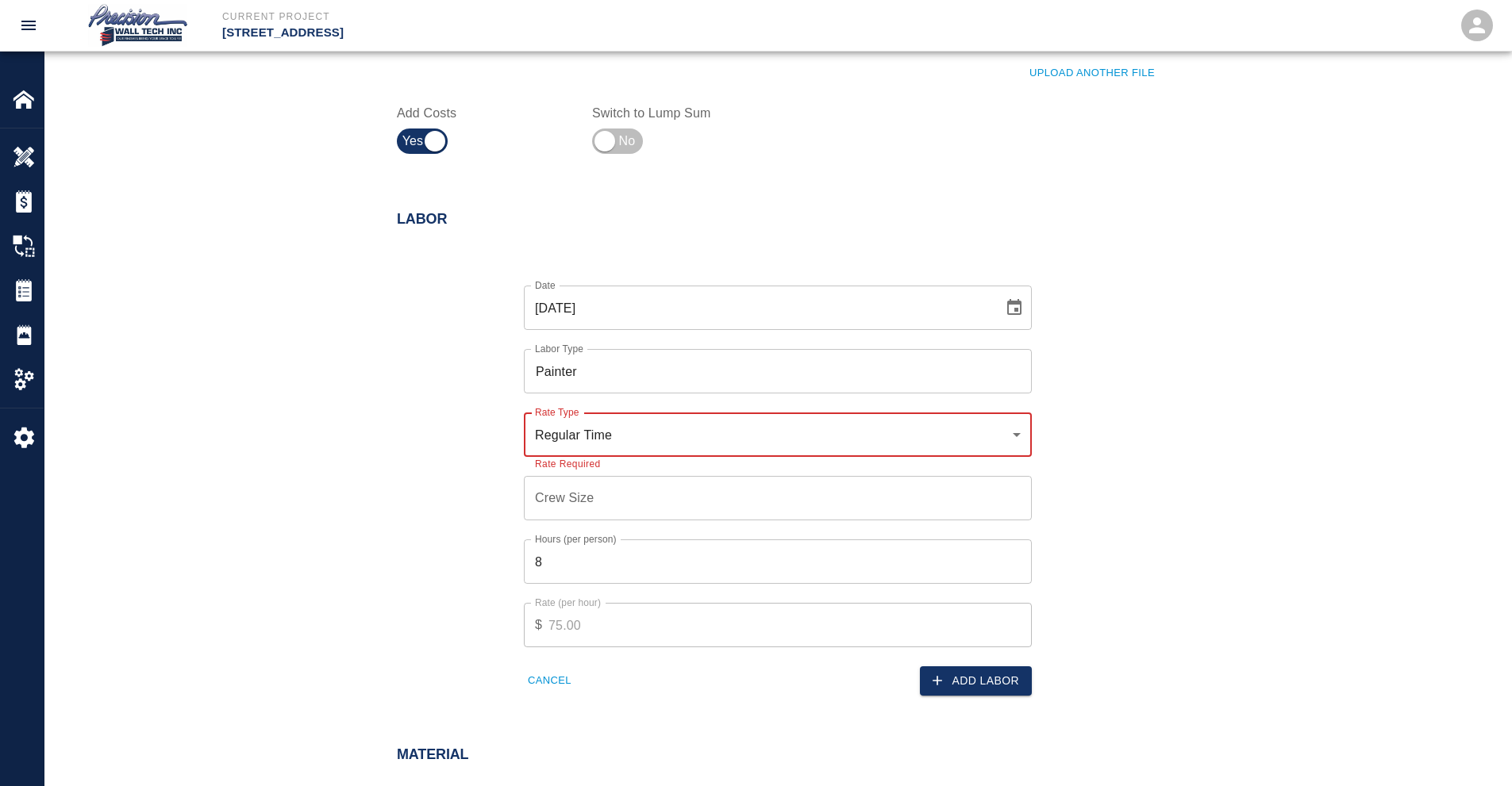
click at [582, 489] on input "Crew Size" at bounding box center [777, 498] width 507 height 44
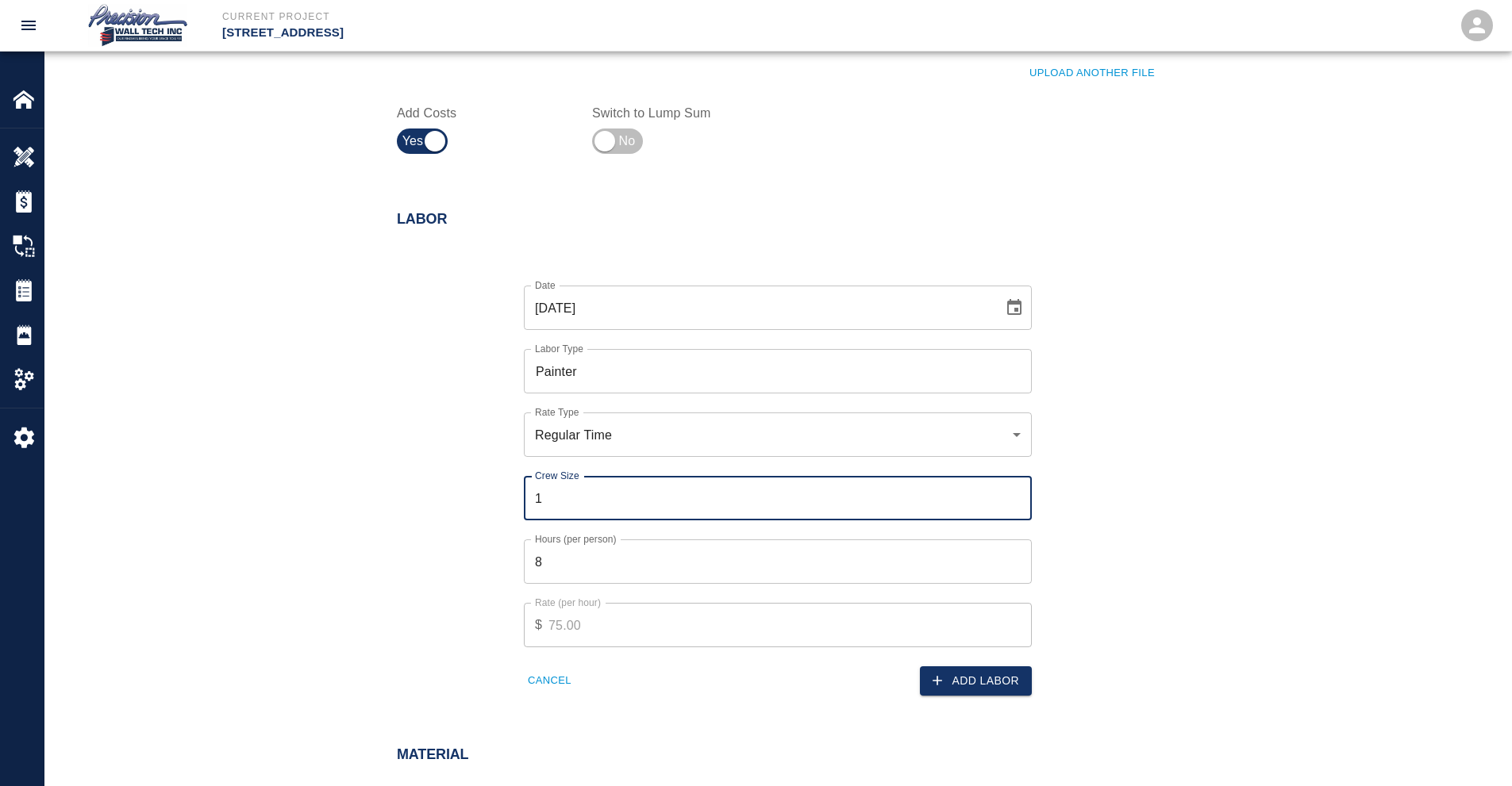
type input "1"
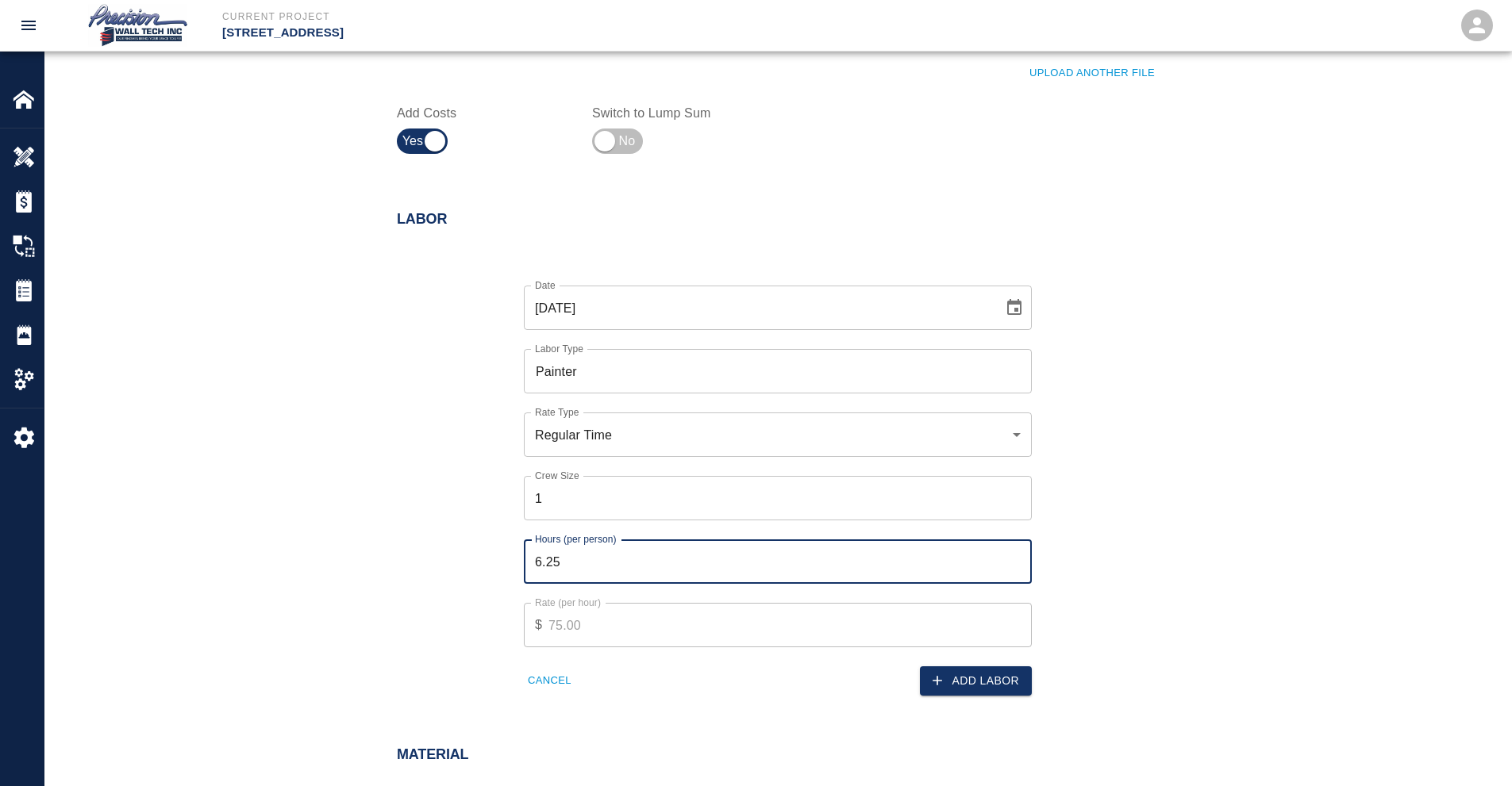
click at [1018, 568] on input "6.25" at bounding box center [777, 561] width 507 height 44
click at [1018, 568] on input "6" at bounding box center [777, 561] width 507 height 44
click at [1018, 568] on input "5.75" at bounding box center [777, 561] width 507 height 44
click at [1018, 568] on input "5.5" at bounding box center [777, 561] width 507 height 44
click at [1018, 568] on input "5.25" at bounding box center [777, 561] width 507 height 44
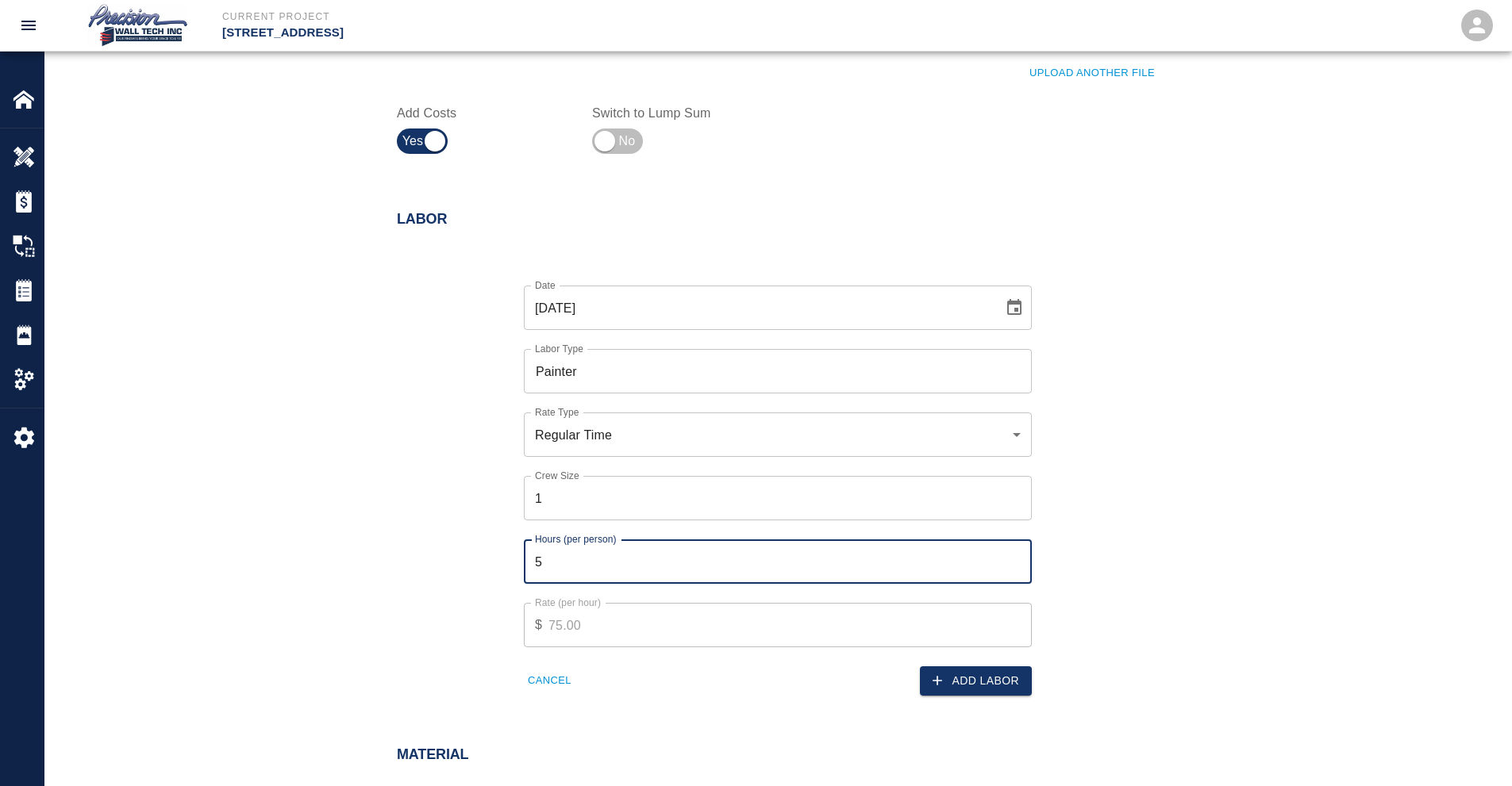
click at [1018, 568] on input "5" at bounding box center [777, 561] width 507 height 44
click at [1018, 568] on input "4.75" at bounding box center [777, 561] width 507 height 44
click at [1018, 568] on input "4.5" at bounding box center [777, 561] width 507 height 44
click at [1018, 568] on input "4.25" at bounding box center [777, 561] width 507 height 44
type input "4"
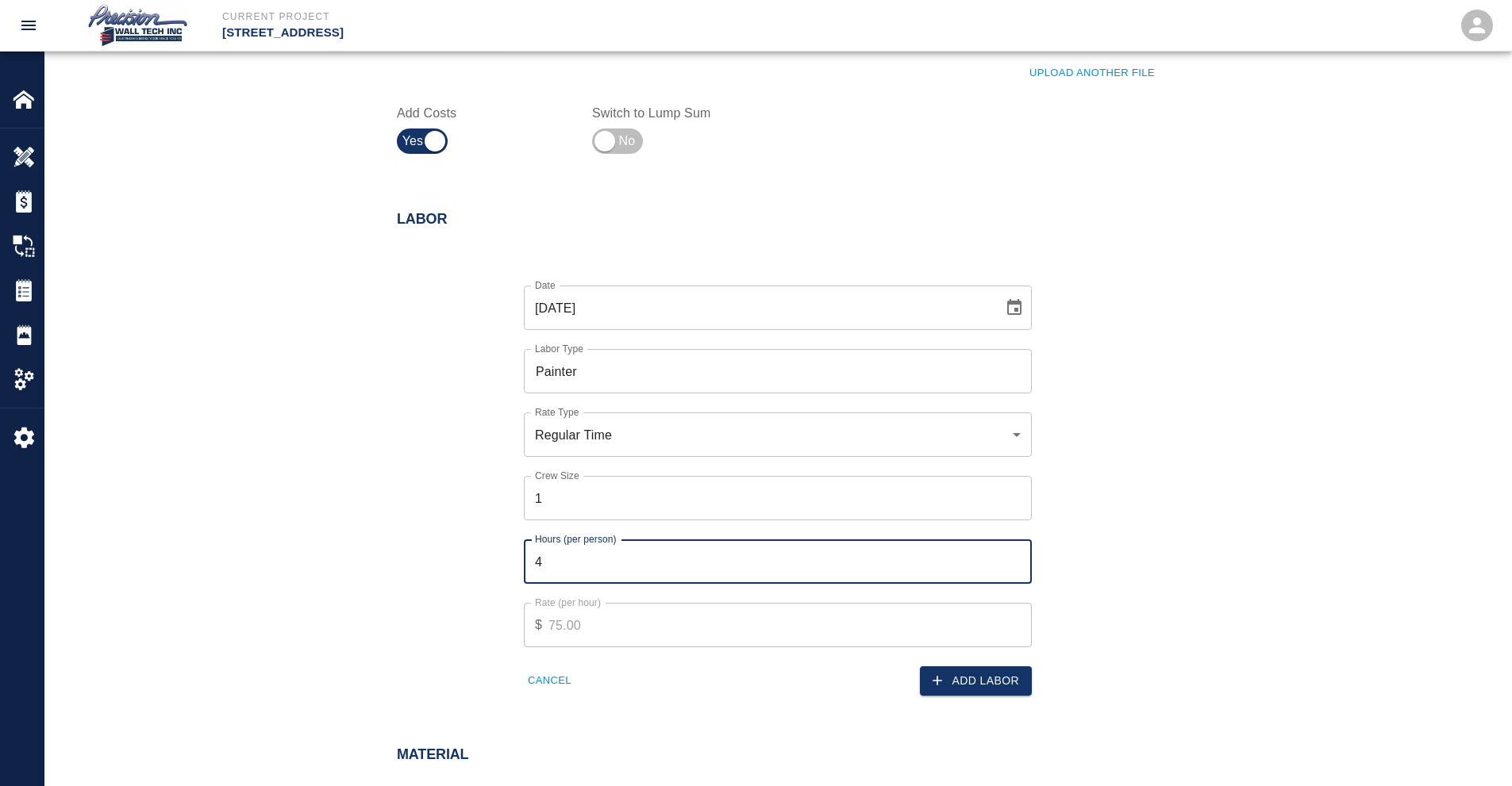
click at [1018, 568] on input "4" at bounding box center [777, 561] width 507 height 44
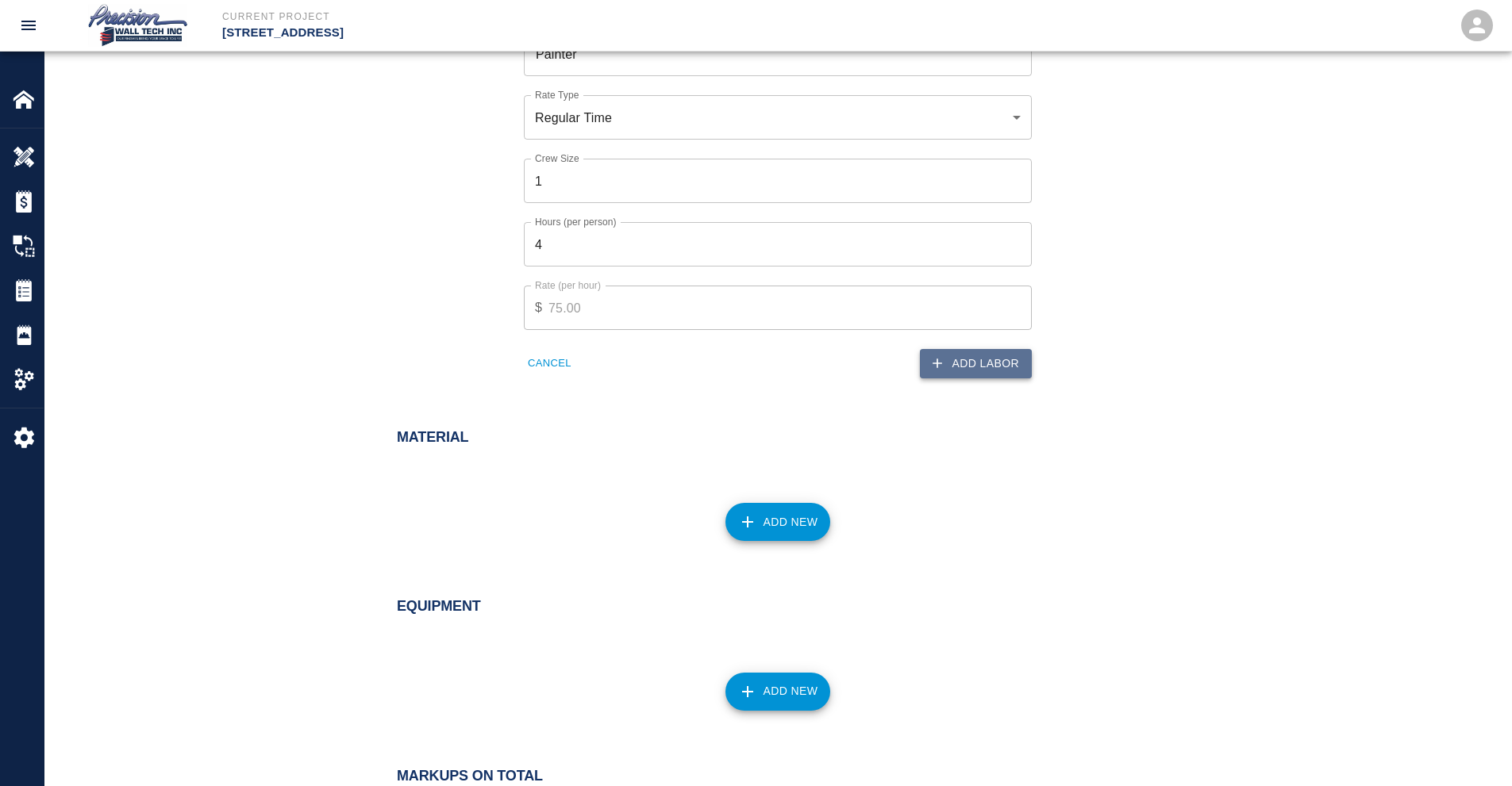
click at [986, 358] on button "Add Labor" at bounding box center [976, 364] width 112 height 30
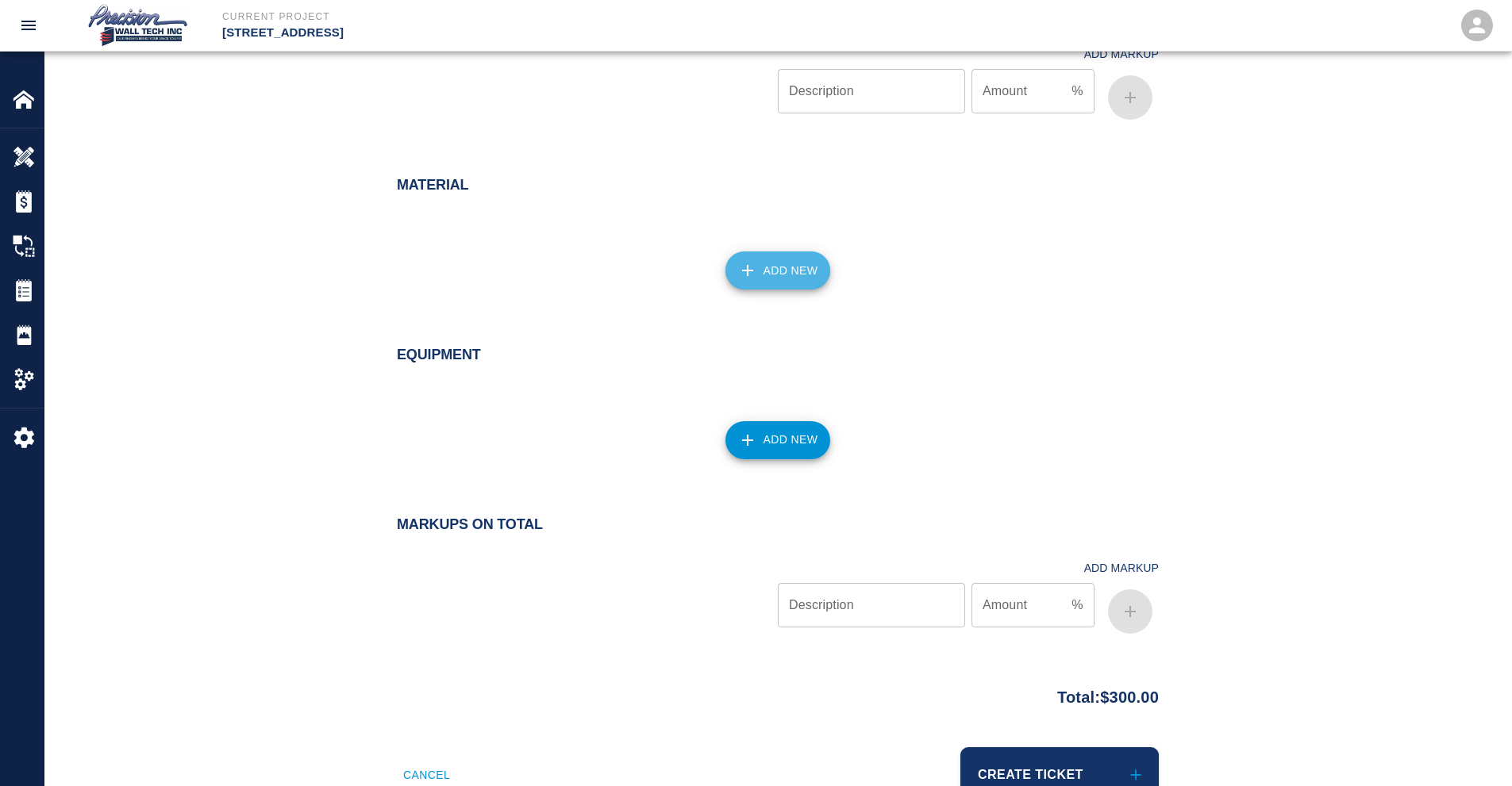
click at [793, 257] on button "Add New" at bounding box center [777, 271] width 105 height 38
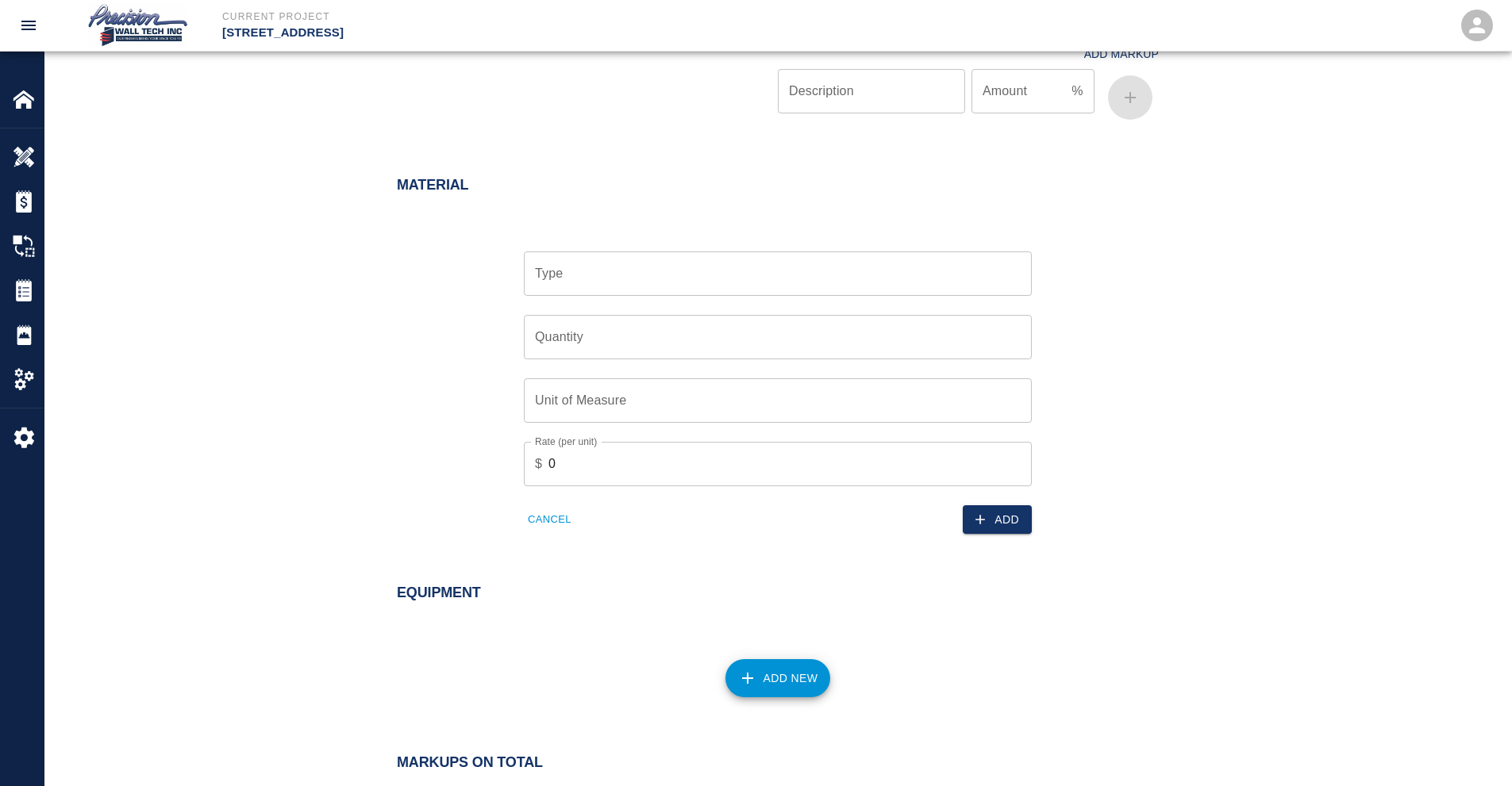
scroll to position [744, 0]
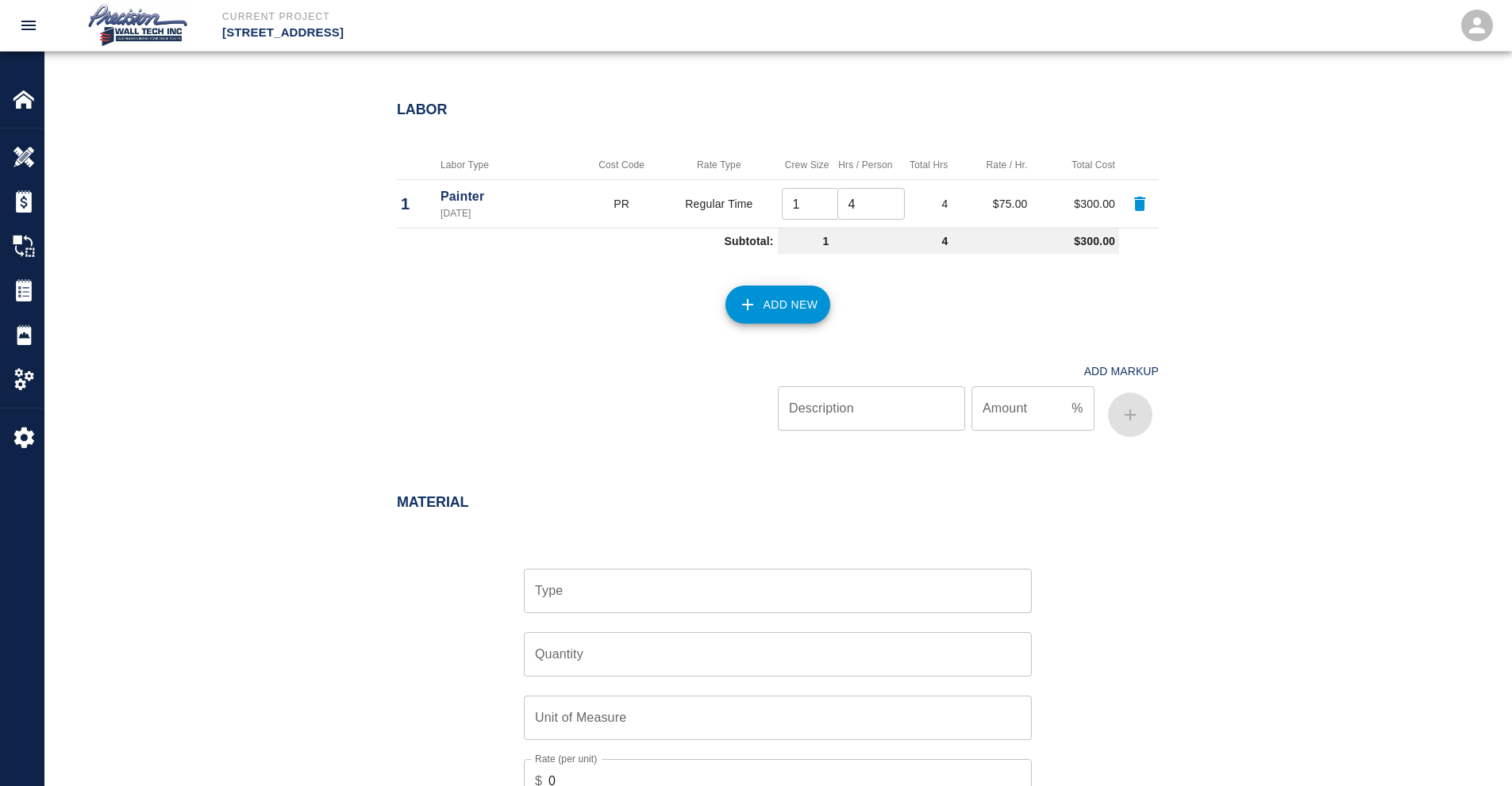
click at [633, 602] on input "Type" at bounding box center [777, 591] width 494 height 30
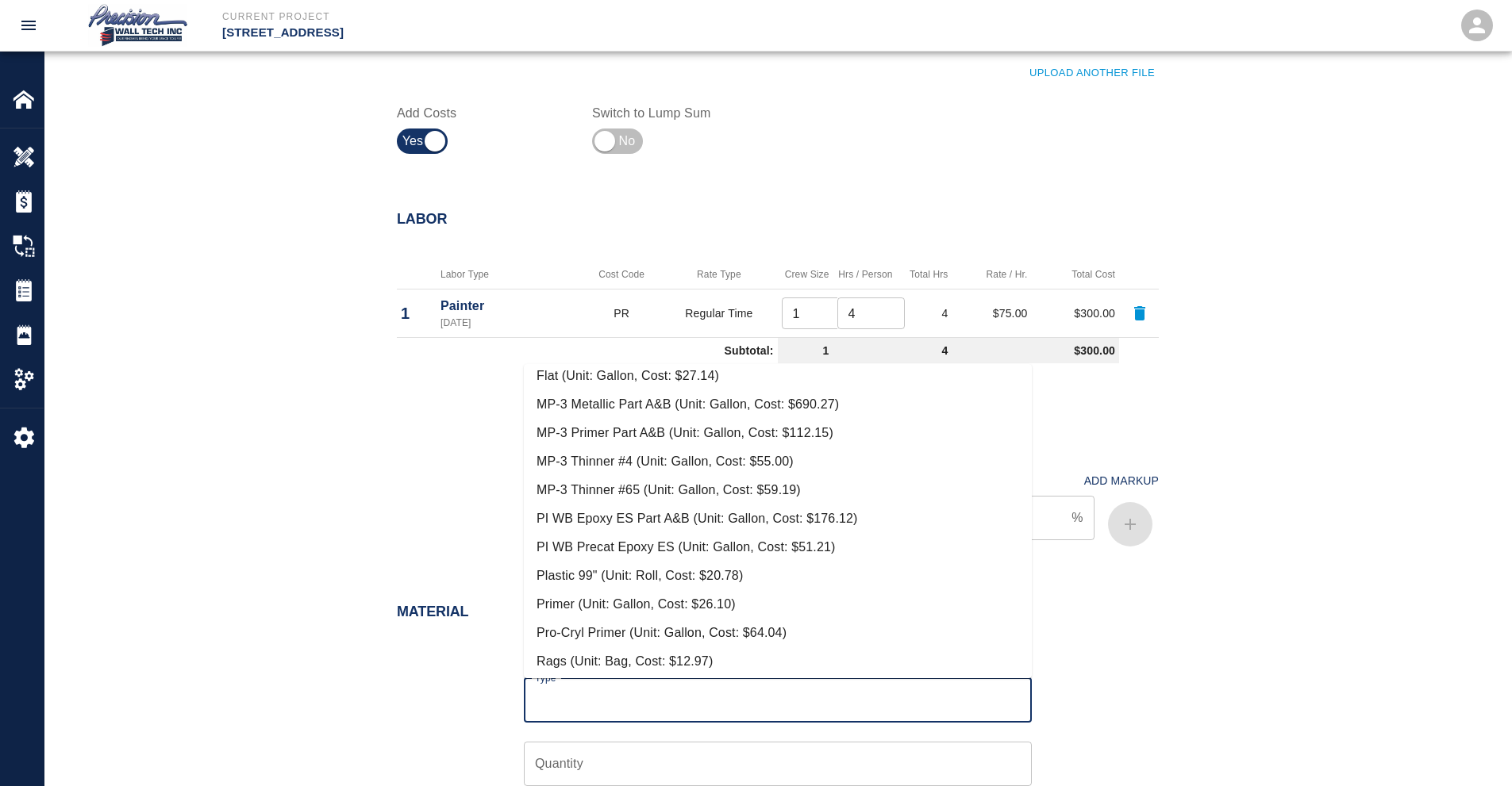
scroll to position [413, 0]
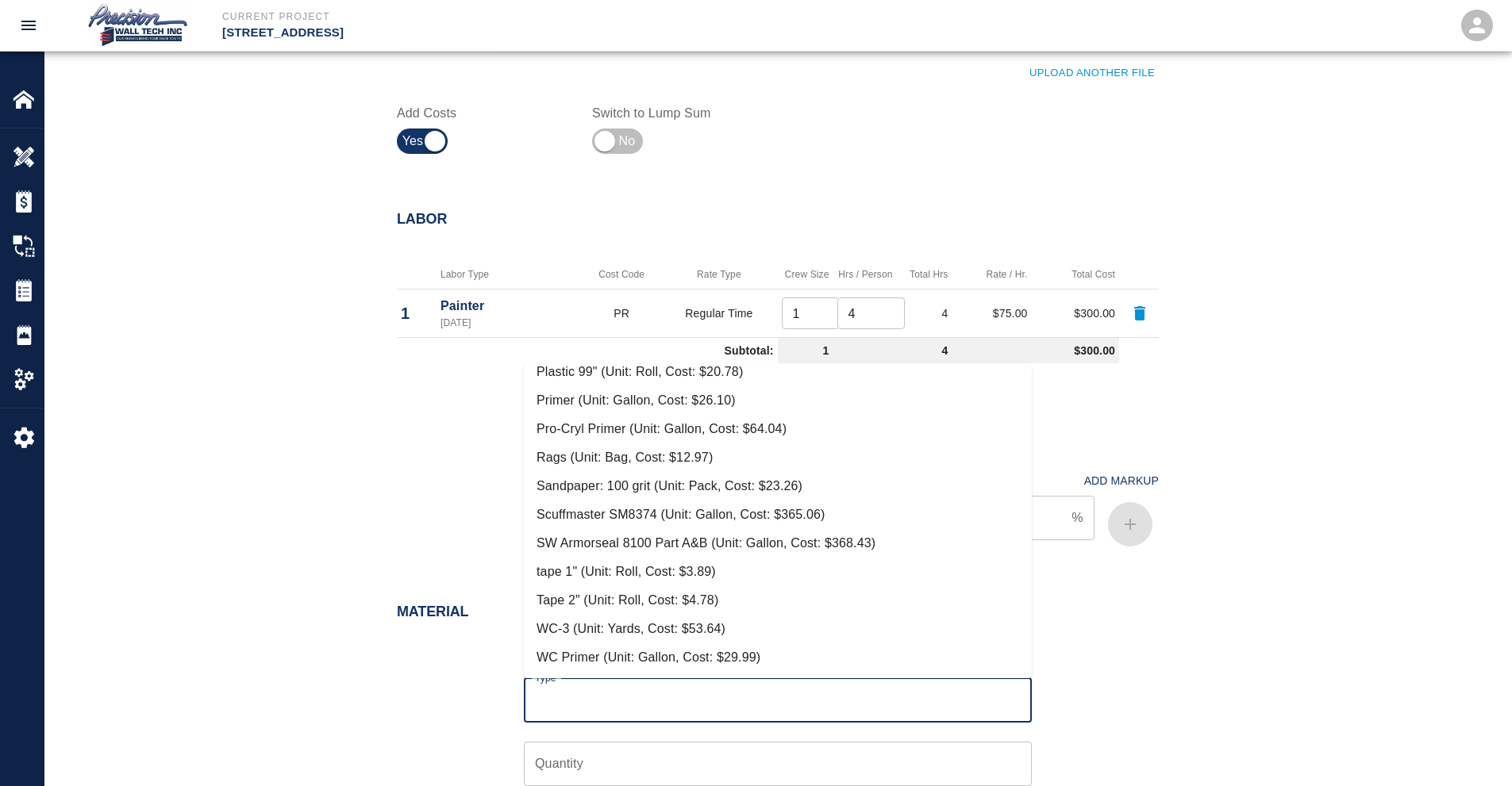
click at [670, 595] on li "Tape 2" (Unit: Roll, Cost: $4.78)" at bounding box center [777, 601] width 507 height 29
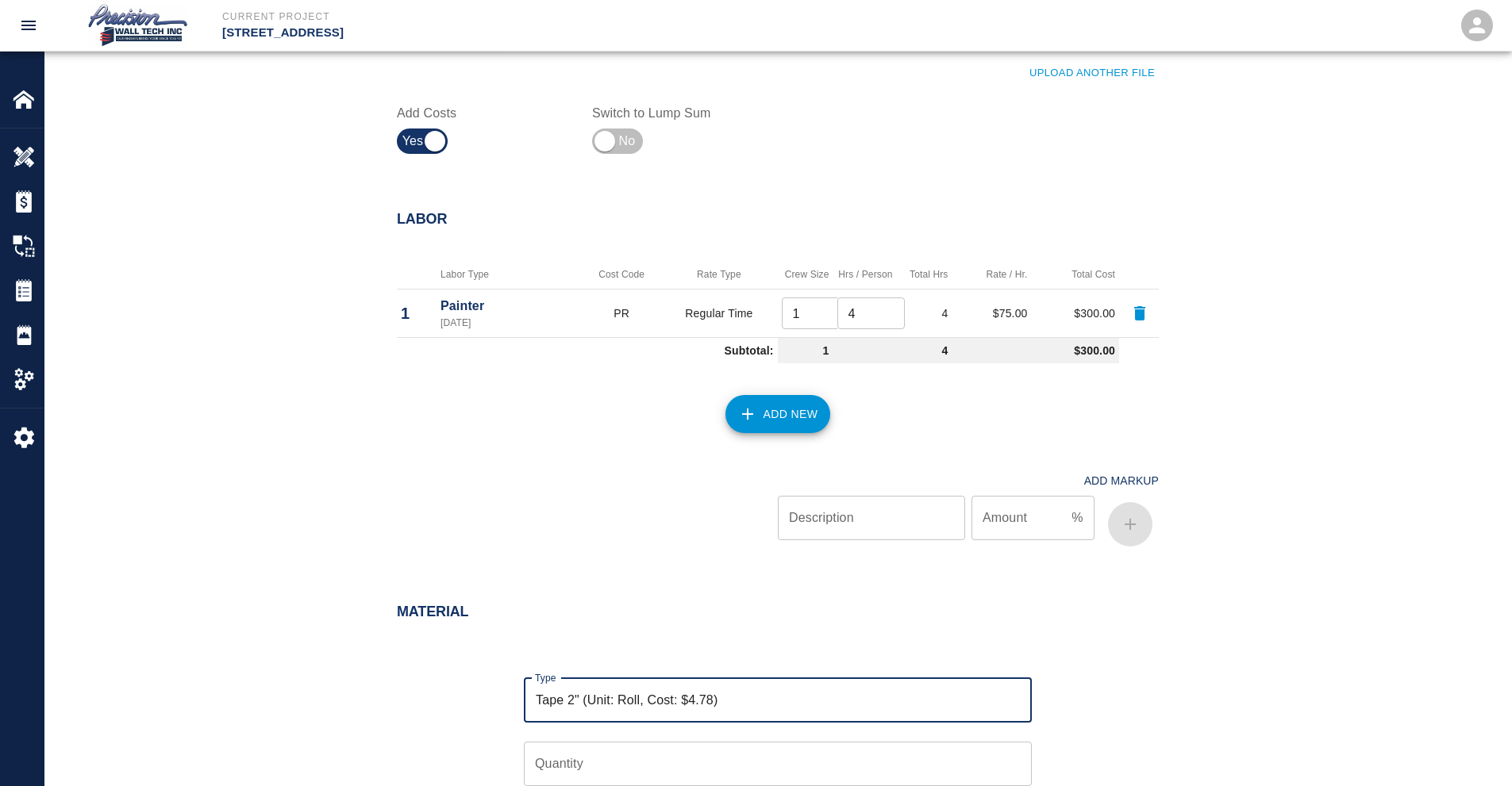
type input "Tape 2" (Unit: Roll, Cost: $4.78)"
type input "Roll"
type input "4.78"
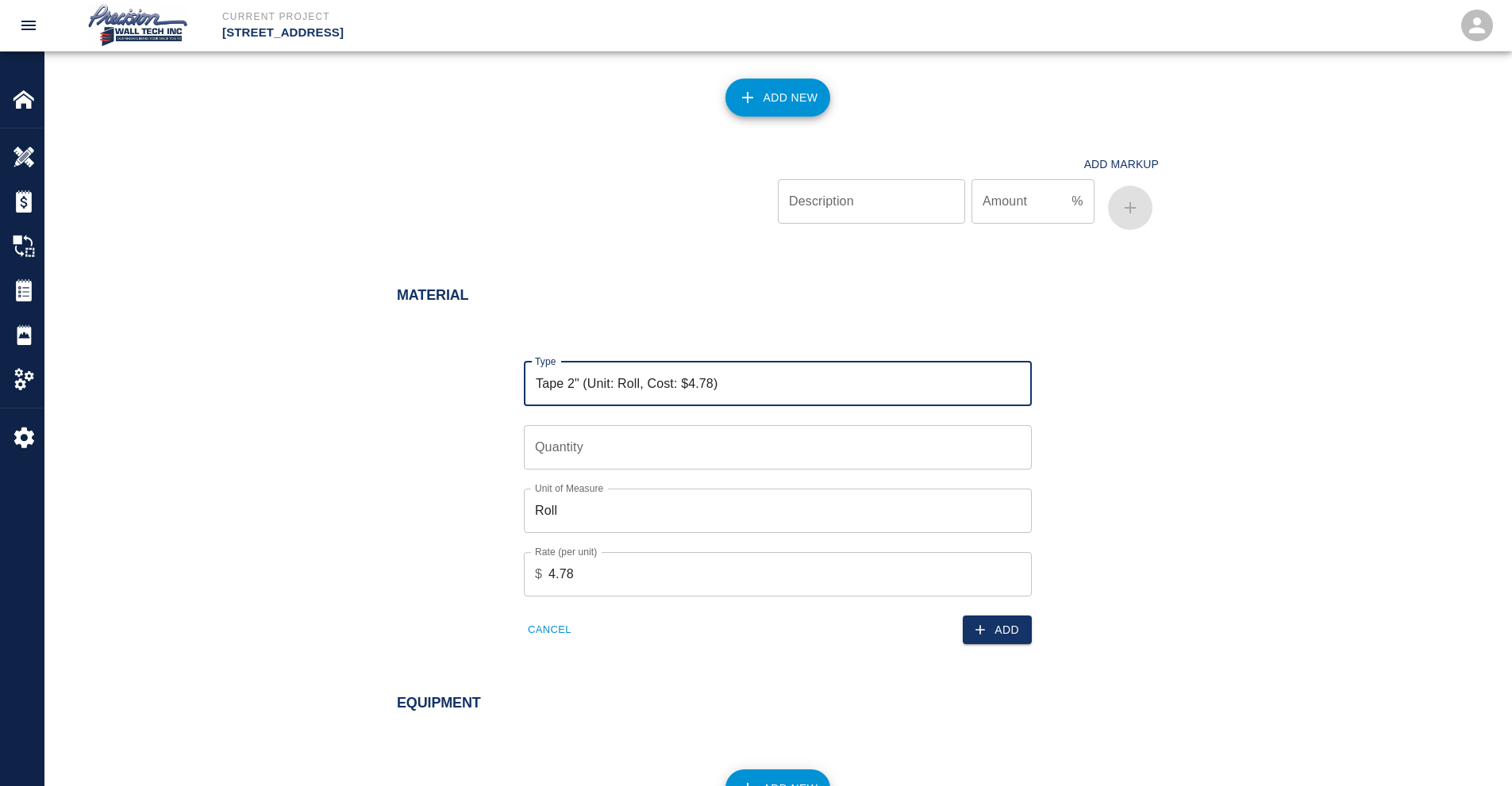
scroll to position [952, 0]
click at [664, 463] on input "Quantity" at bounding box center [777, 447] width 507 height 44
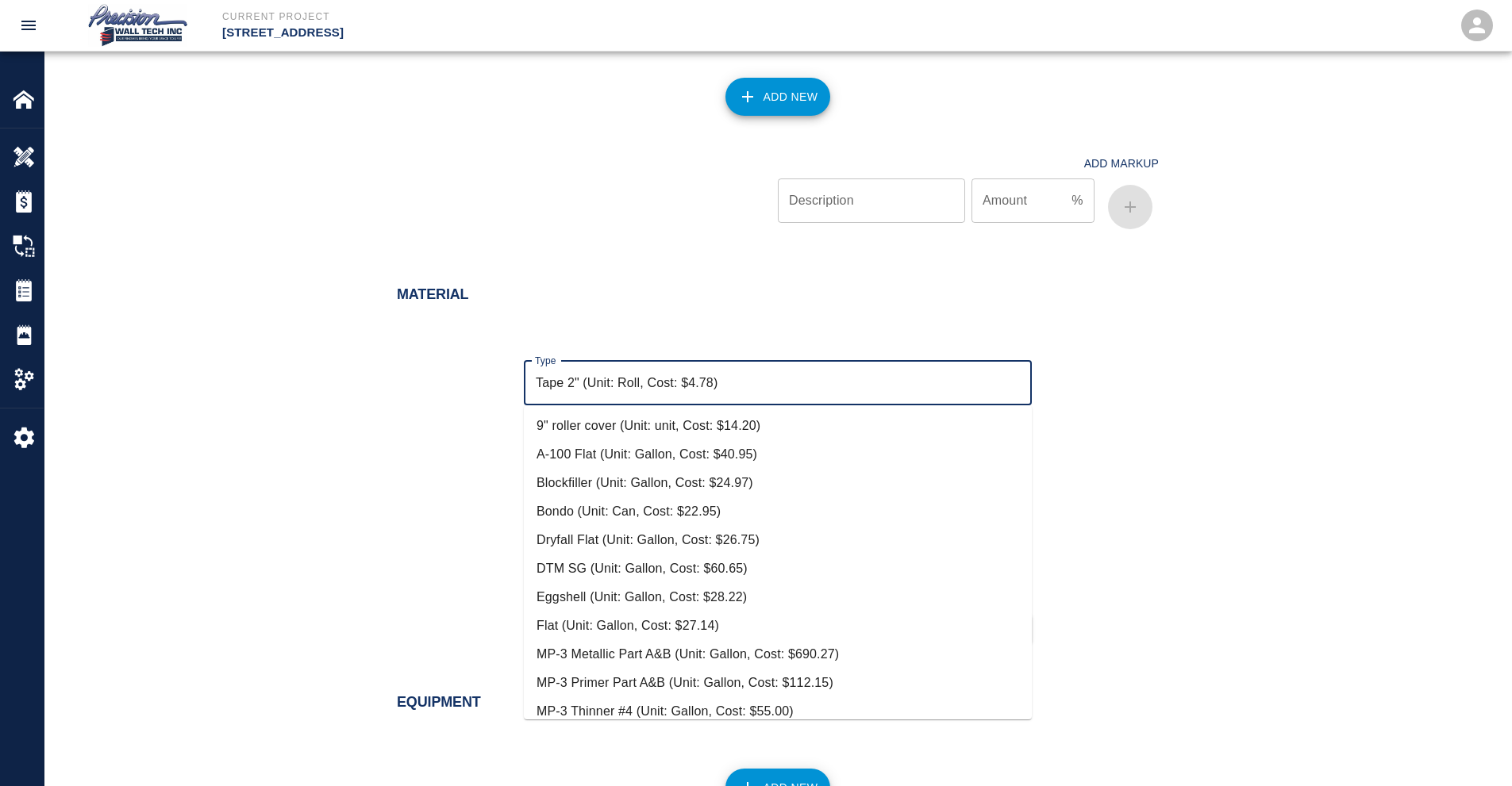
click at [851, 368] on input "Tape 2" (Unit: Roll, Cost: $4.78)" at bounding box center [777, 383] width 494 height 30
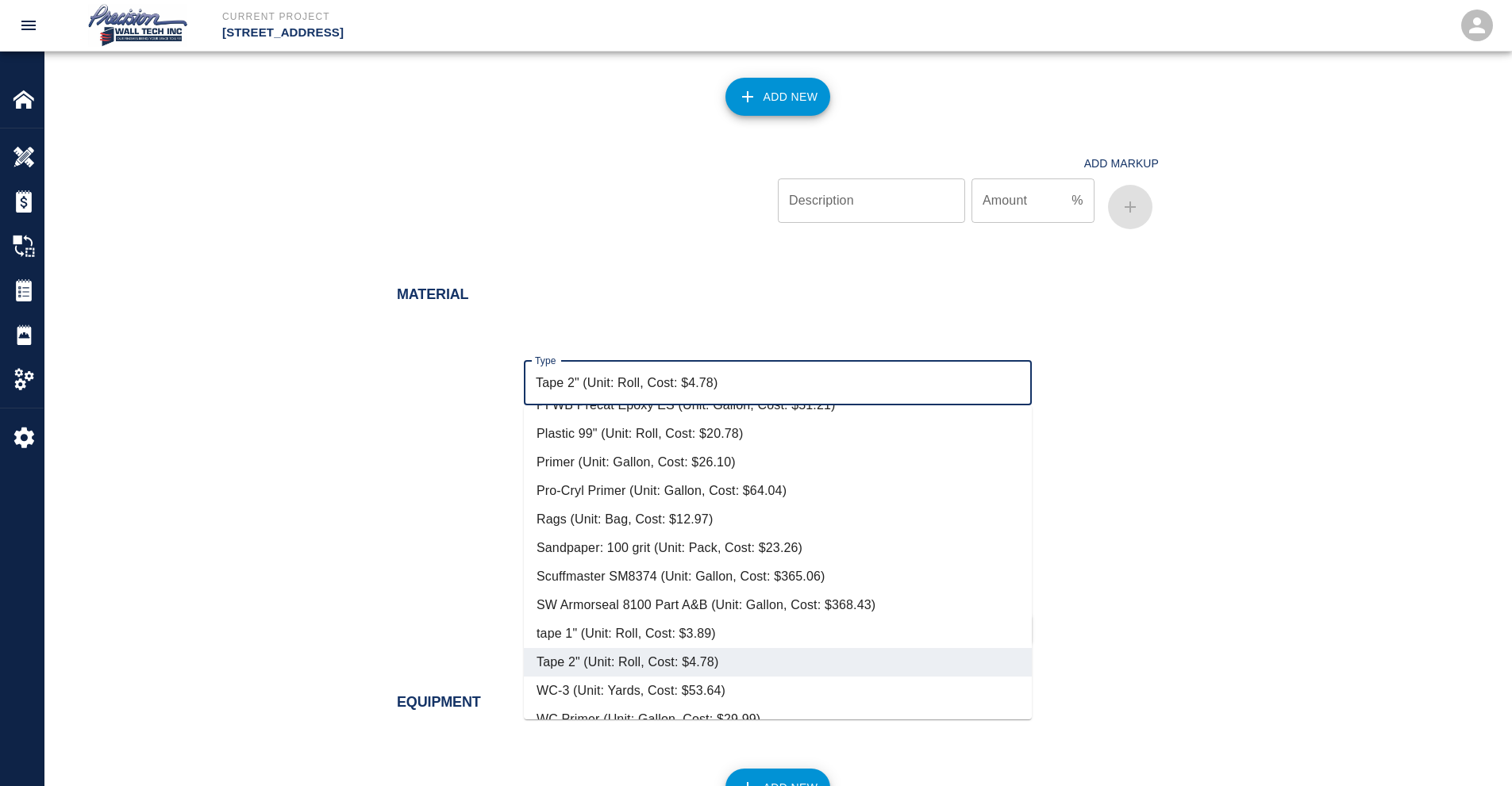
scroll to position [413, 0]
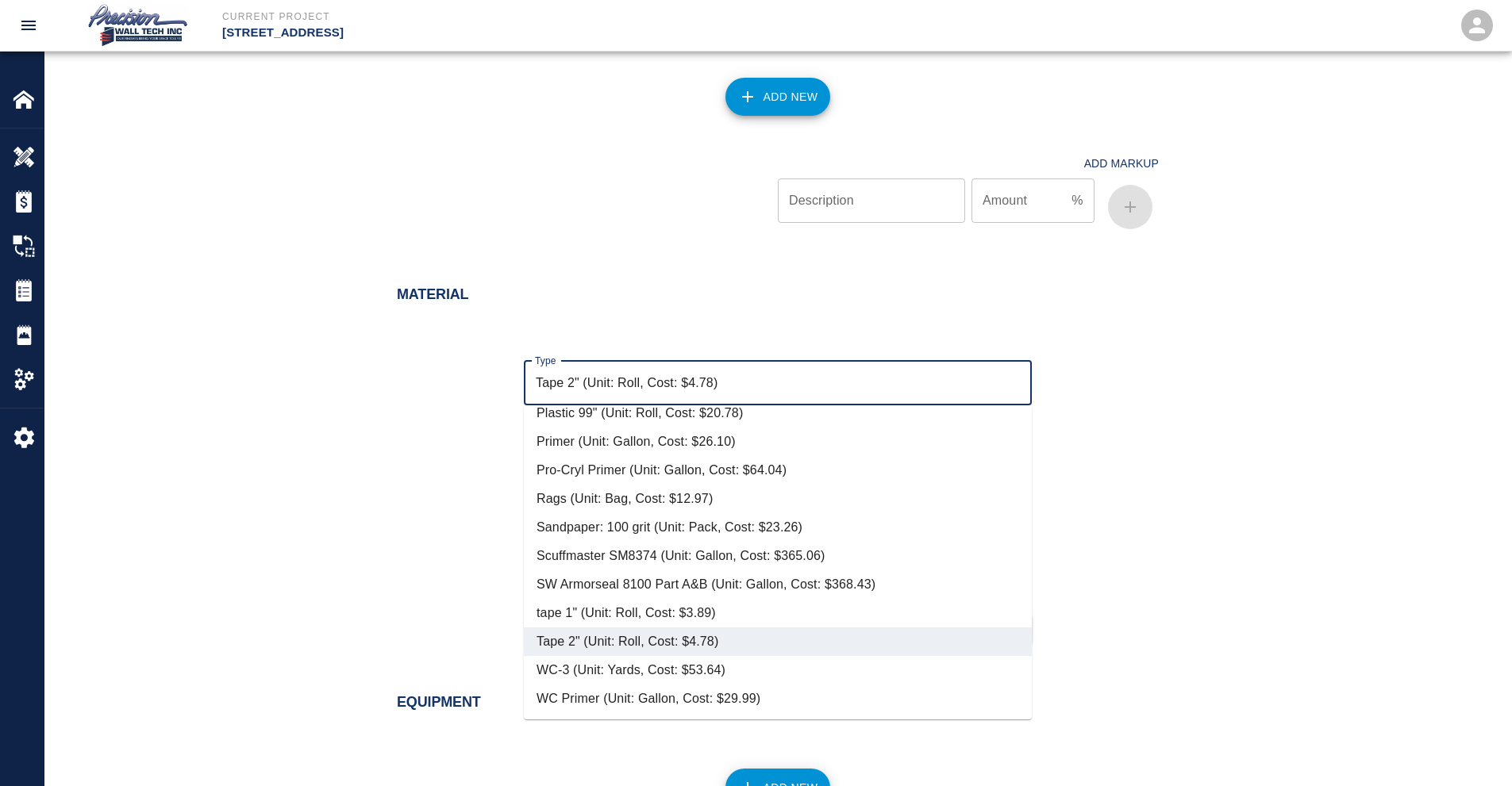
click at [592, 705] on li "WC Primer (Unit: Gallon, Cost: $29.99)" at bounding box center [777, 699] width 507 height 29
type input "WC Primer (Unit: Gallon, Cost: $29.99)"
type input "Gallon"
type input "29.99"
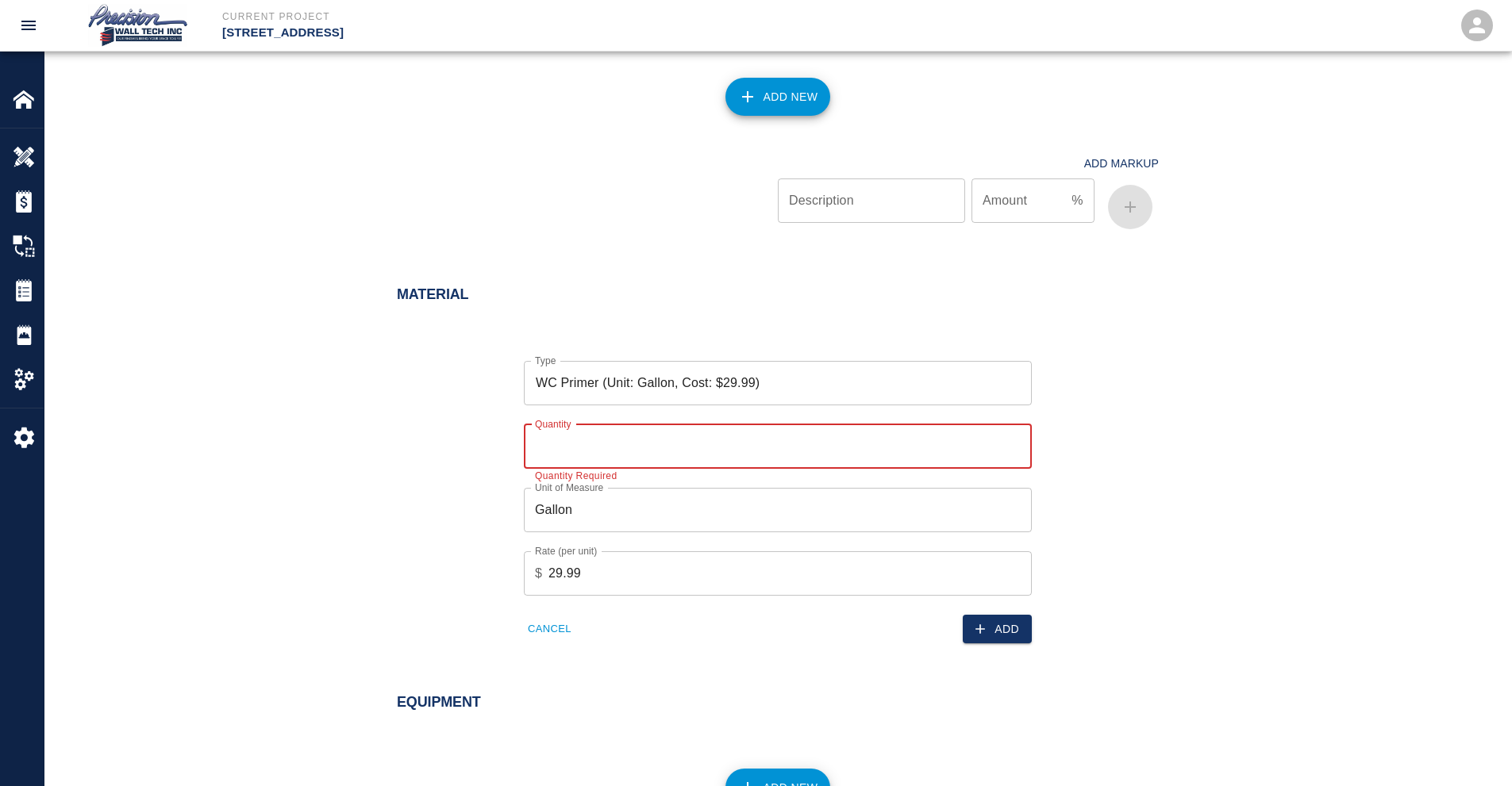
click at [855, 458] on input "Quantity" at bounding box center [777, 447] width 507 height 44
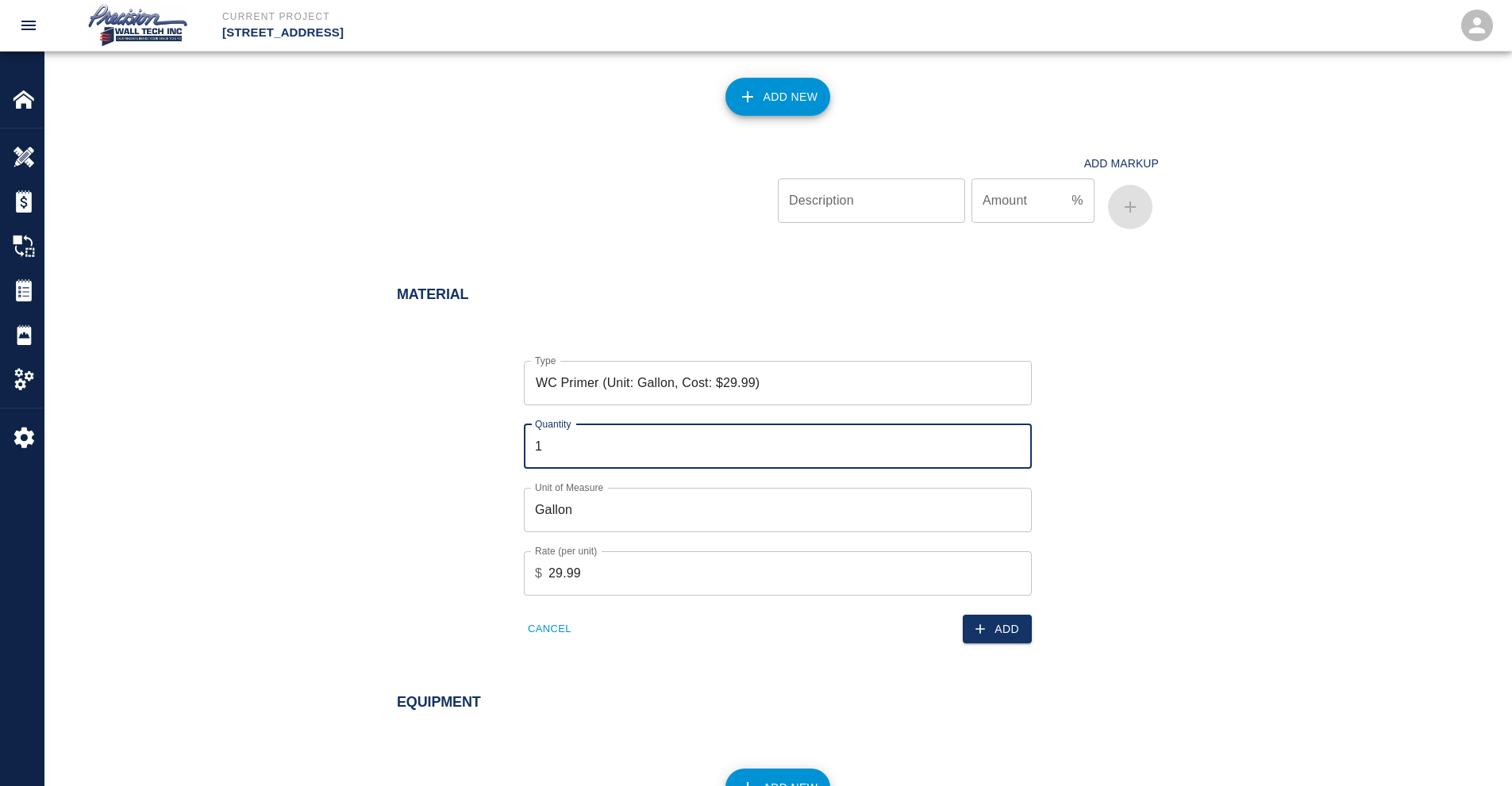
type input "1"
click at [1014, 439] on input "1" at bounding box center [777, 447] width 507 height 44
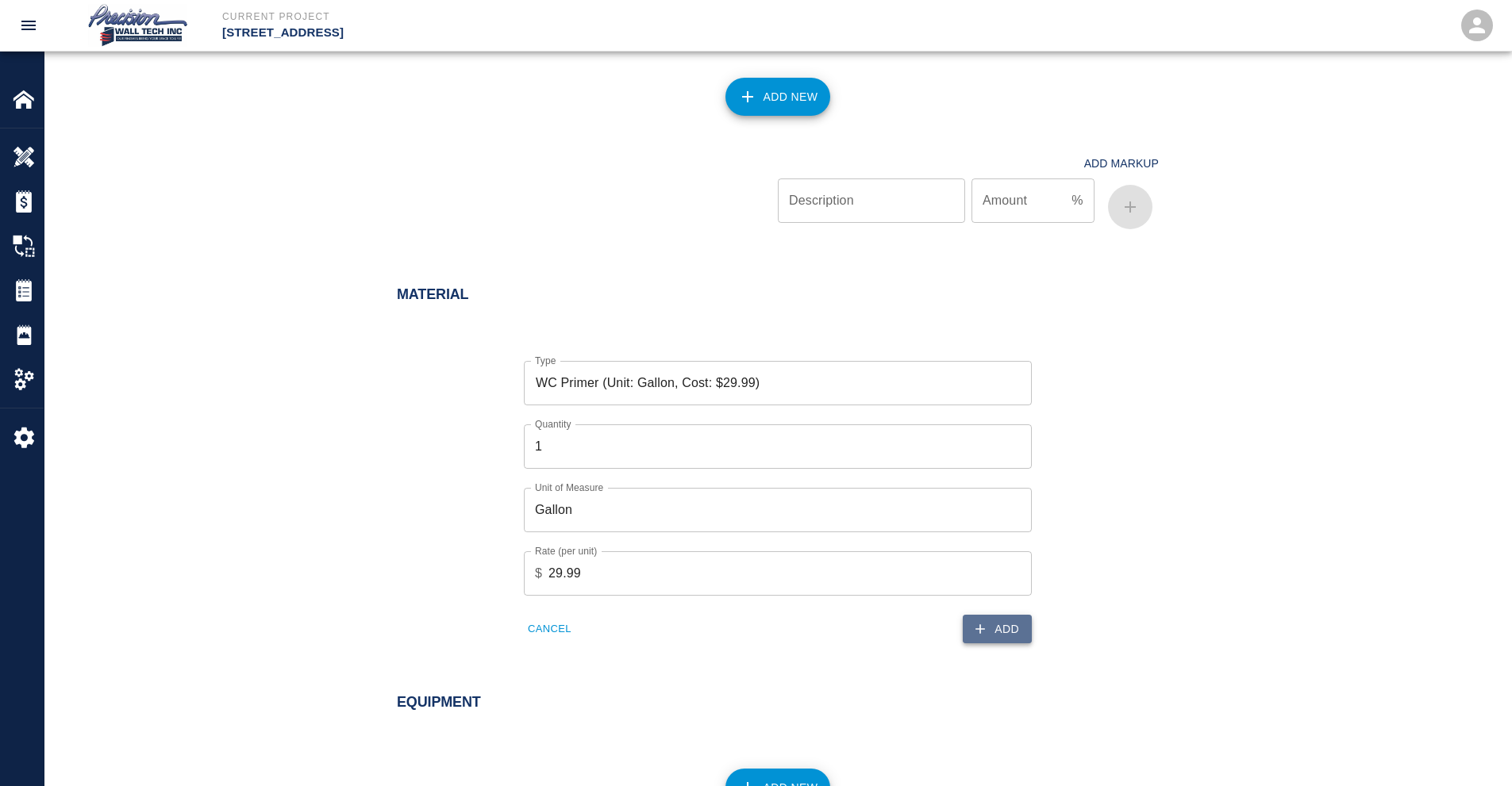
click at [971, 624] on button "Add" at bounding box center [997, 630] width 69 height 30
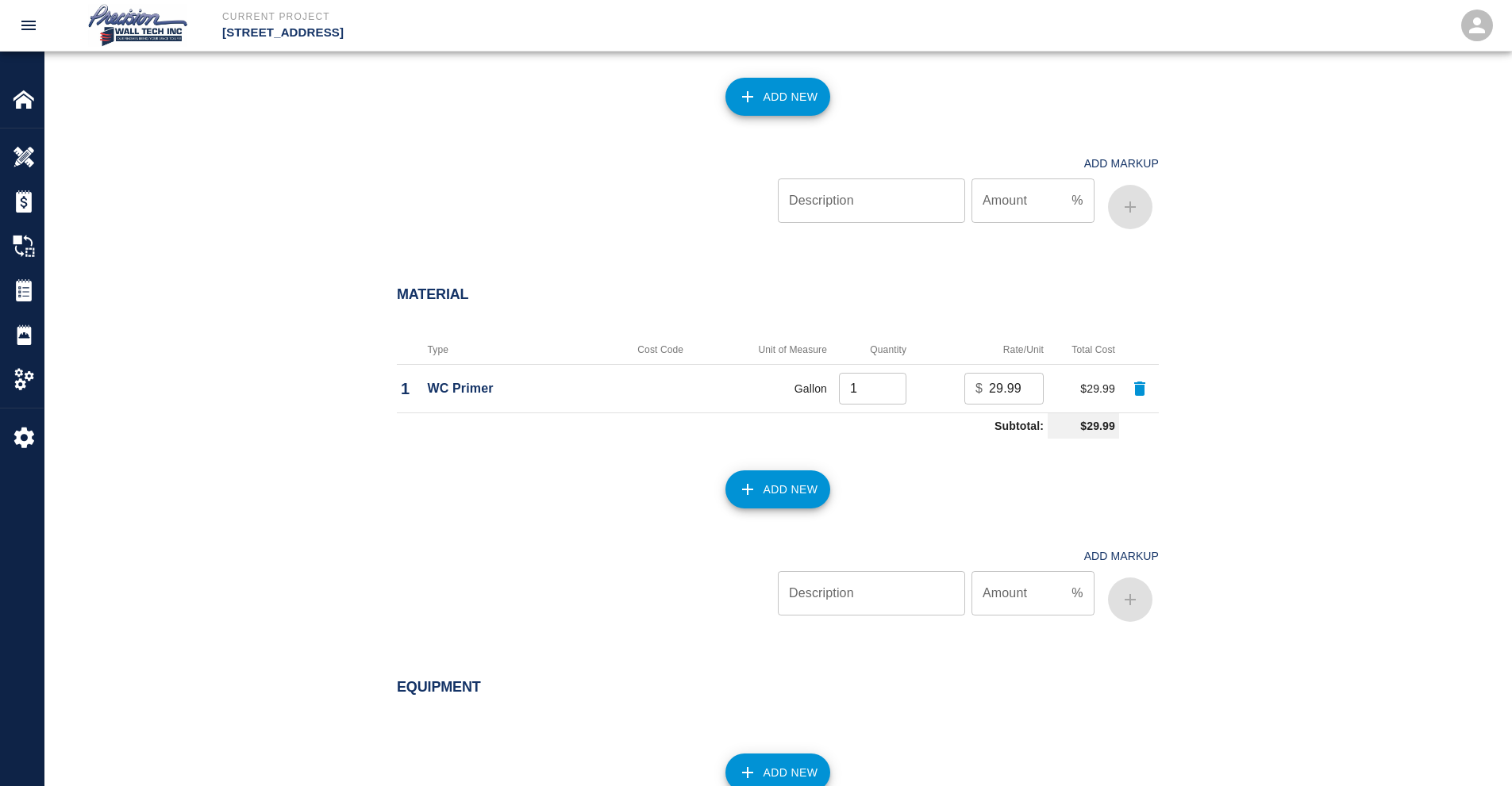
click at [783, 488] on button "Add New" at bounding box center [777, 490] width 105 height 38
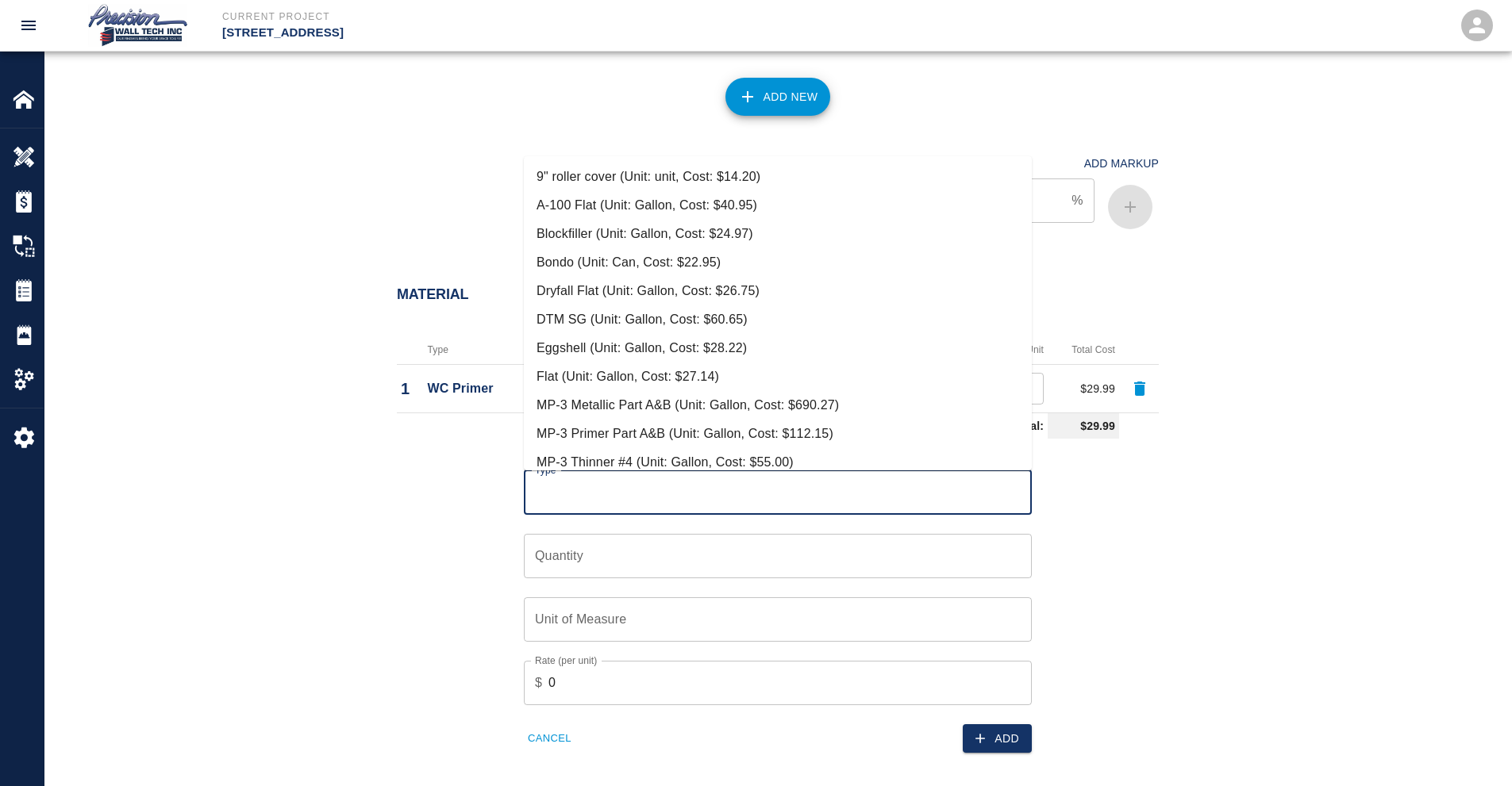
click at [781, 489] on input "Type" at bounding box center [777, 493] width 494 height 30
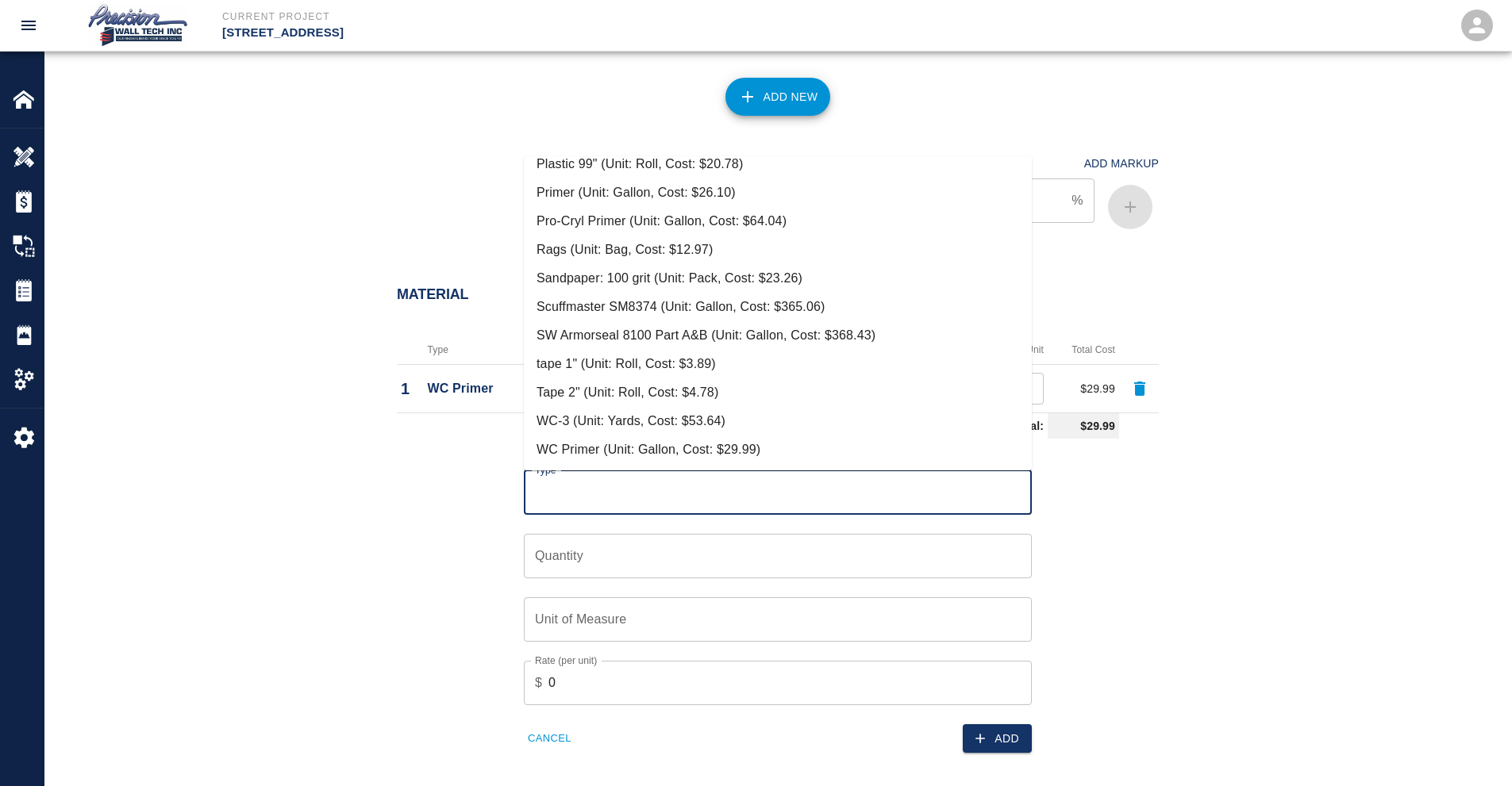
click at [617, 382] on li "Tape 2" (Unit: Roll, Cost: $4.78)" at bounding box center [777, 393] width 507 height 29
type input "Tape 2" (Unit: Roll, Cost: $4.78)"
type input "Roll"
type input "4.78"
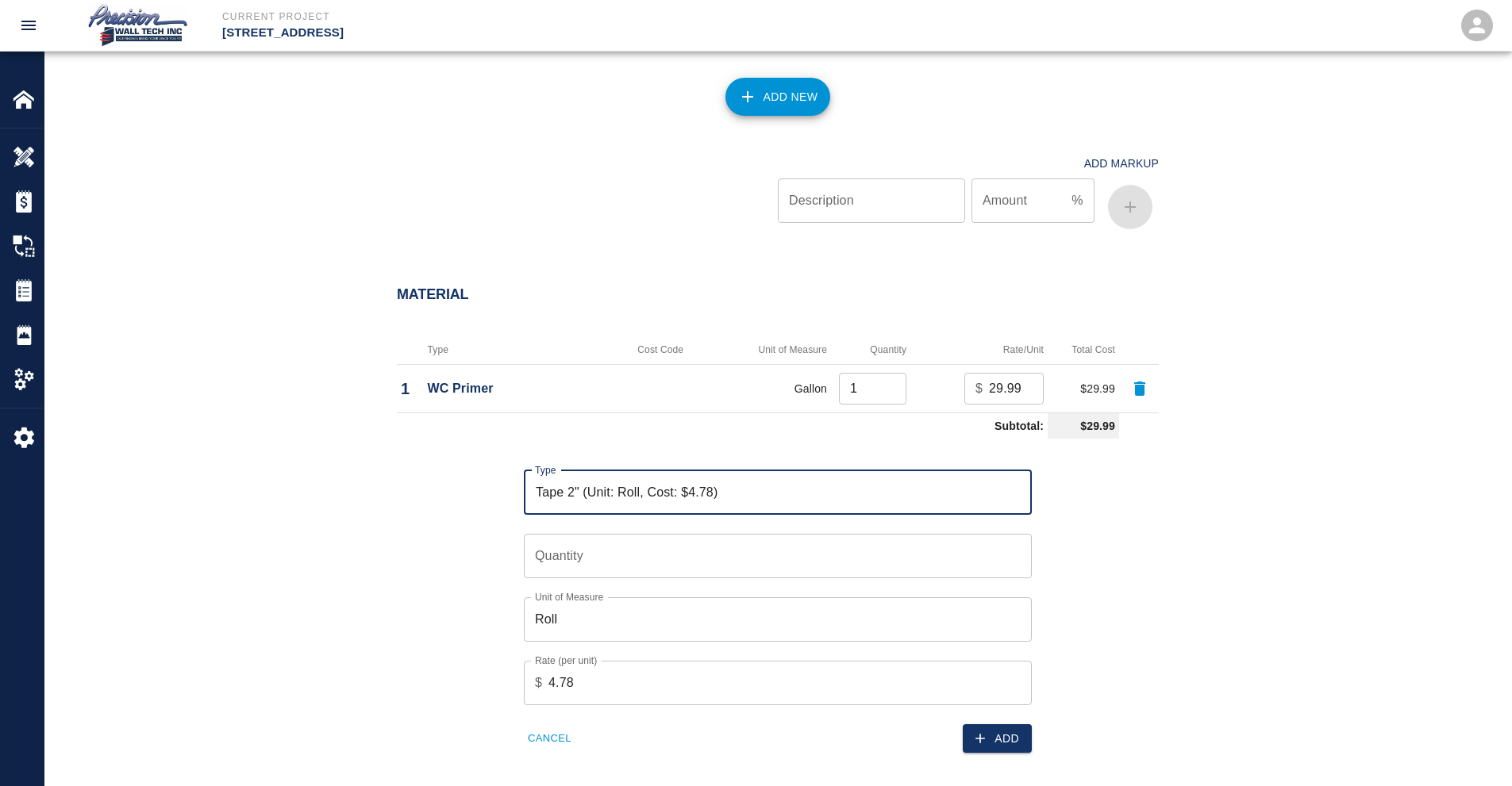
click at [595, 534] on input "Quantity" at bounding box center [777, 556] width 507 height 44
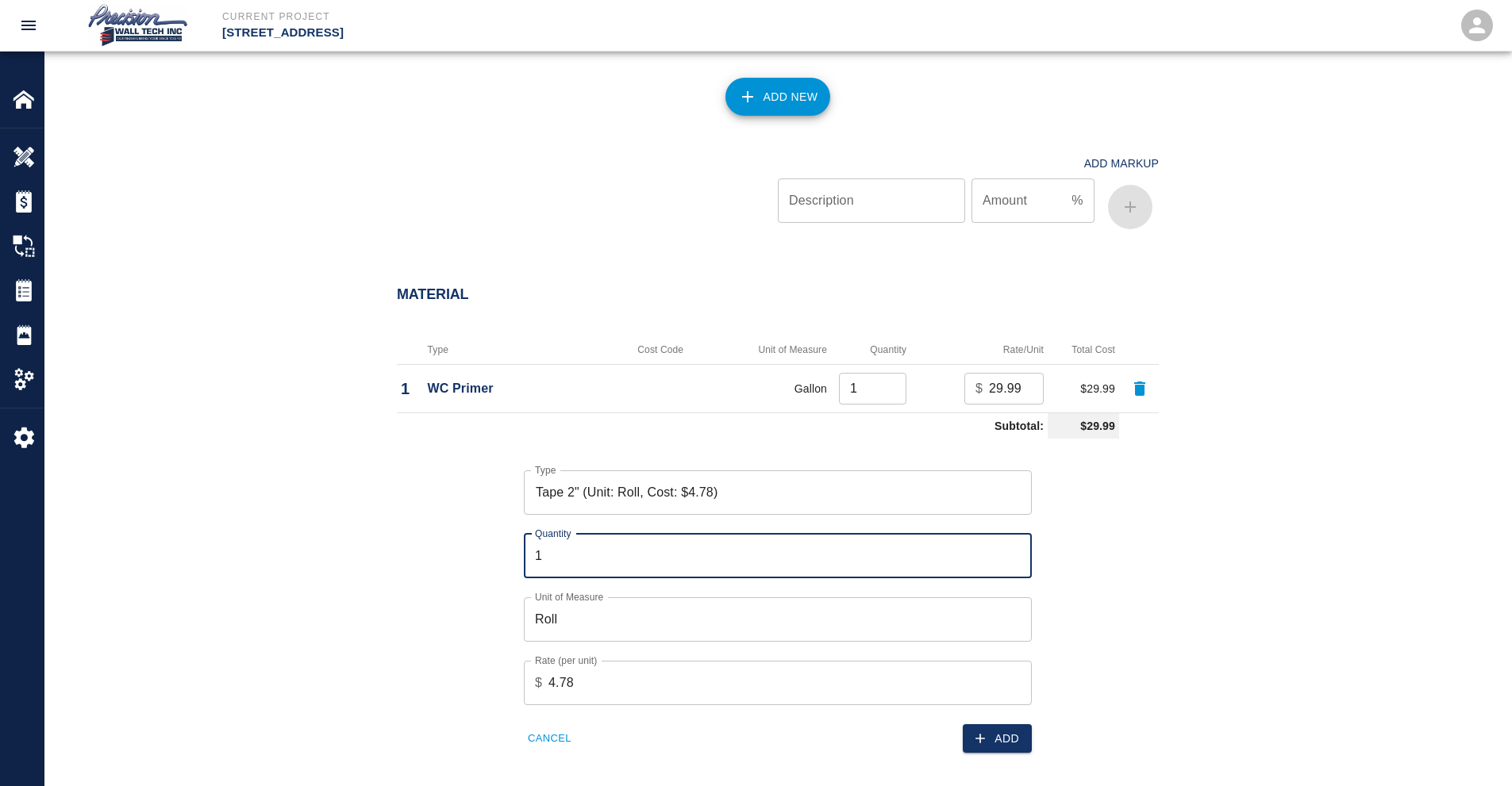
type input "1"
click at [1001, 712] on div "Add" at bounding box center [899, 729] width 264 height 49
click at [995, 720] on div "Add" at bounding box center [899, 729] width 264 height 49
click at [965, 730] on button "Add" at bounding box center [997, 739] width 69 height 30
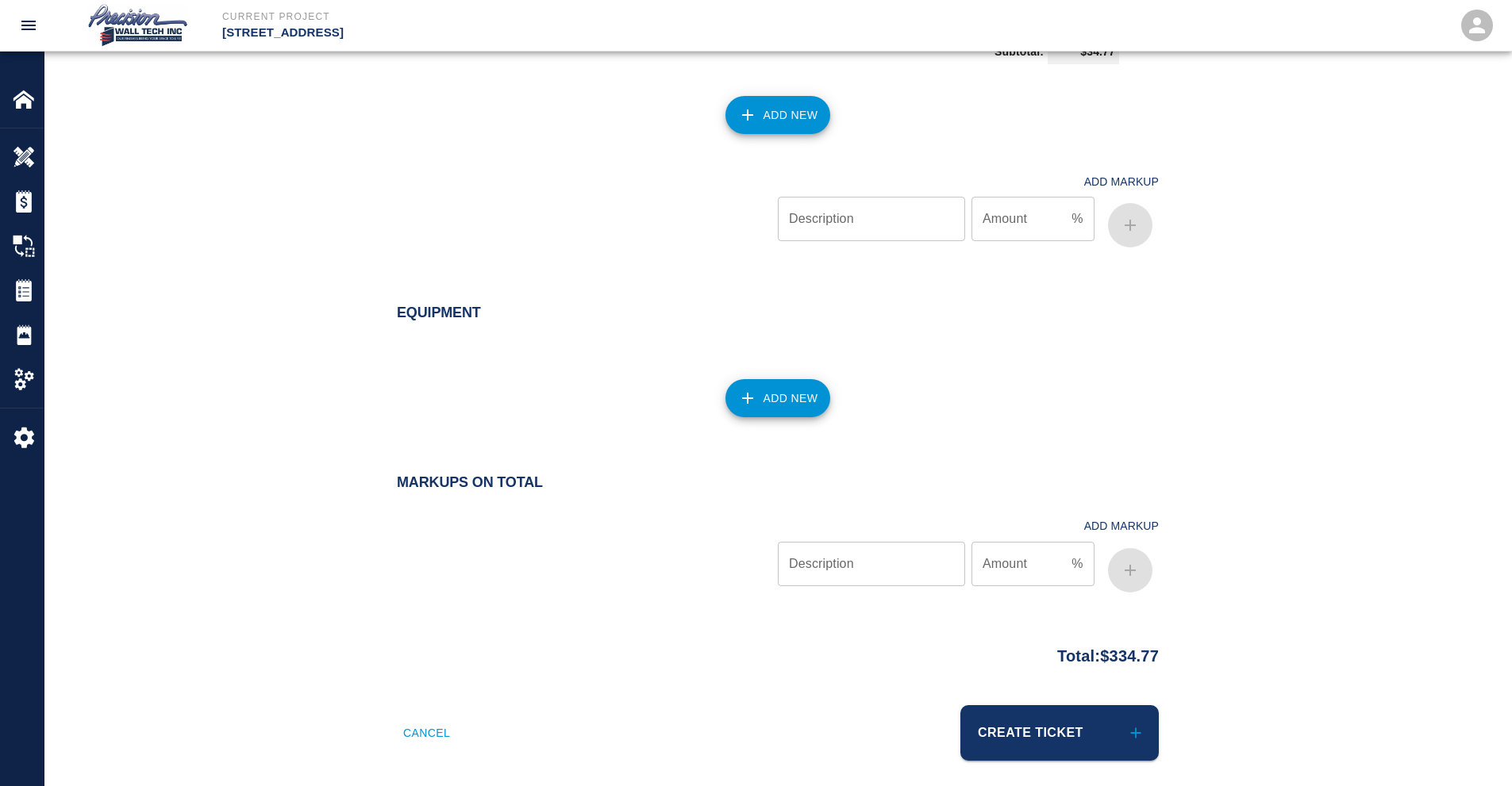
scroll to position [1388, 0]
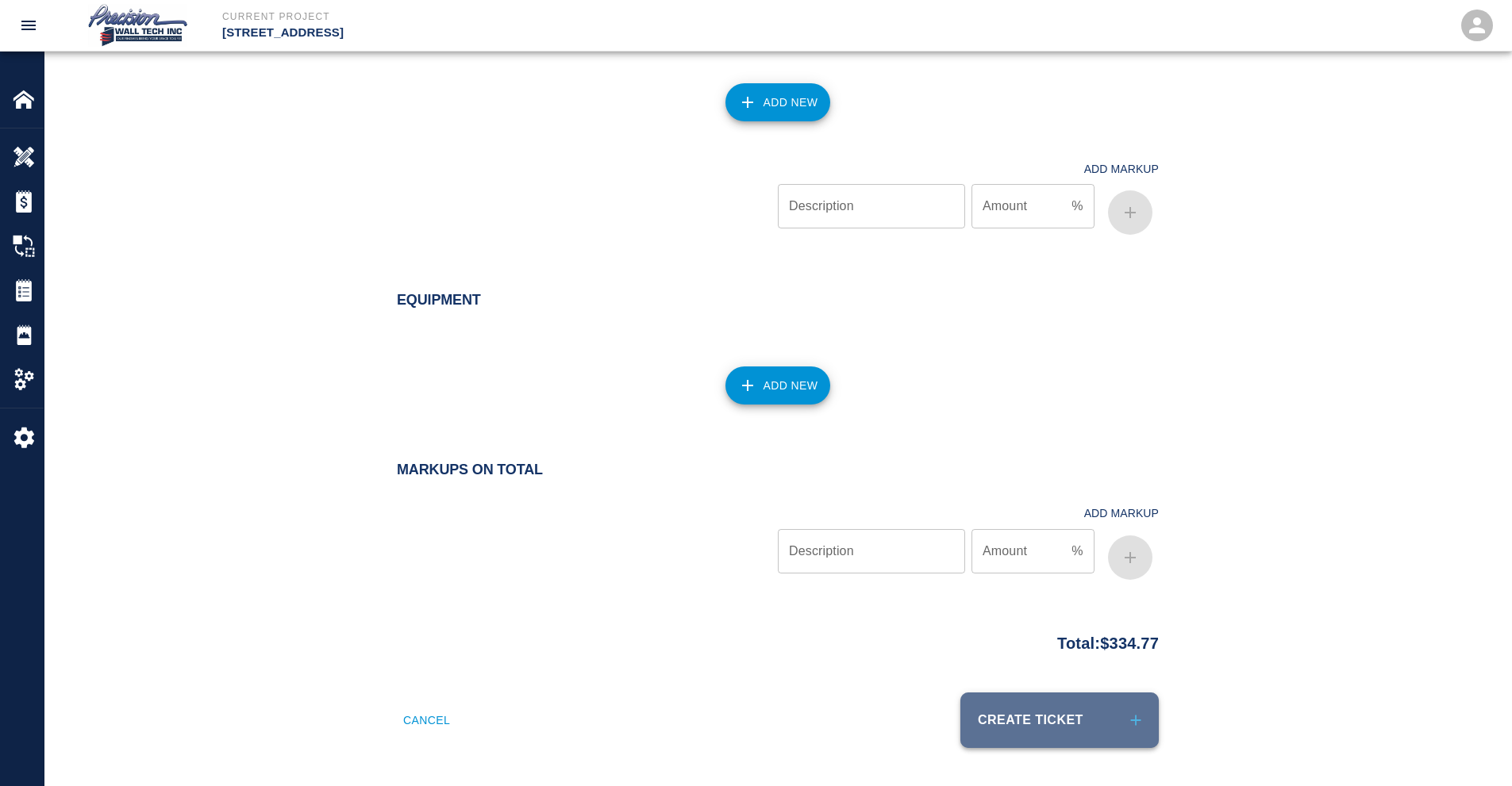
click at [1005, 719] on button "Create Ticket" at bounding box center [1059, 721] width 198 height 56
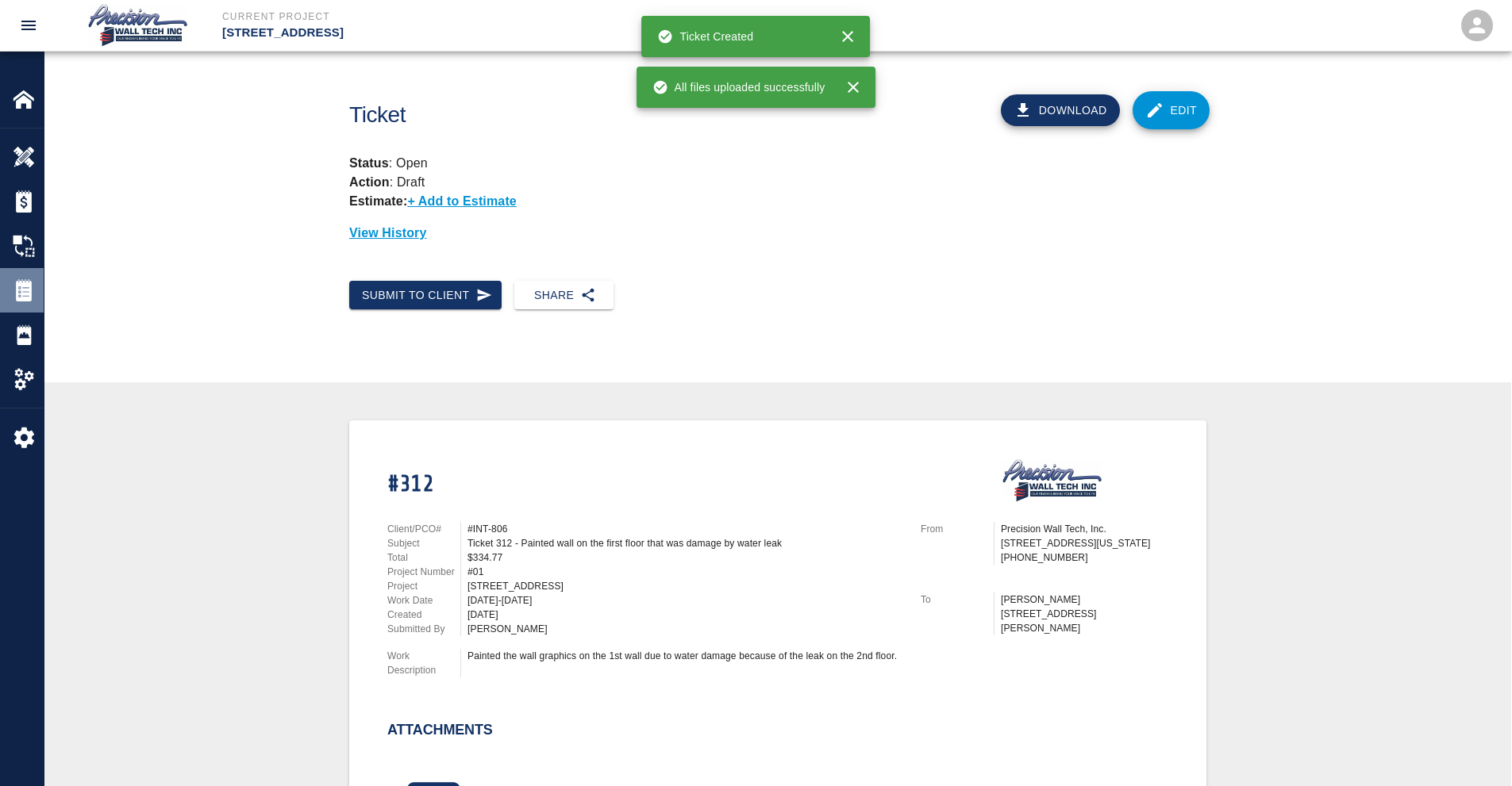
click at [22, 284] on img at bounding box center [24, 291] width 23 height 23
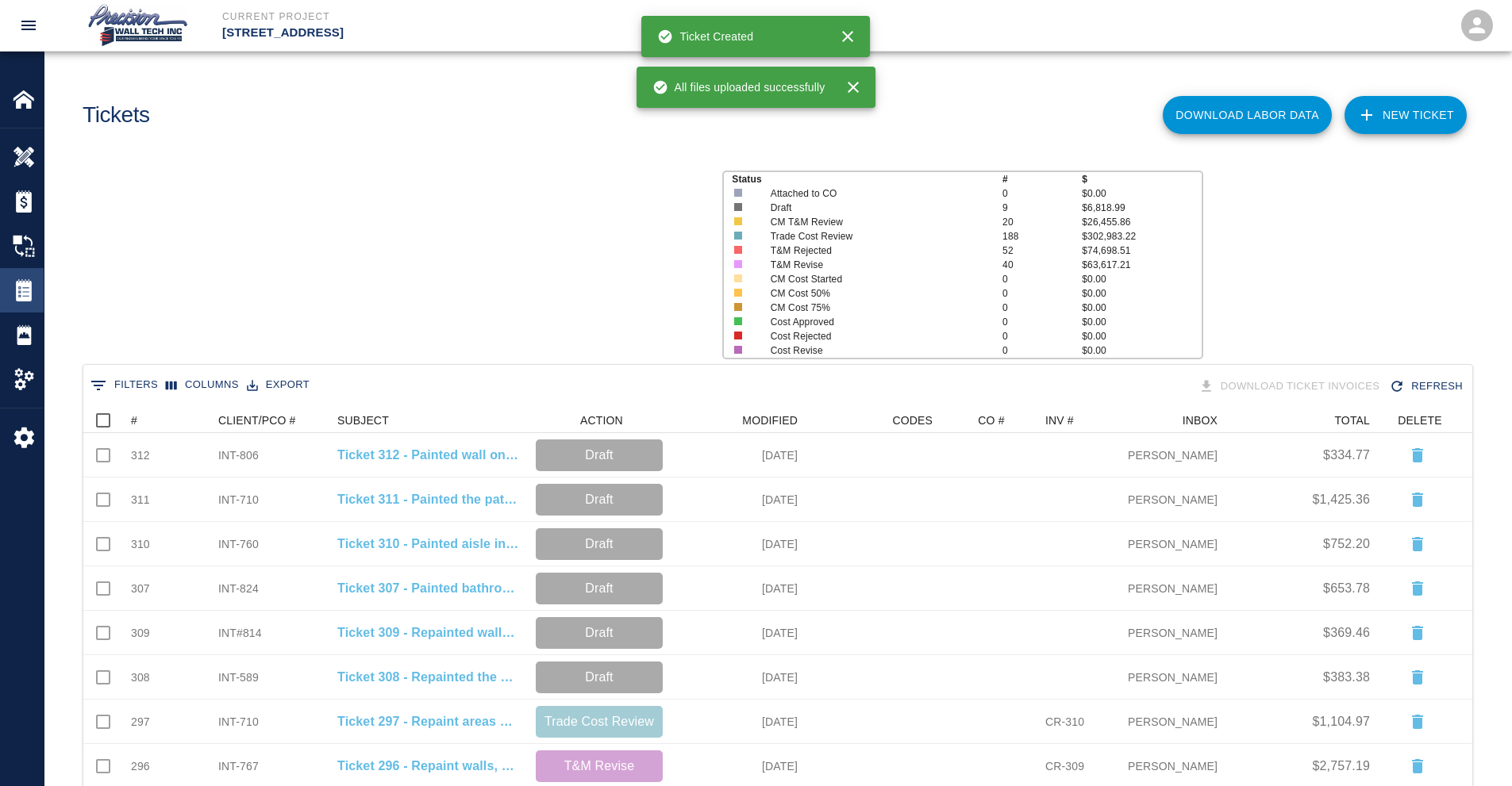
scroll to position [903, 1377]
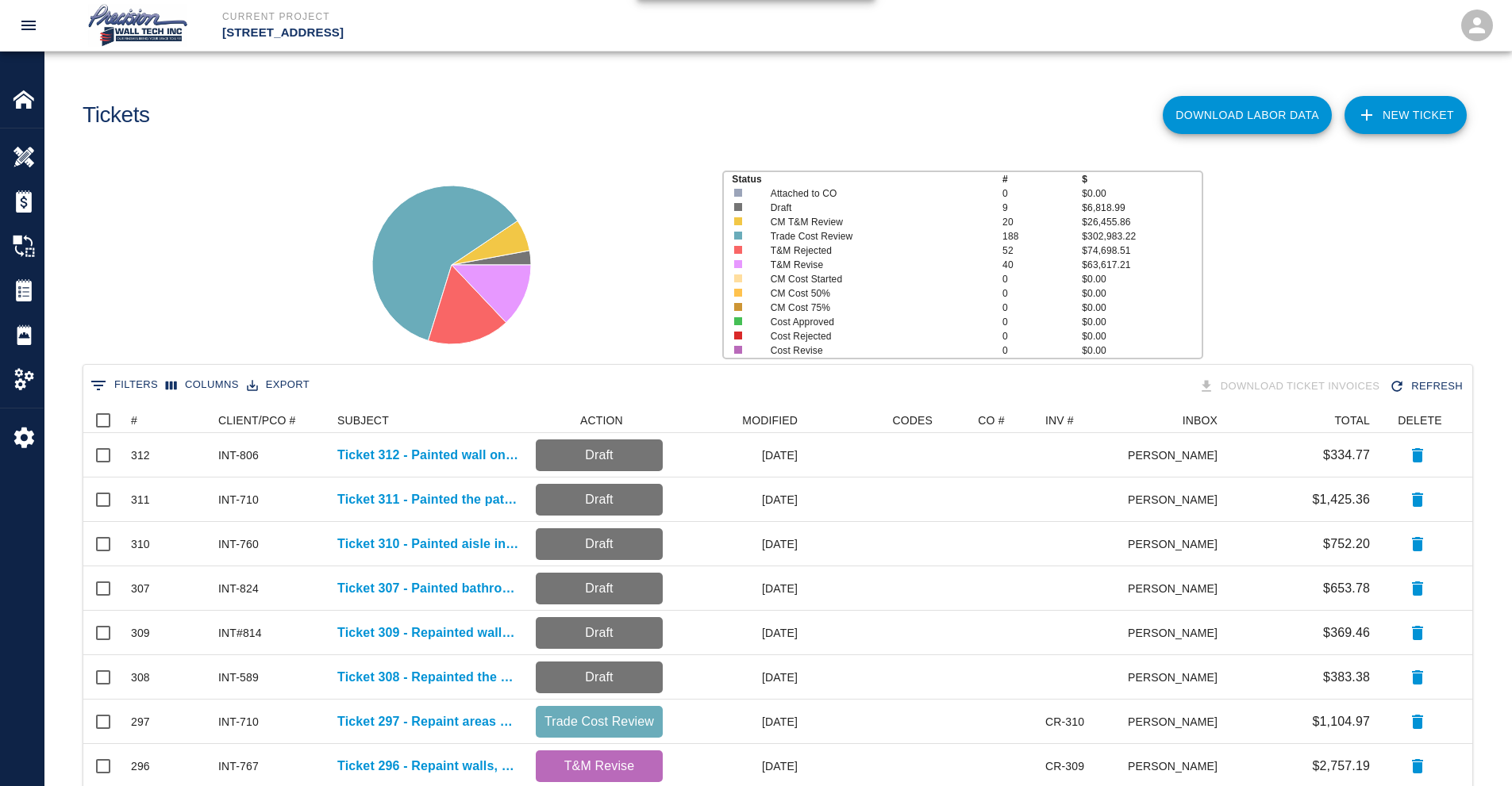
click at [1415, 119] on link "NEW TICKET" at bounding box center [1405, 115] width 122 height 38
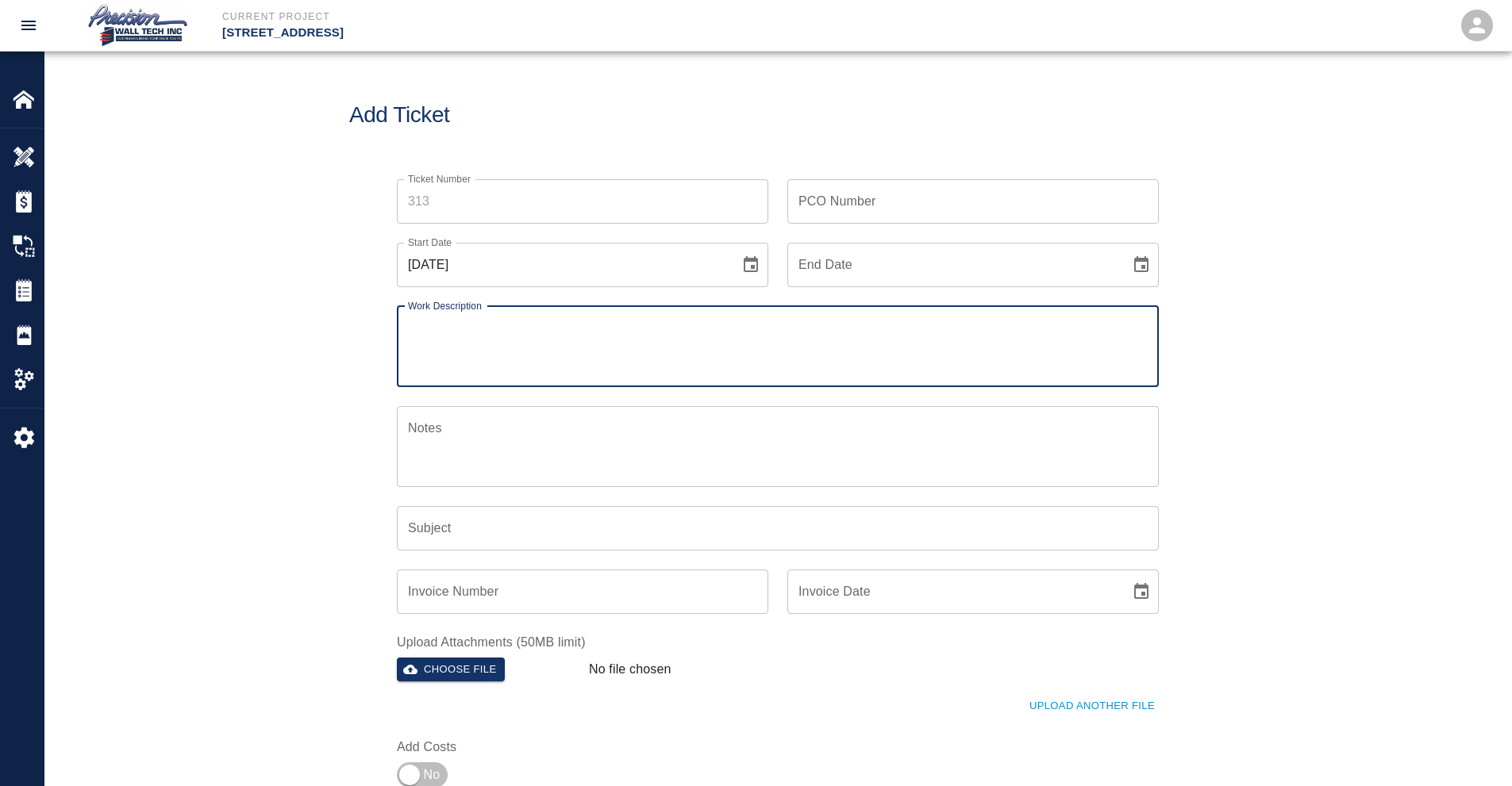
click at [460, 177] on label "Ticket Number" at bounding box center [440, 178] width 63 height 13
click at [460, 179] on input "Ticket Number" at bounding box center [582, 201] width 372 height 44
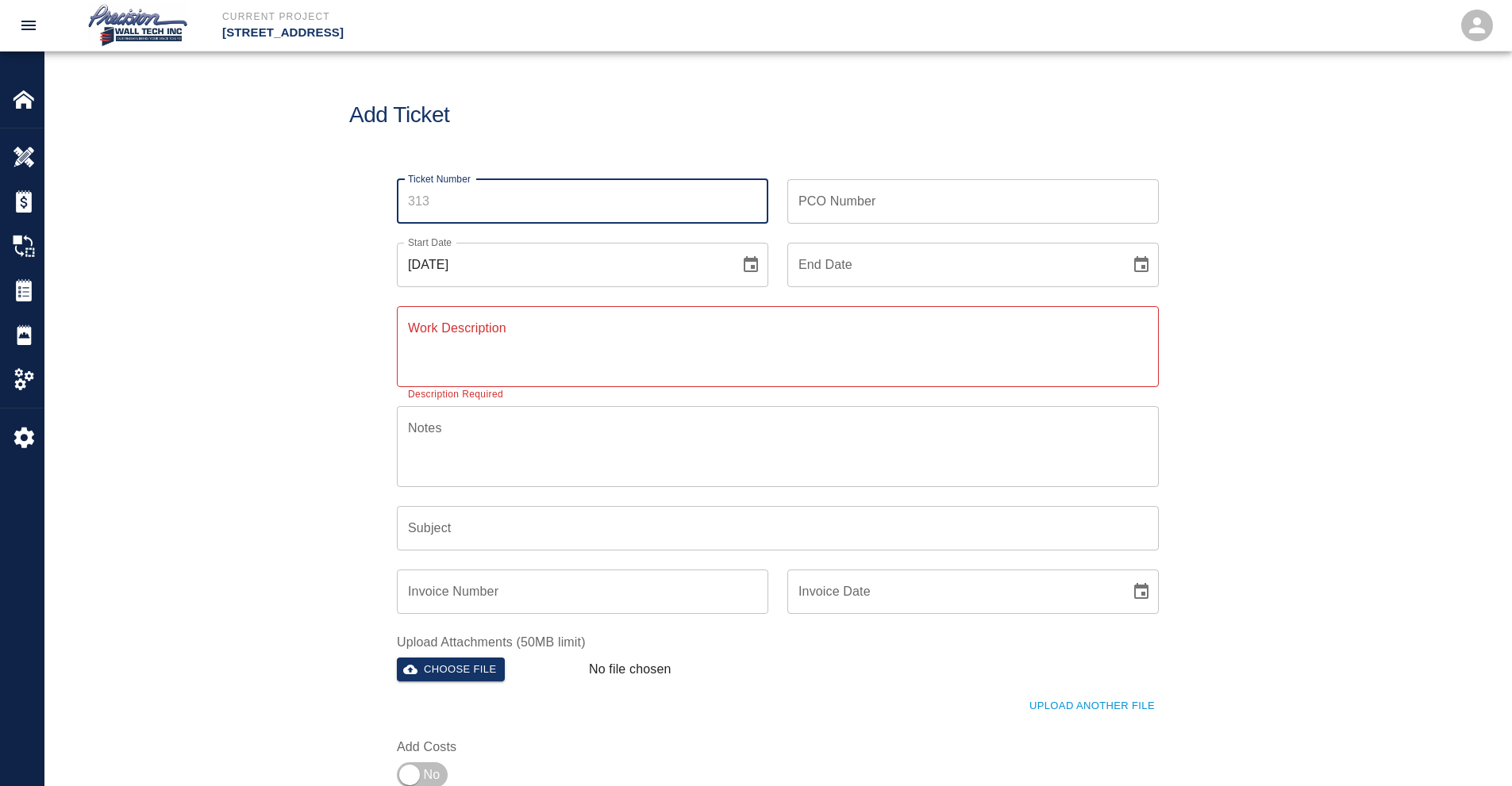
click at [459, 191] on input "Ticket Number" at bounding box center [582, 201] width 372 height 44
type input "313"
click at [812, 184] on div "PCO Number PCO Number" at bounding box center [972, 201] width 372 height 44
click at [838, 219] on input "PCO Number" at bounding box center [972, 201] width 372 height 44
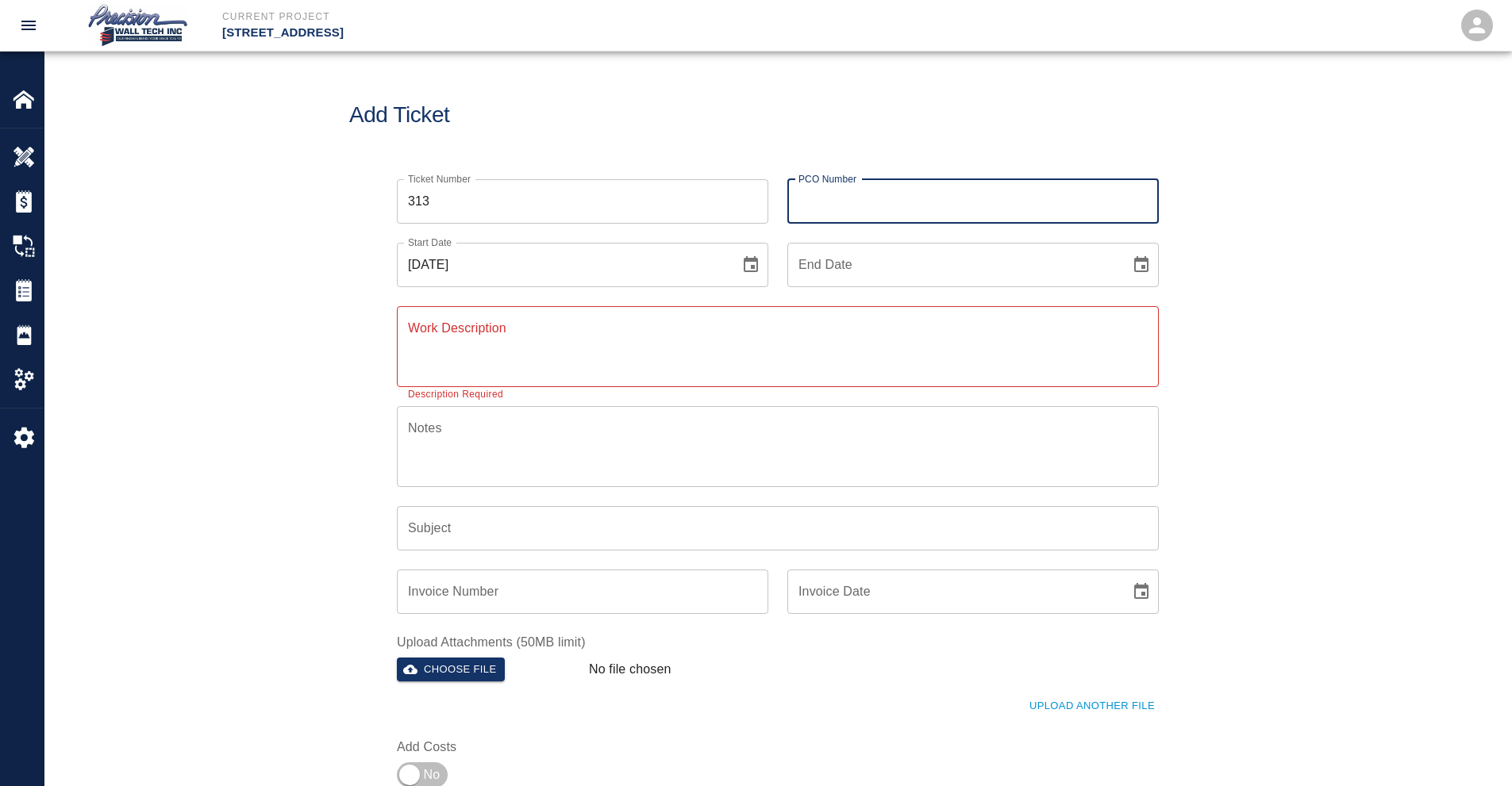
type input "INT-710"
click at [1149, 272] on icon "Choose date" at bounding box center [1141, 265] width 19 height 19
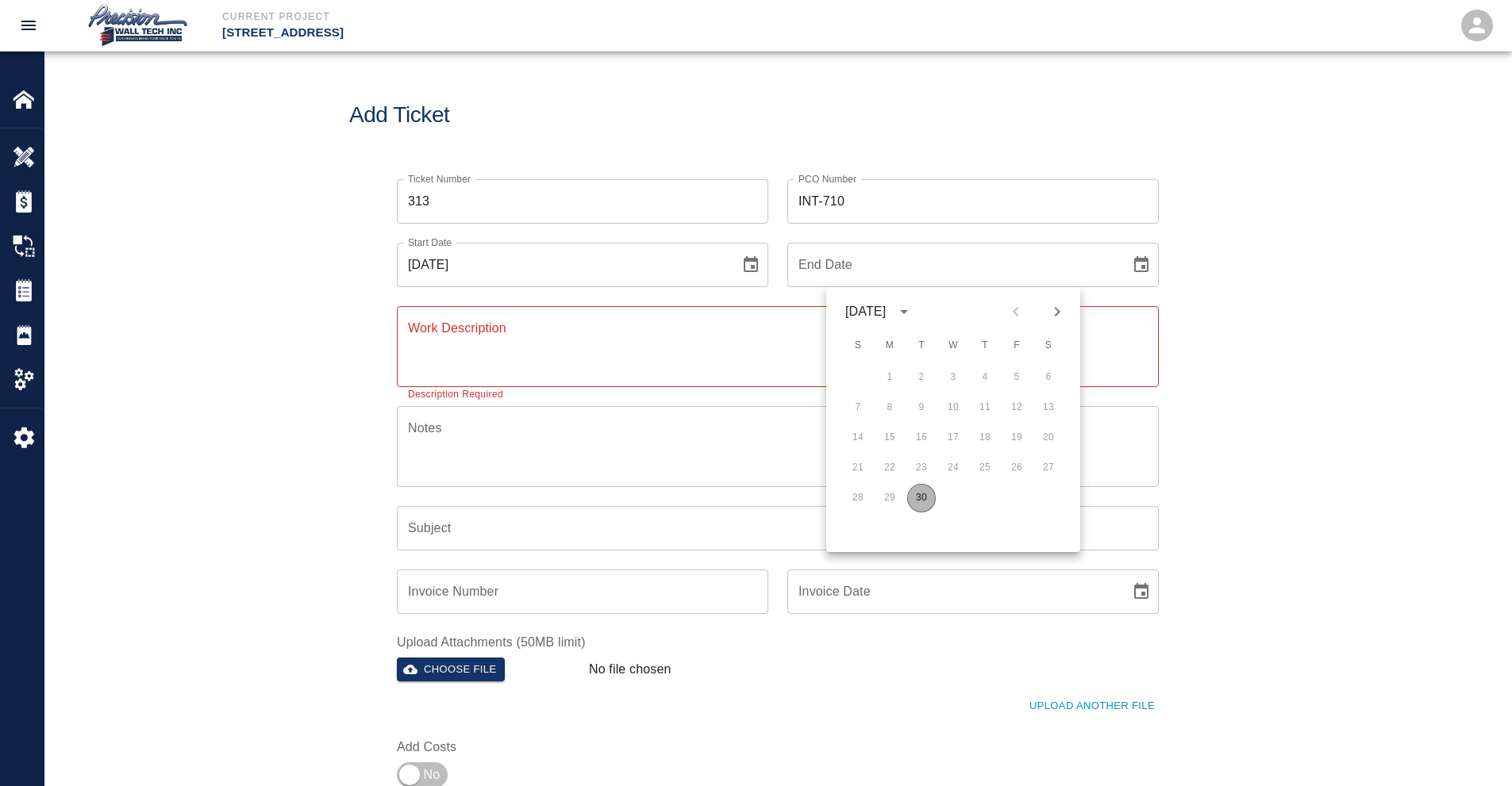
click at [929, 500] on button "30" at bounding box center [921, 498] width 29 height 29
type input "[DATE]"
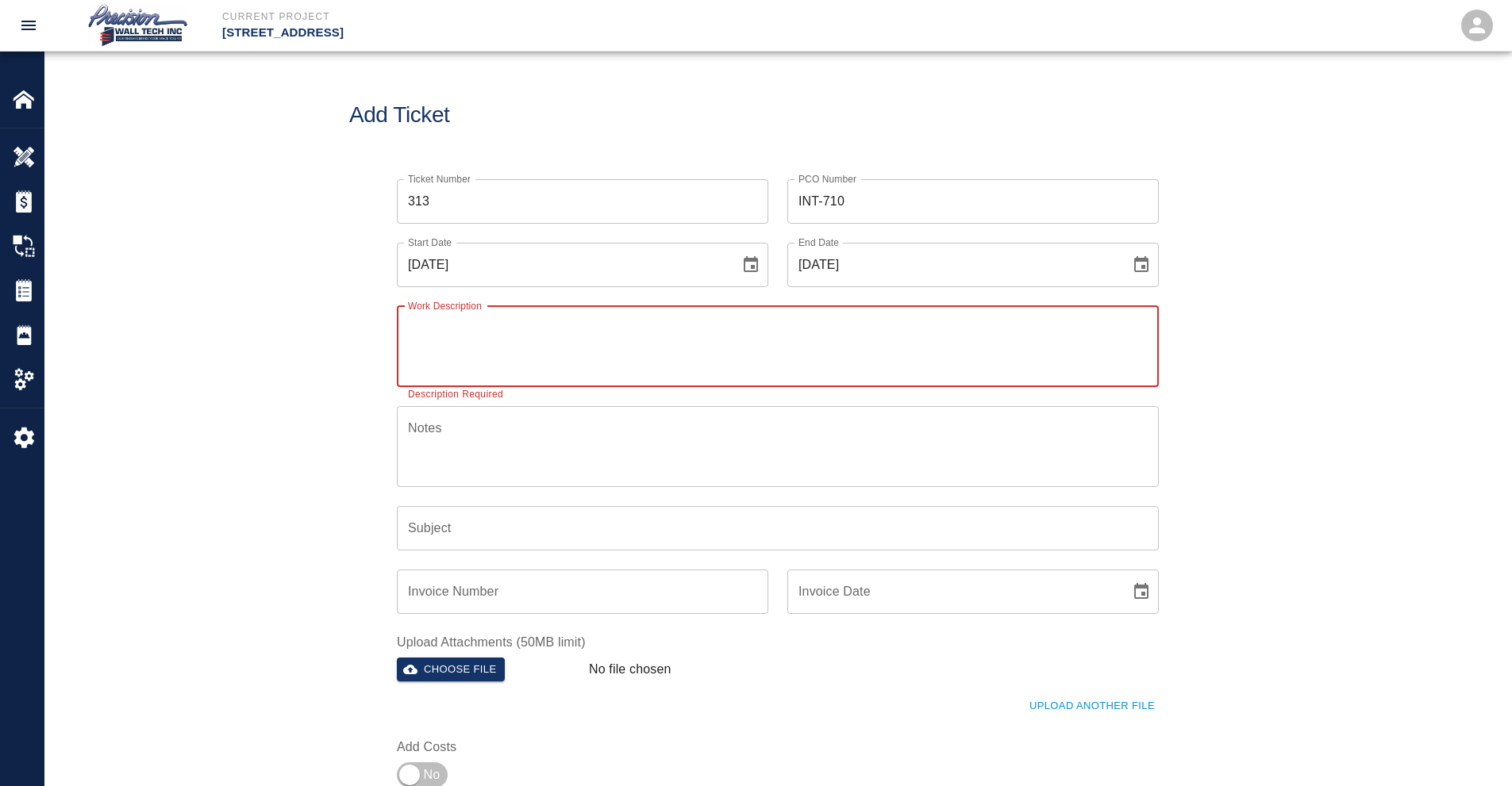
click at [550, 328] on textarea "Work Description" at bounding box center [778, 346] width 740 height 55
